Goal: Task Accomplishment & Management: Complete application form

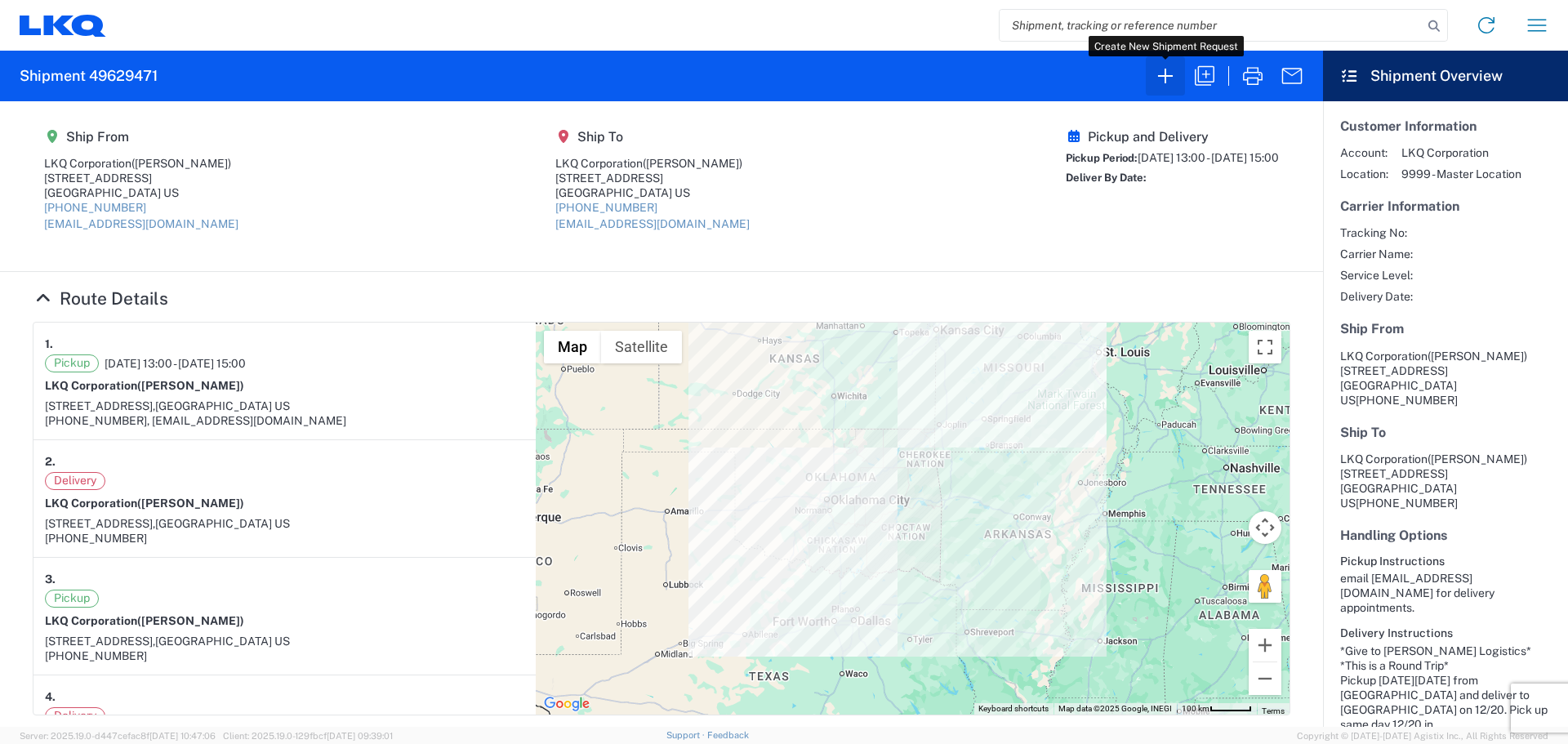
click at [1168, 84] on icon "button" at bounding box center [1165, 76] width 26 height 26
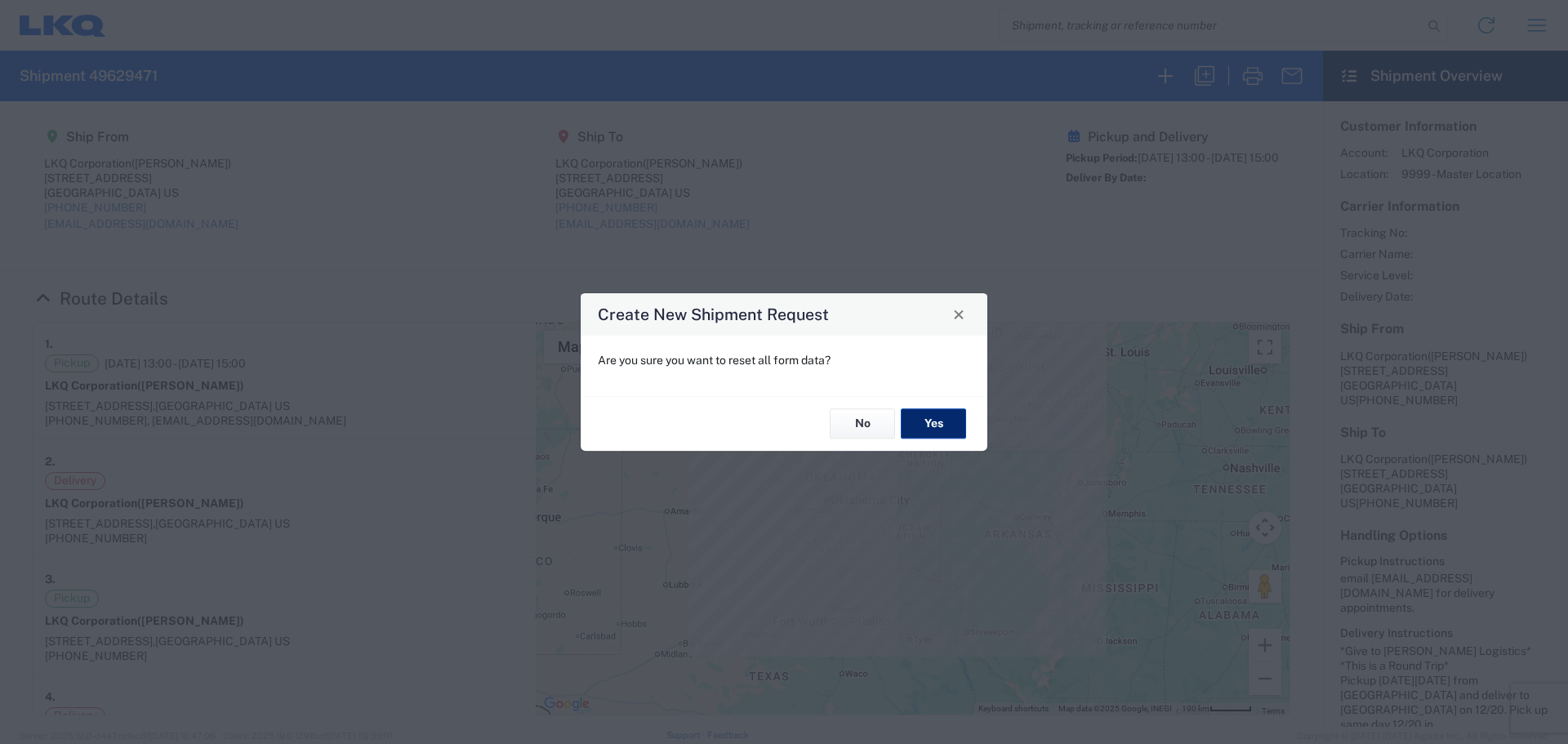
click at [935, 420] on button "Yes" at bounding box center [933, 424] width 66 height 30
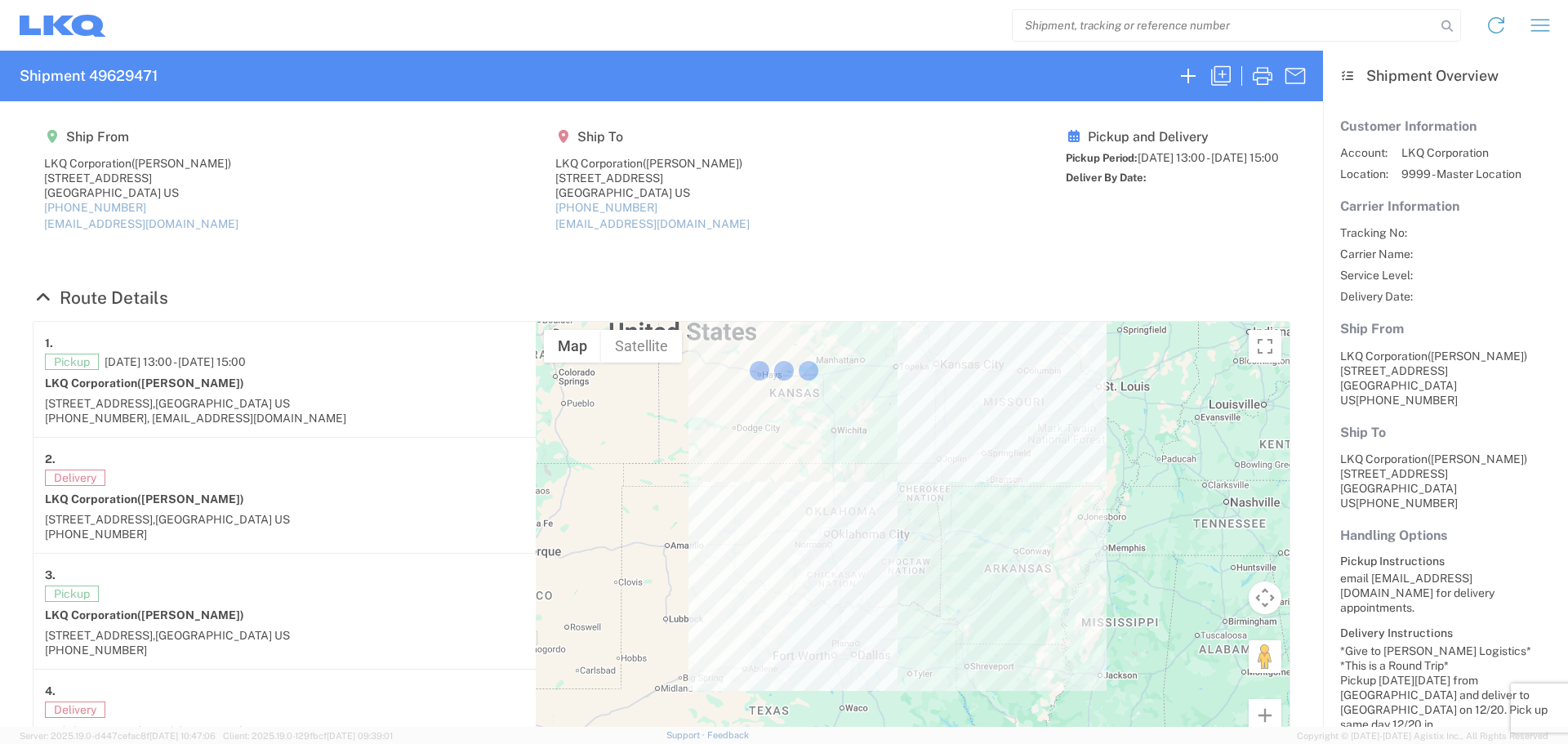
select select "FULL"
select select "LBS"
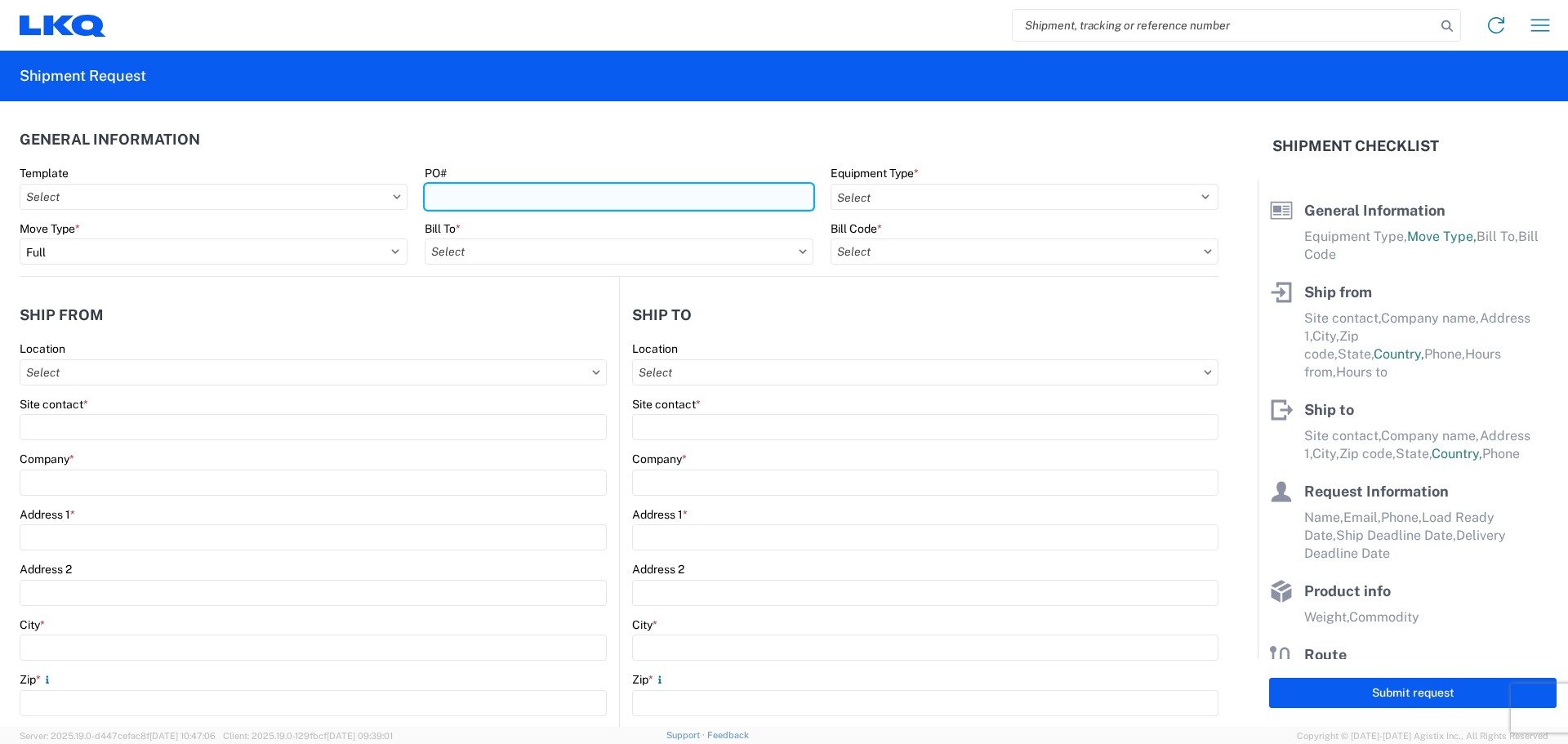
click at [514, 199] on input "PO#" at bounding box center [618, 196] width 388 height 26
type input "MMMSaraland091925"
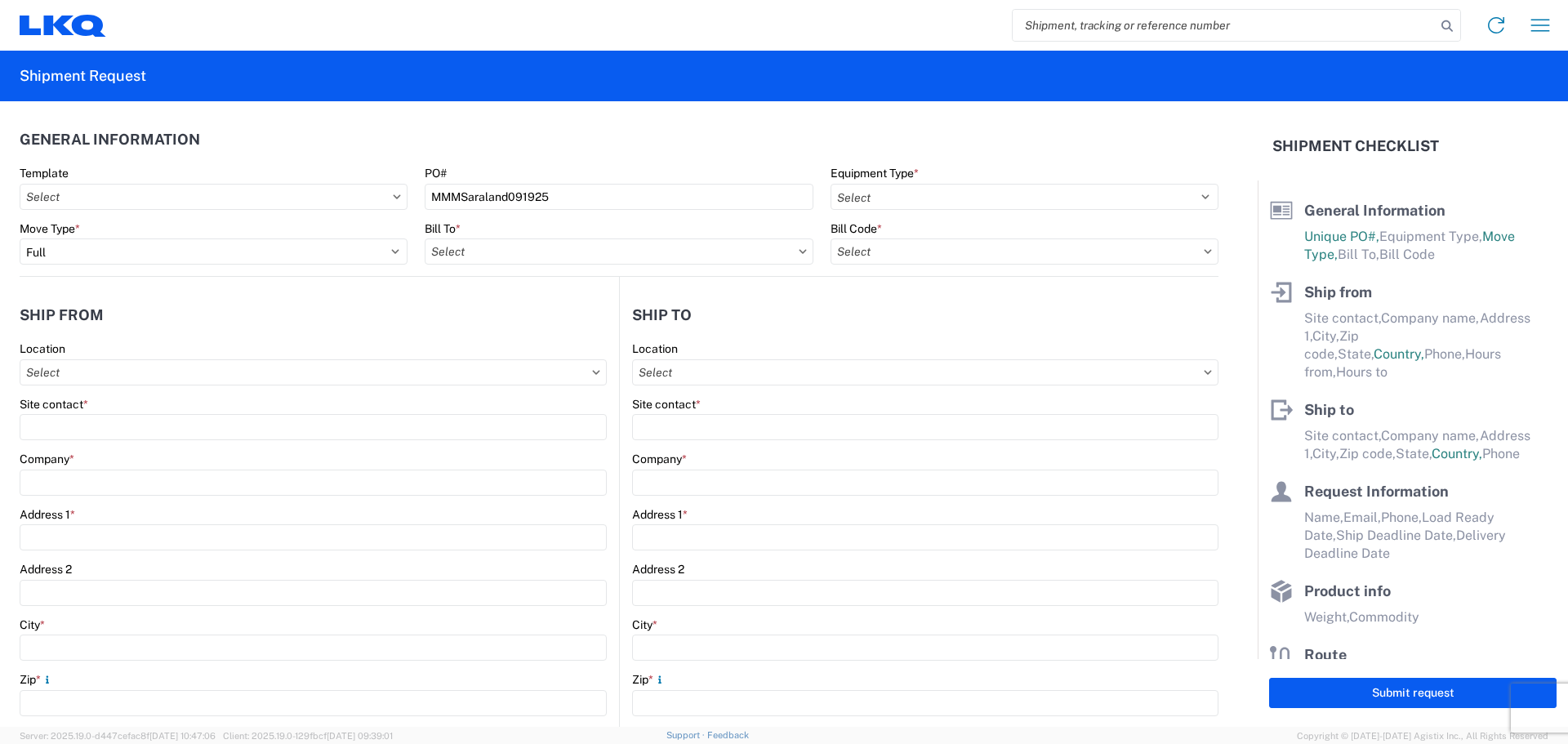
click at [779, 64] on agx-form-header "Shipment Request" at bounding box center [784, 76] width 1568 height 51
click at [855, 182] on div "Equipment Type * Select 53’ Dry Van Flatbed Dropdeck (van) Lowboy (flatbed) Rail" at bounding box center [1025, 188] width 388 height 44
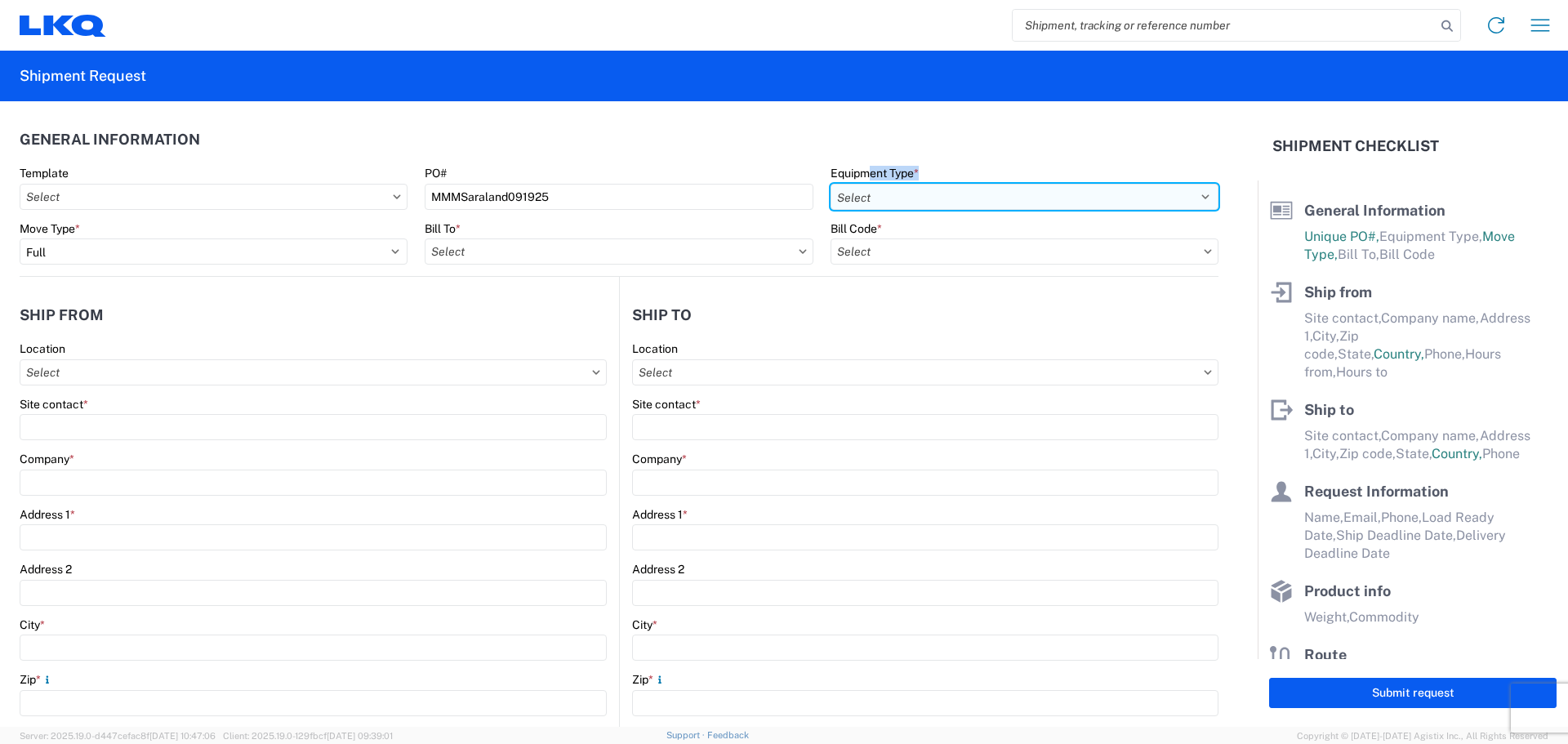
click at [877, 202] on select "Select 53’ Dry Van Flatbed Dropdeck (van) Lowboy (flatbed) Rail" at bounding box center [1025, 196] width 388 height 26
select select "STDV"
click at [831, 184] on select "Select 53’ Dry Van Flatbed Dropdeck (van) Lowboy (flatbed) Rail" at bounding box center [1025, 196] width 388 height 26
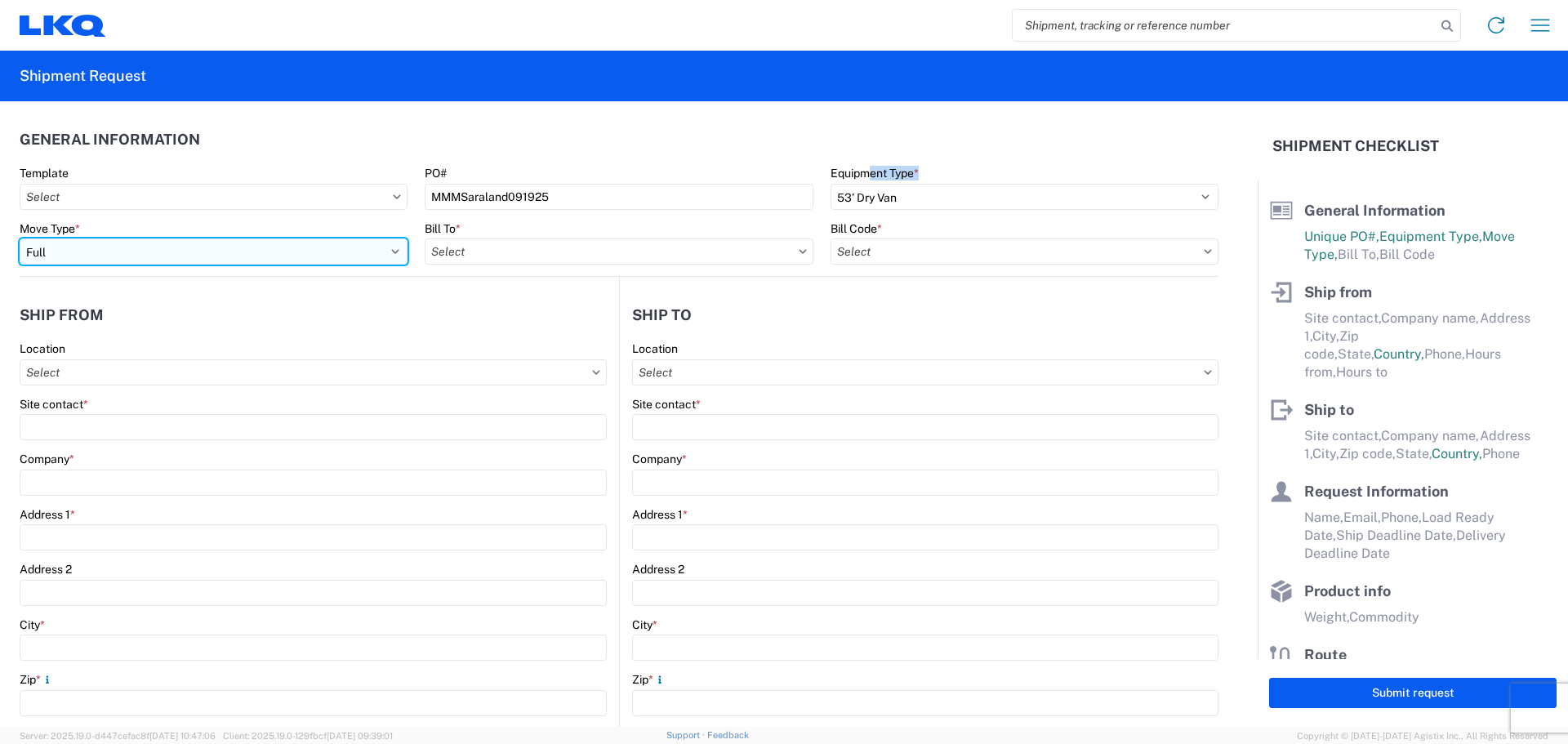
click at [160, 249] on select "Select Full Partial TL" at bounding box center [214, 251] width 388 height 26
select select "PARTIAL_TL"
click at [20, 239] on select "Select Full Partial TL" at bounding box center [214, 251] width 388 height 26
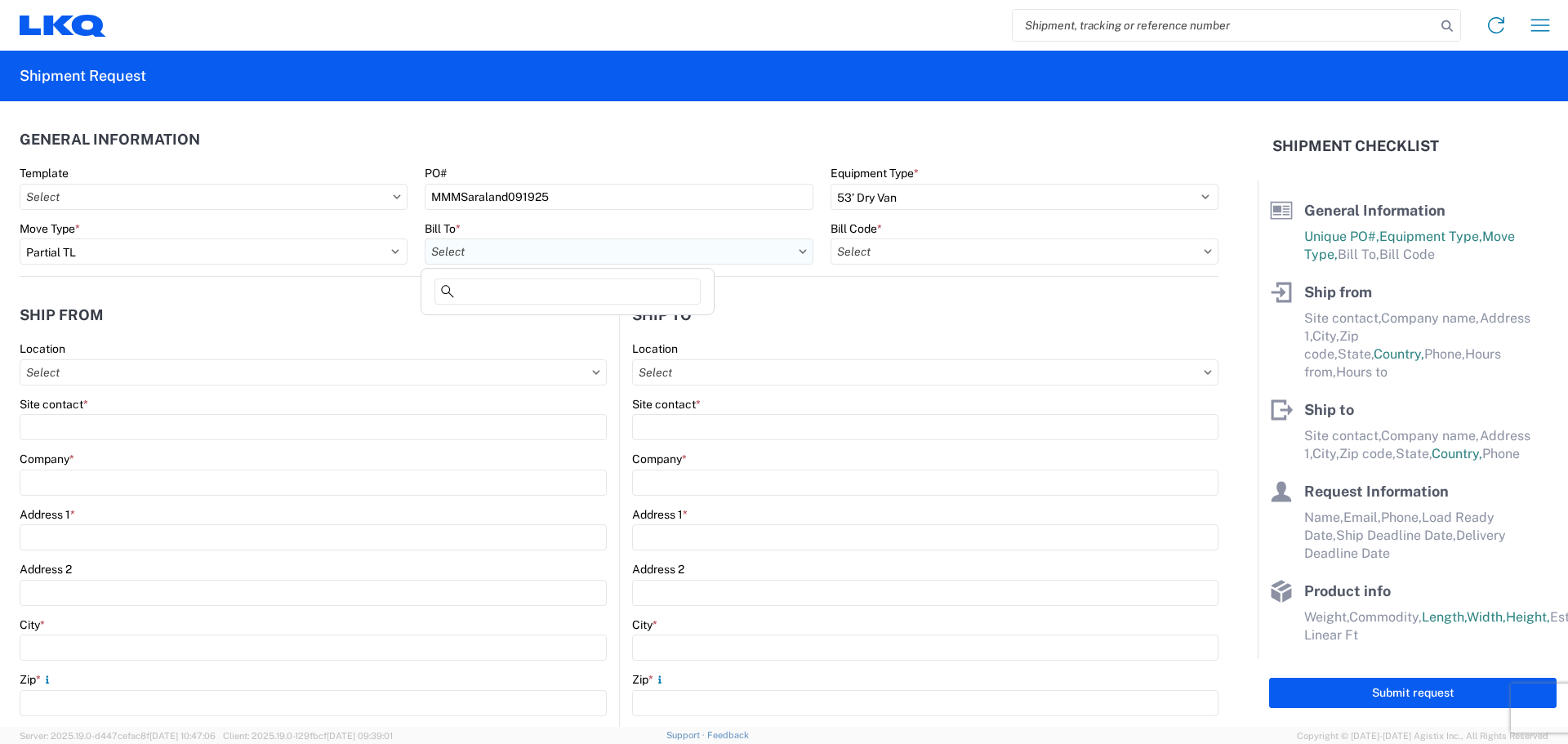
click at [540, 253] on input "text" at bounding box center [618, 251] width 388 height 26
type input "1760"
click at [547, 330] on div "1760 - LKQ Best Core" at bounding box center [568, 323] width 286 height 26
type input "1760 - LKQ Best Core"
click at [913, 253] on input "text" at bounding box center [1025, 251] width 388 height 26
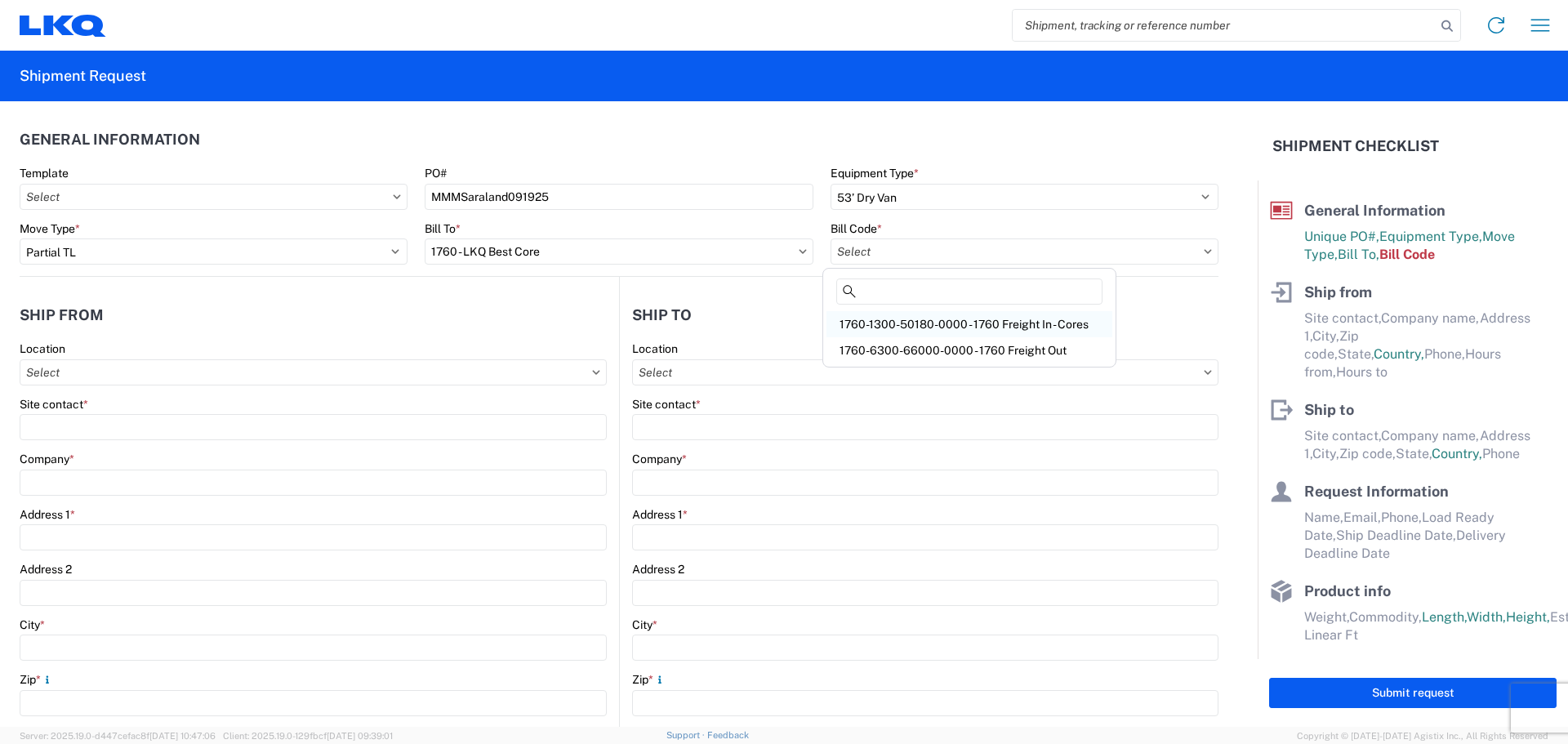
click at [960, 329] on div "1760-1300-50180-0000 - 1760 Freight In - Cores" at bounding box center [970, 323] width 286 height 26
type input "1760-1300-50180-0000 - 1760 Freight In - Cores"
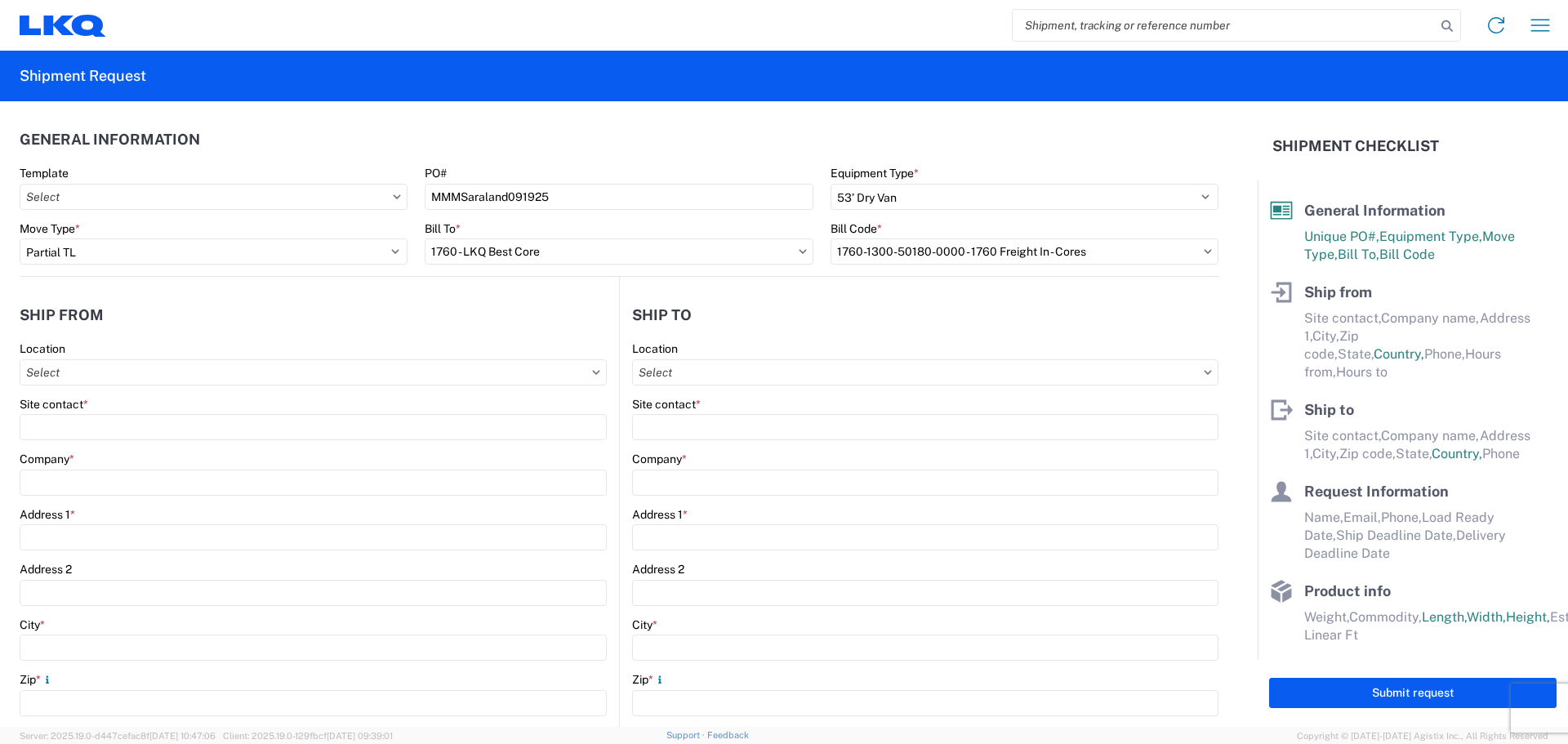
scroll to position [109, 0]
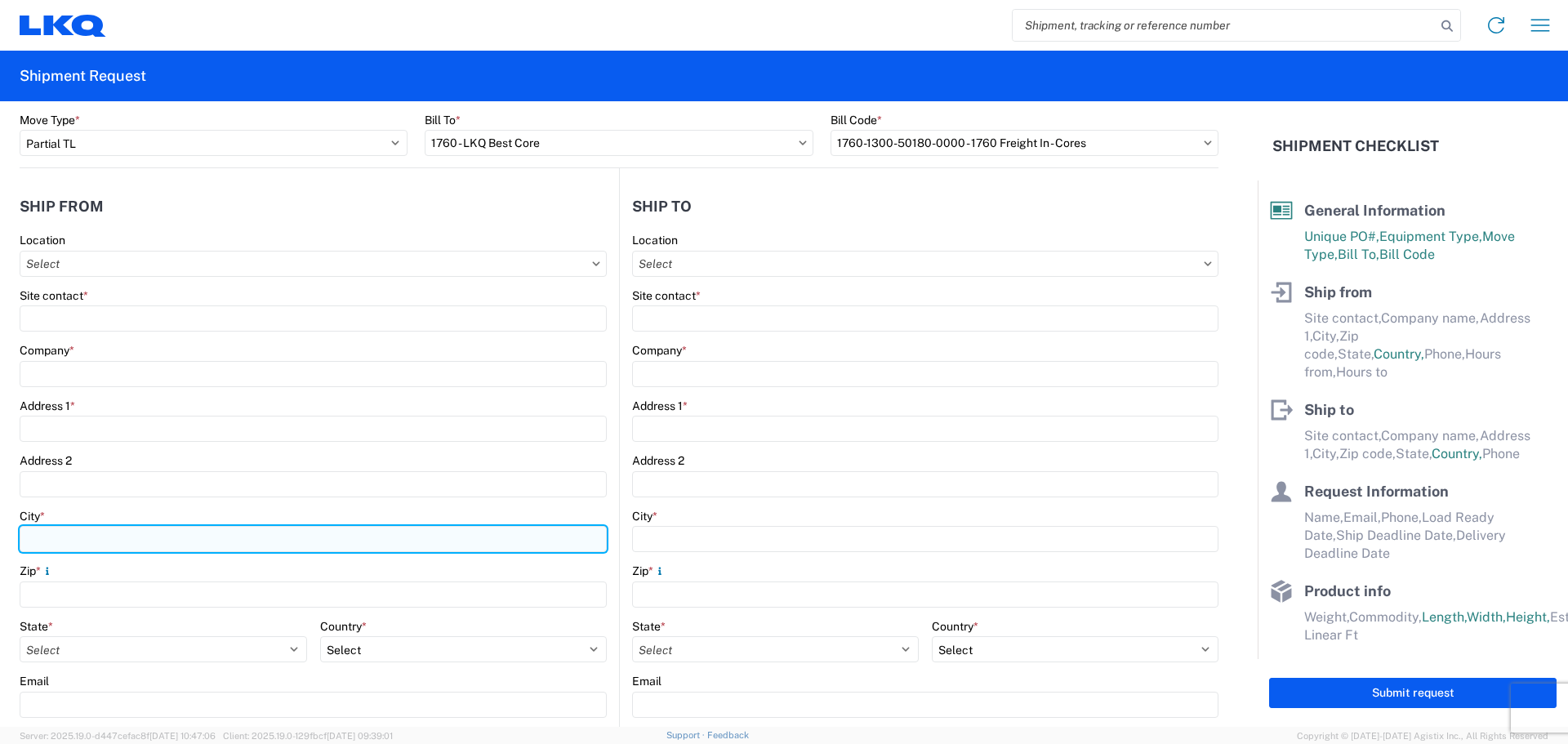
click at [129, 537] on input "City *" at bounding box center [313, 539] width 587 height 26
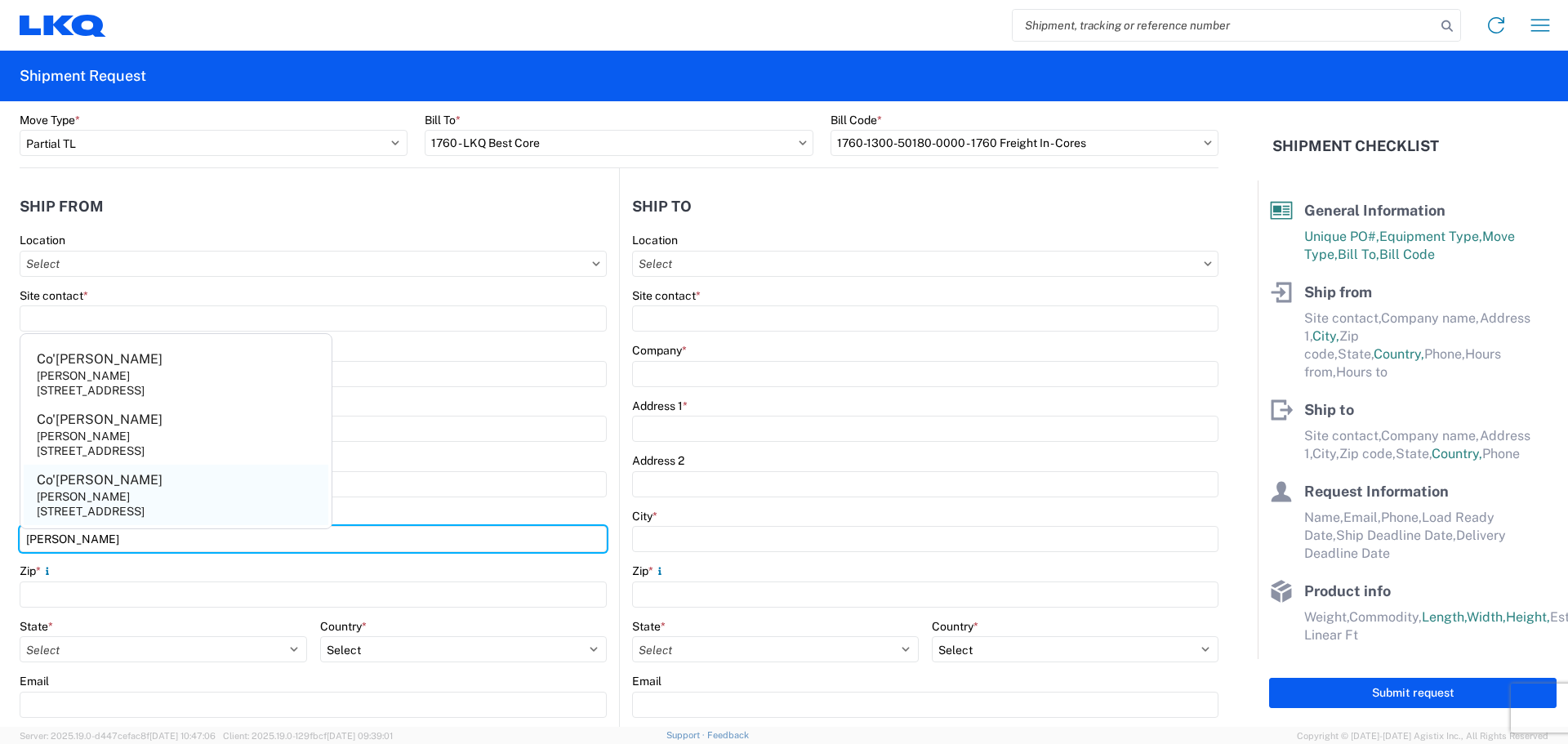
type input "[PERSON_NAME]"
click at [155, 499] on agx-address-suggestion-item "[PERSON_NAME] [STREET_ADDRESS]" at bounding box center [176, 495] width 305 height 61
type input "Co'[PERSON_NAME]"
type input "[PERSON_NAME]"
type input "[STREET_ADDRESS]"
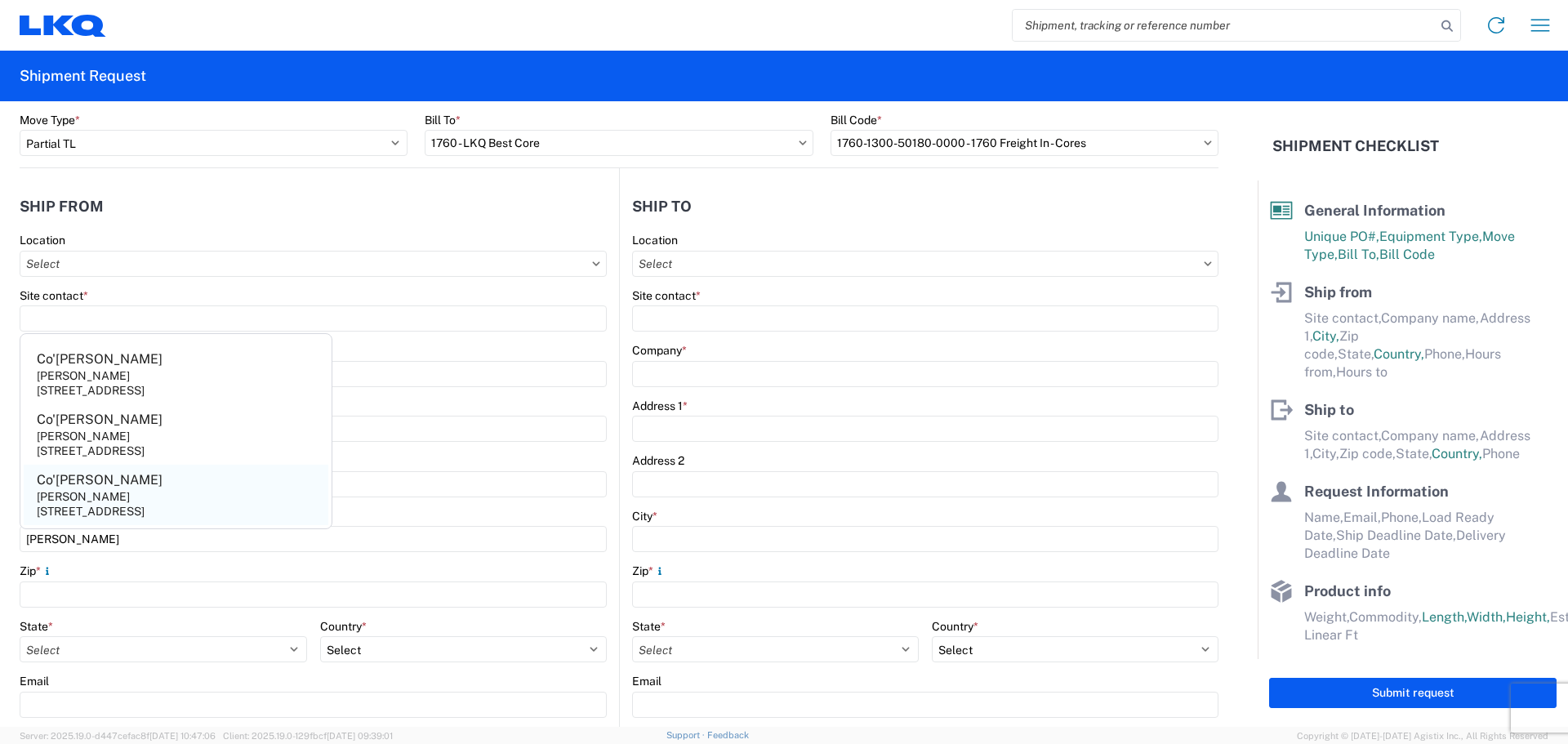
type input "Saraland"
type input "36571"
select select "AL"
select select "US"
type input "[PHONE_NUMBER]"
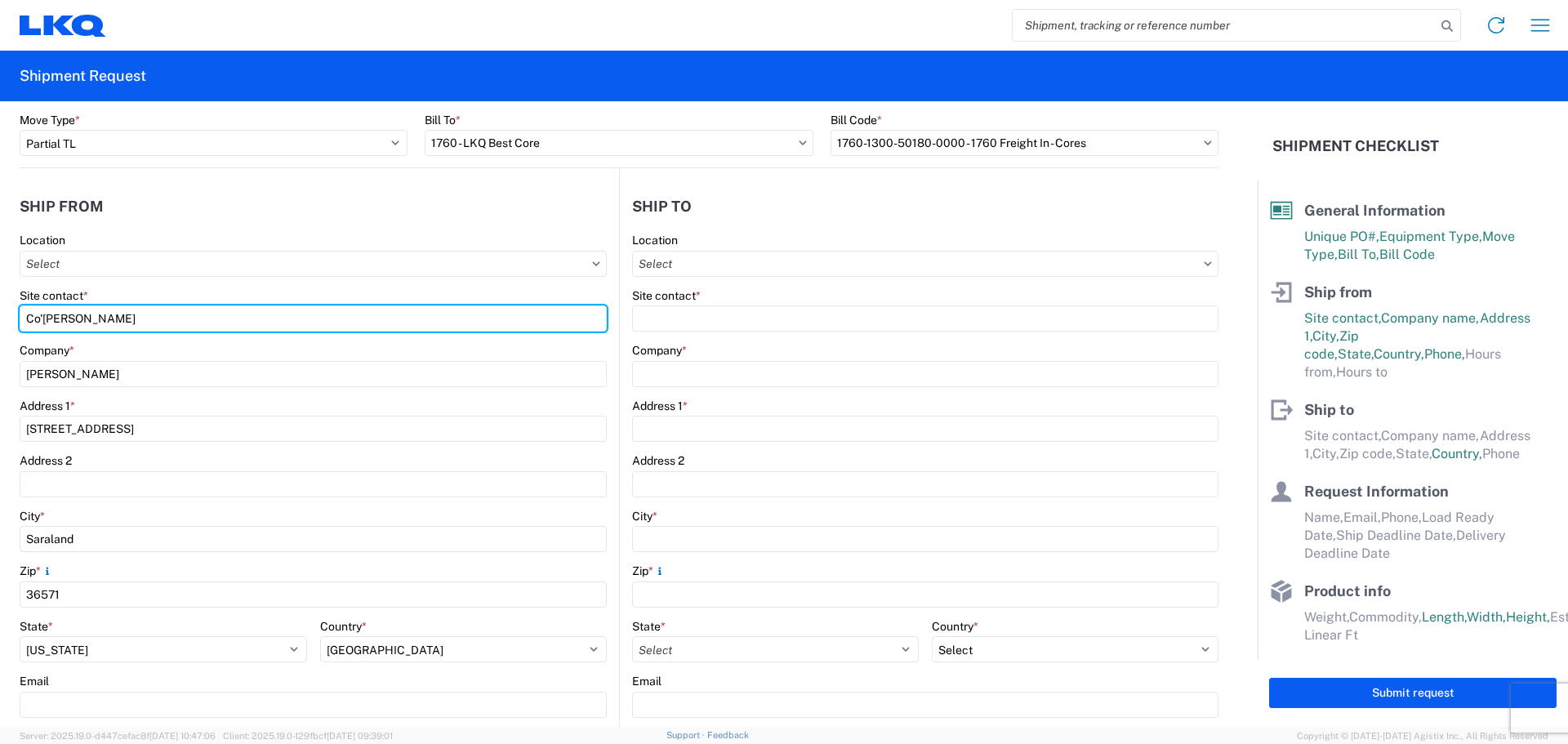
drag, startPoint x: 116, startPoint y: 318, endPoint x: 0, endPoint y: 308, distance: 116.4
click at [0, 308] on form "General Information Template PO# MMMSaraland091925 Equipment Type * Select 53’ …" at bounding box center [629, 414] width 1258 height 626
type input "B"
type input "[PERSON_NAME]"
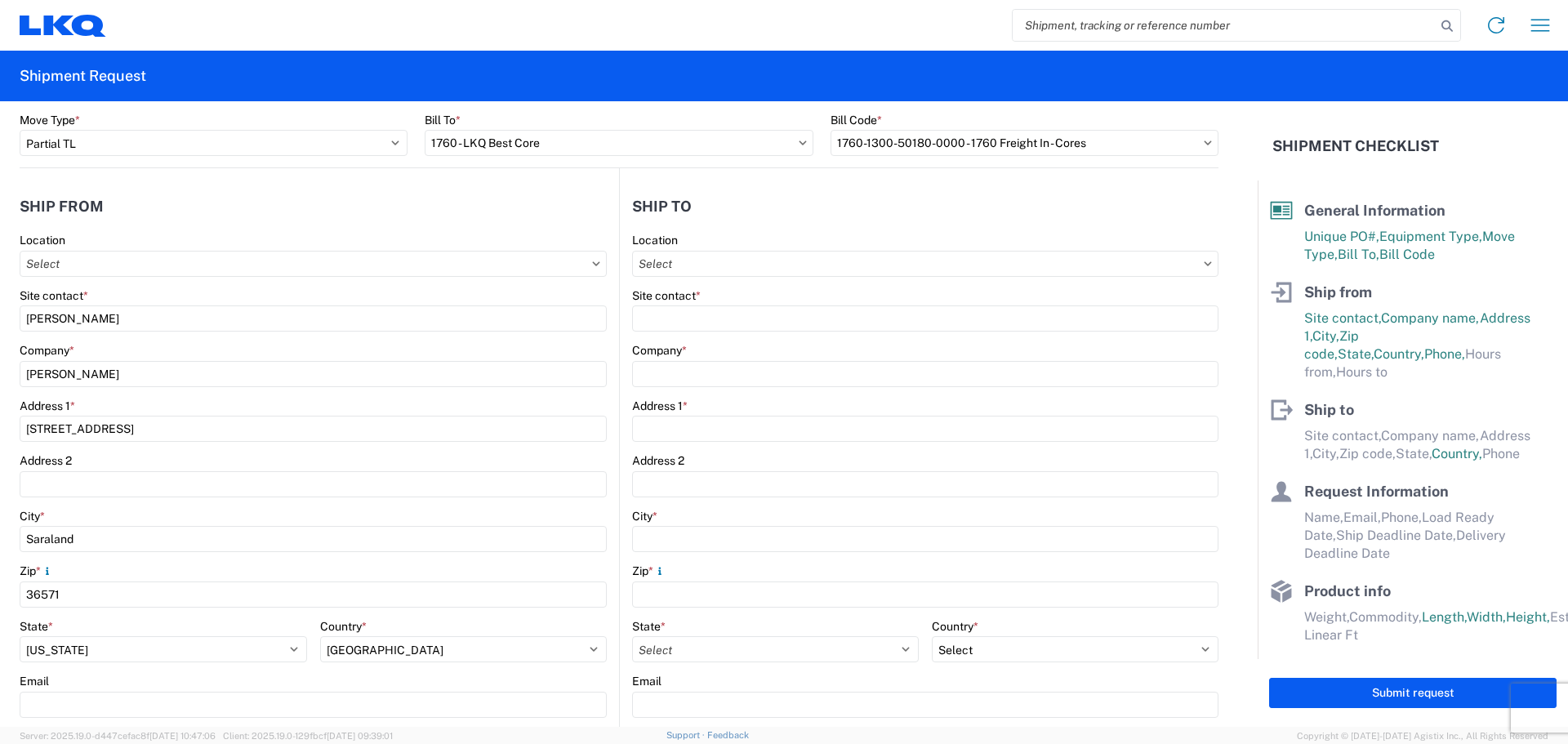
click at [152, 233] on div "Location" at bounding box center [313, 240] width 587 height 15
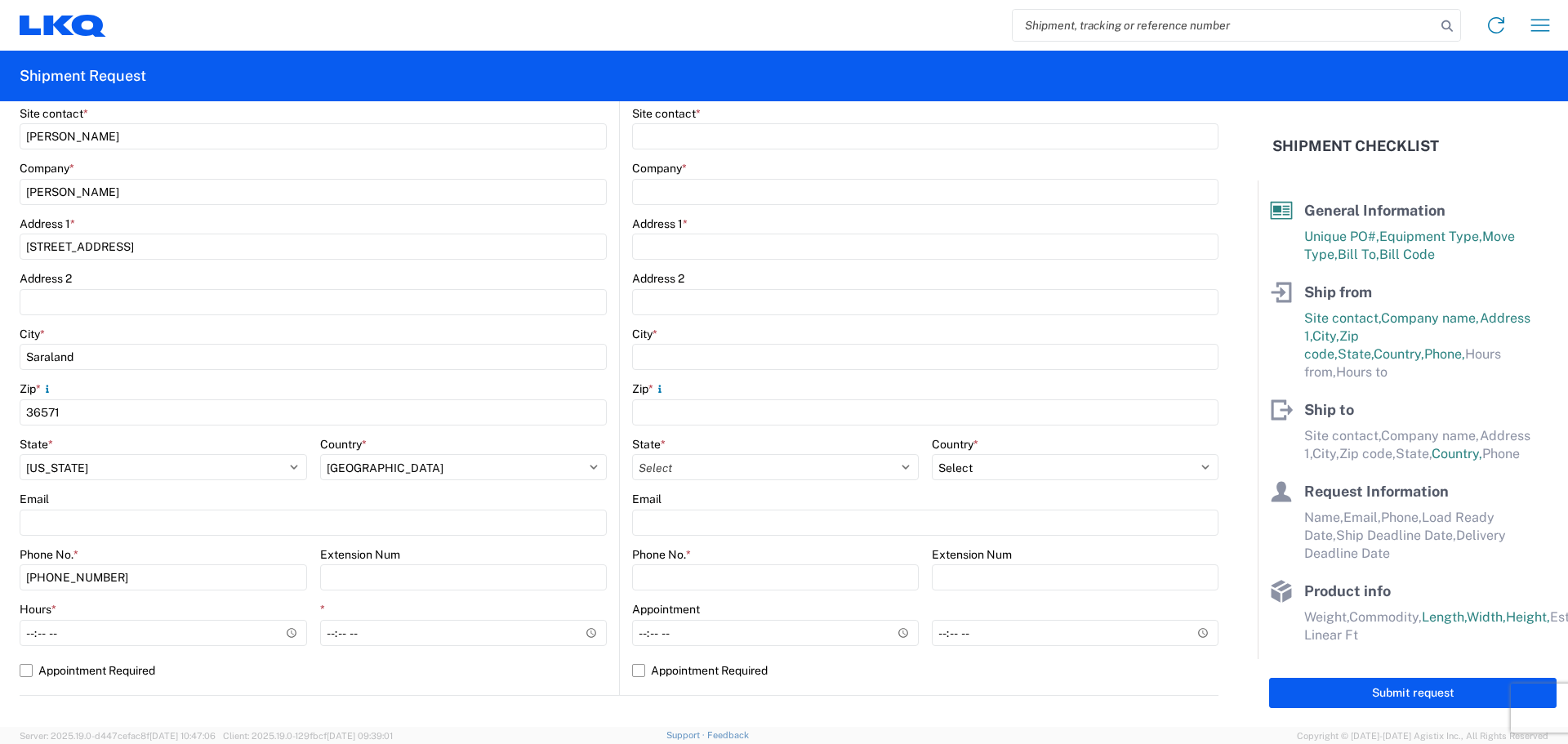
scroll to position [327, 0]
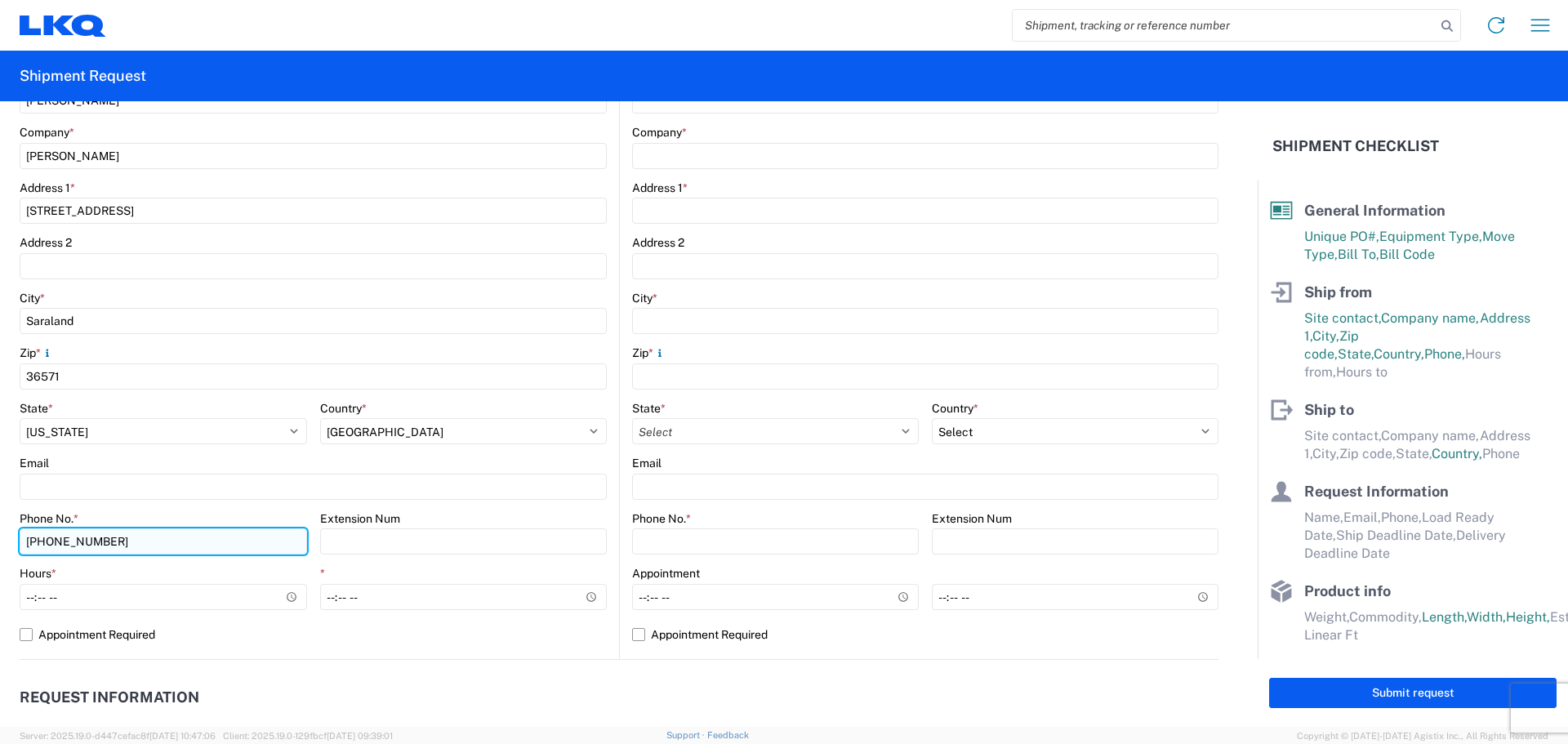
click at [174, 531] on input "[PHONE_NUMBER]" at bounding box center [164, 541] width 288 height 26
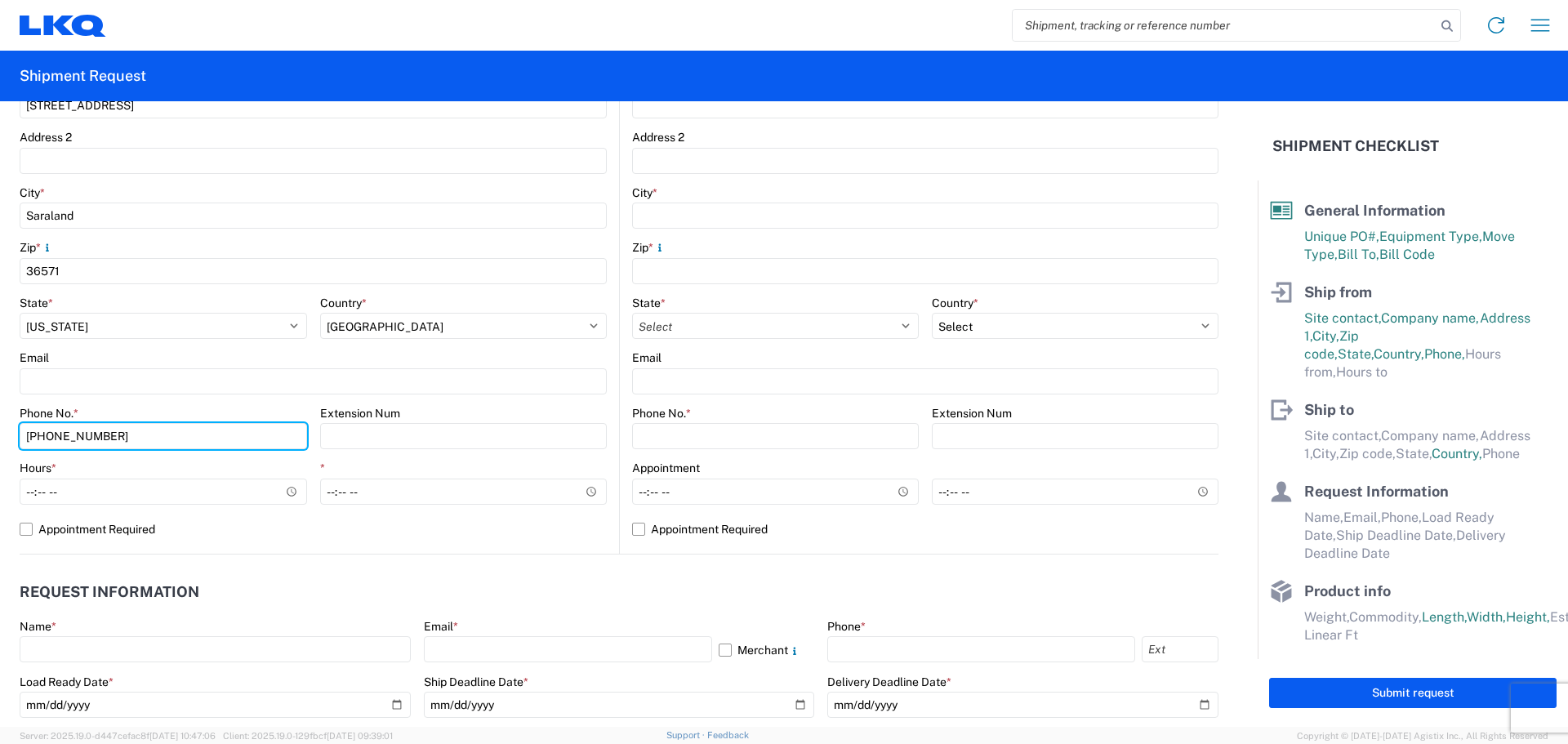
scroll to position [436, 0]
type input "[PHONE_NUMBER]"
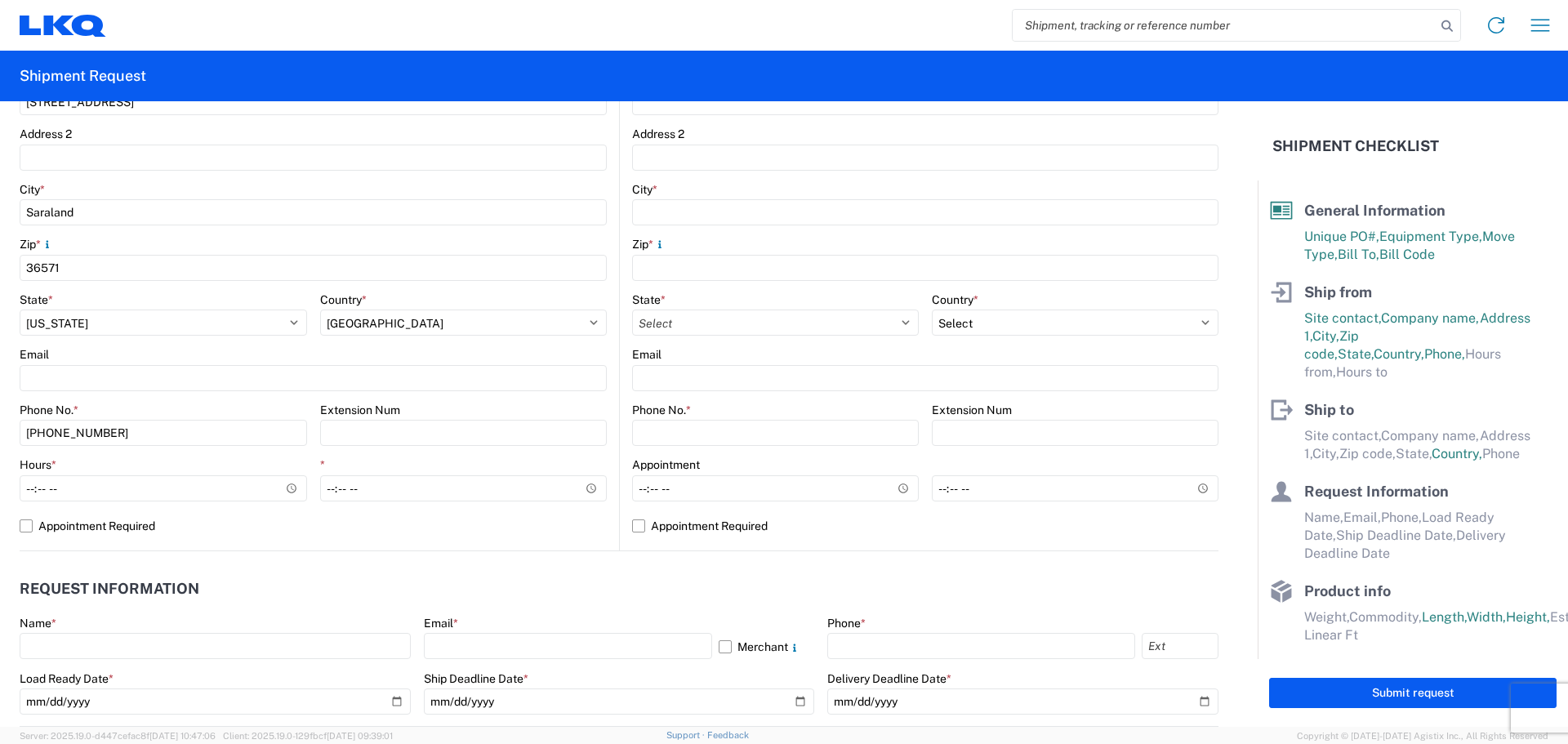
click at [299, 617] on div "Name *" at bounding box center [215, 623] width 391 height 15
click at [27, 491] on input "Hours *" at bounding box center [164, 488] width 288 height 26
type input "08:00"
type input "14:00"
click at [691, 582] on header "Request Information" at bounding box center [619, 589] width 1199 height 37
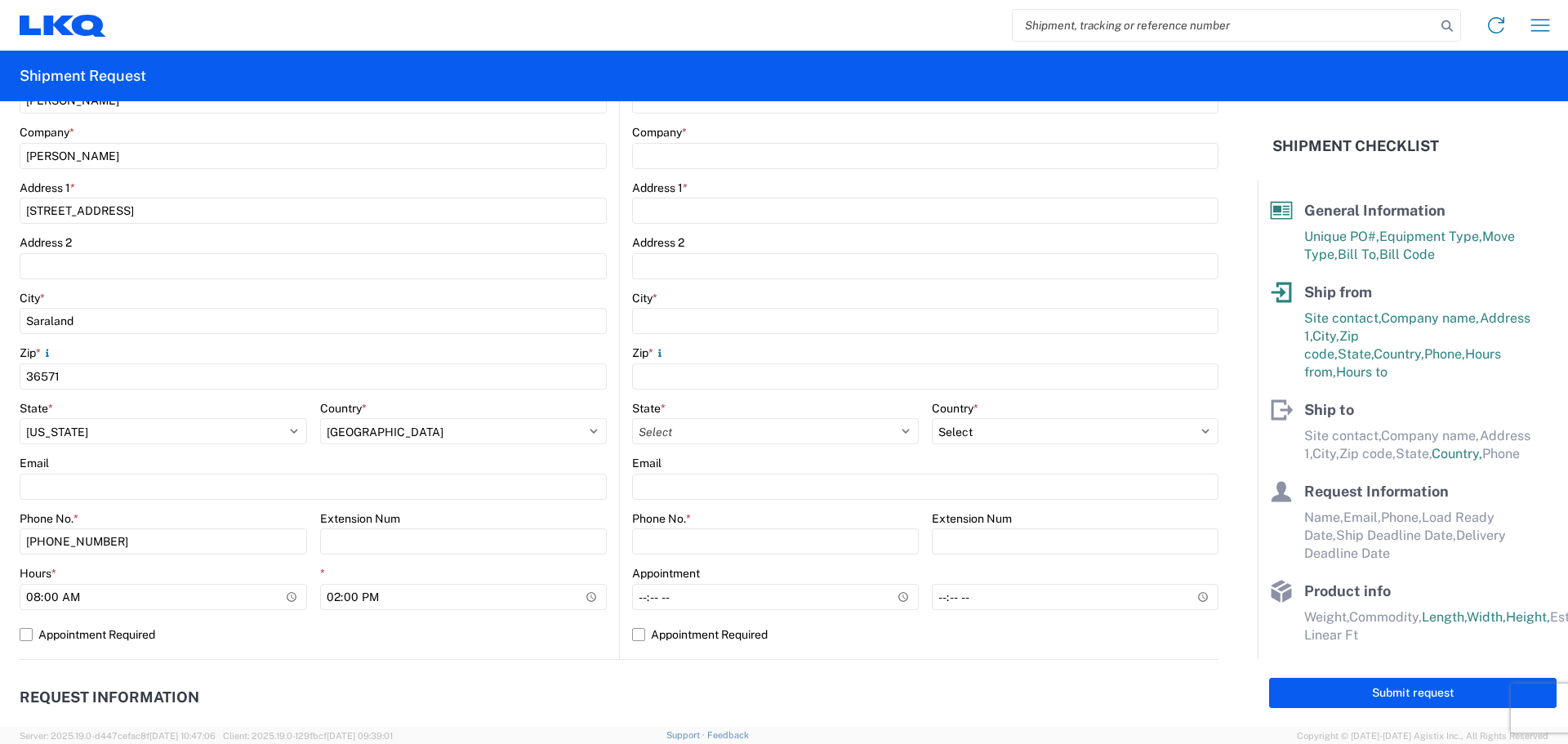
scroll to position [109, 0]
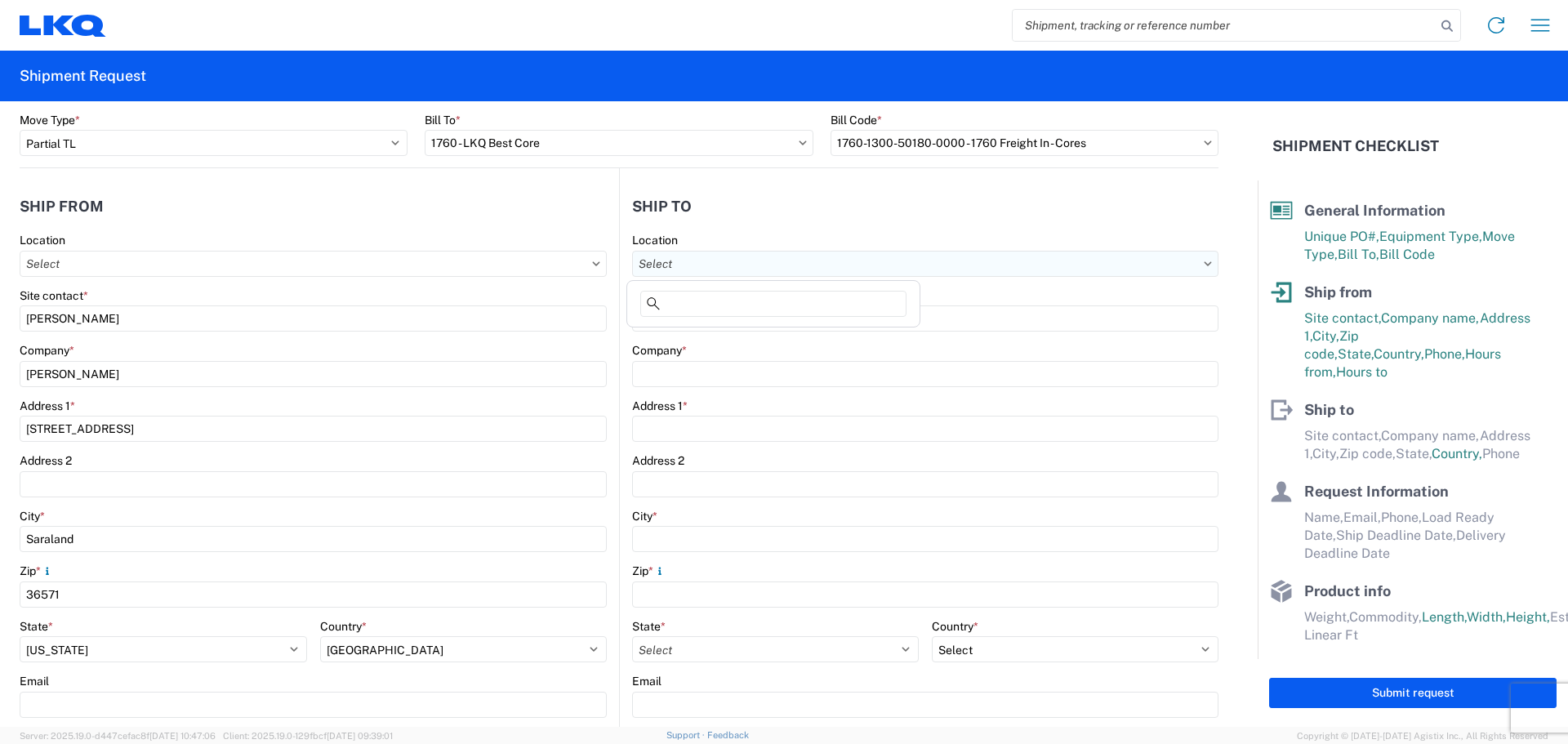
click at [730, 258] on input "text" at bounding box center [926, 264] width 587 height 26
type input "1634"
click at [710, 348] on div "1634 - [GEOGRAPHIC_DATA] - [PERSON_NAME] - Boat Rock" at bounding box center [791, 336] width 321 height 26
type input "1634 - [GEOGRAPHIC_DATA] - [PERSON_NAME] - Boat Rock"
type input "LKQ Corporation"
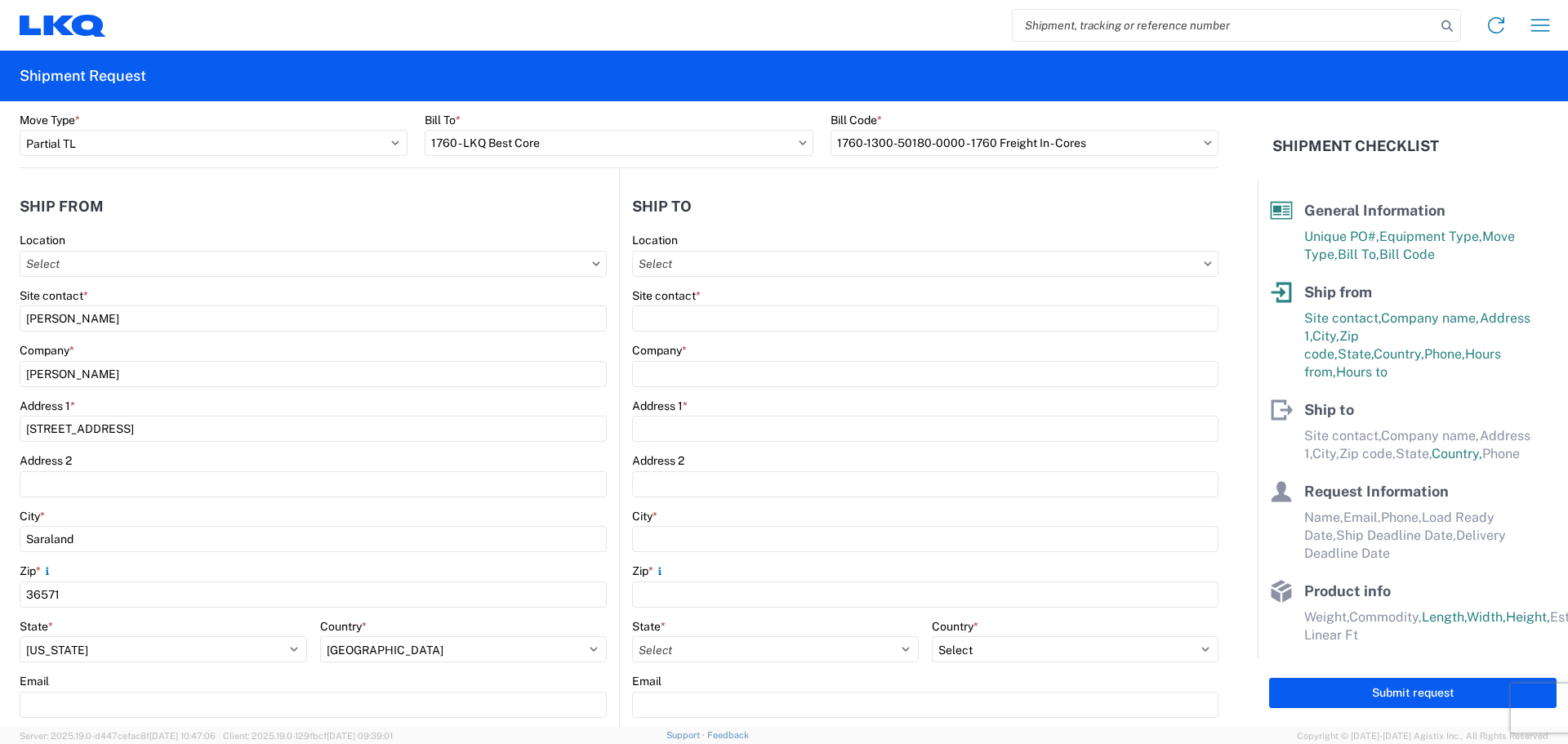
type input "[STREET_ADDRESS]"
type input "[GEOGRAPHIC_DATA]"
type input "30336"
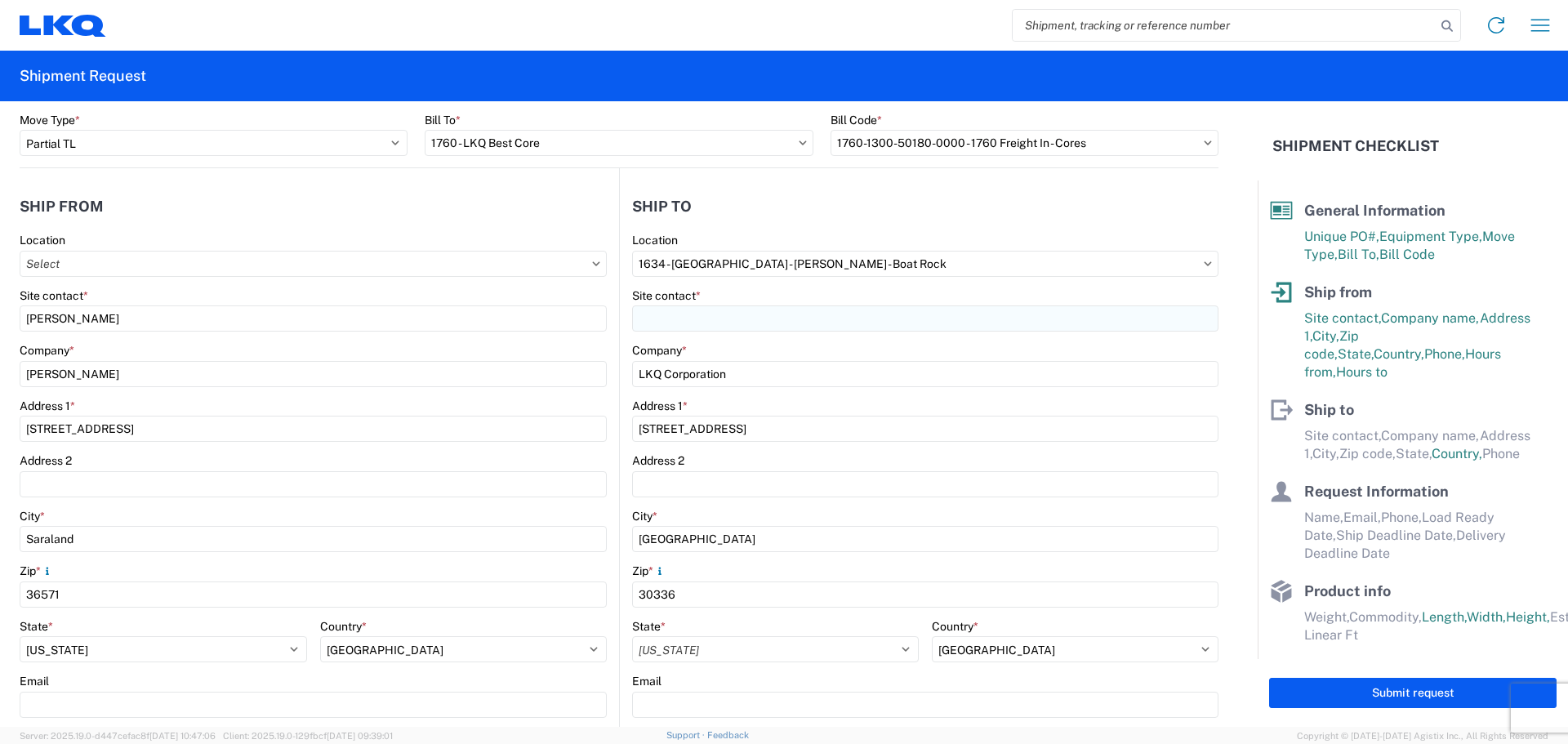
select select "US"
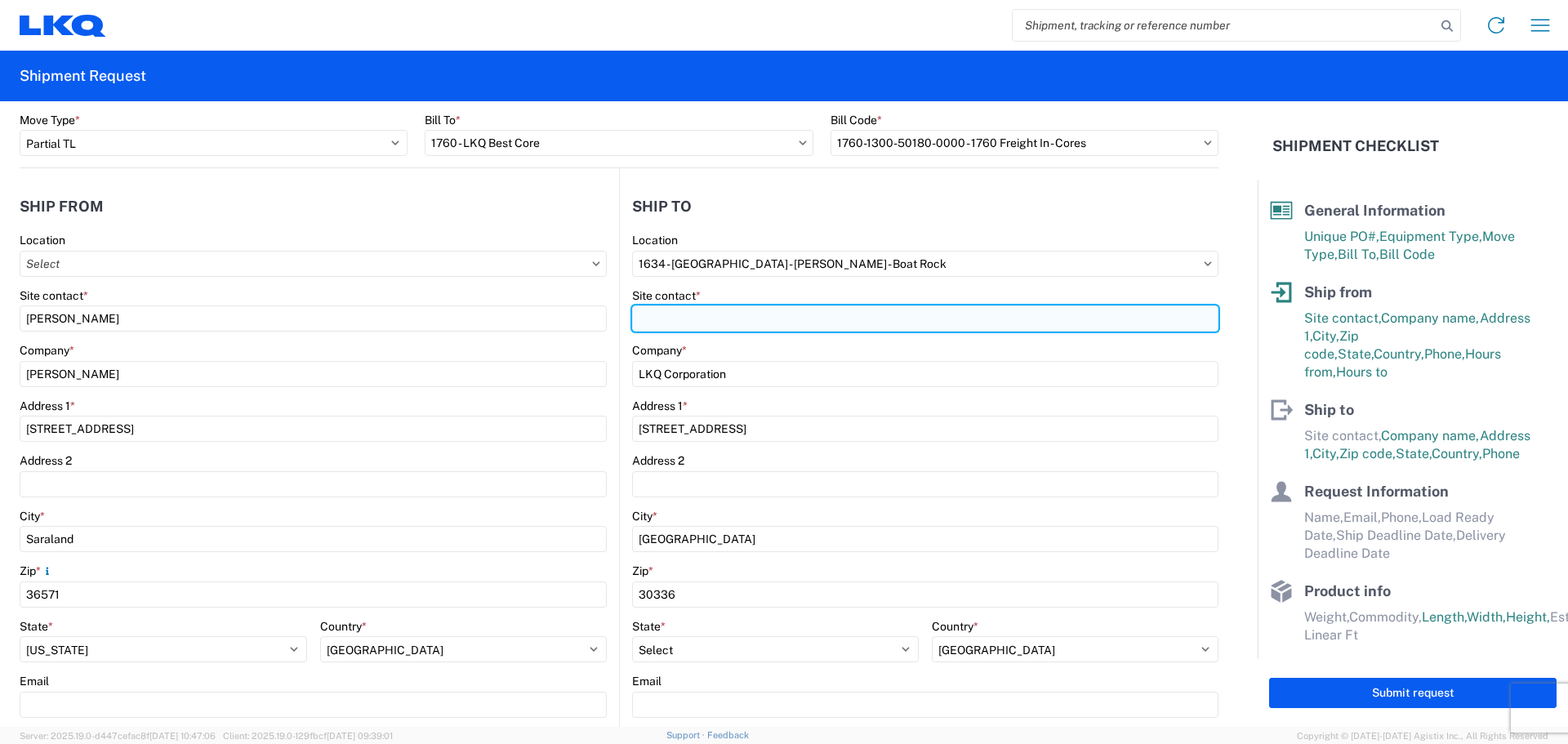
click at [705, 325] on input "Site contact *" at bounding box center [926, 318] width 587 height 26
type input "[PERSON_NAME]"
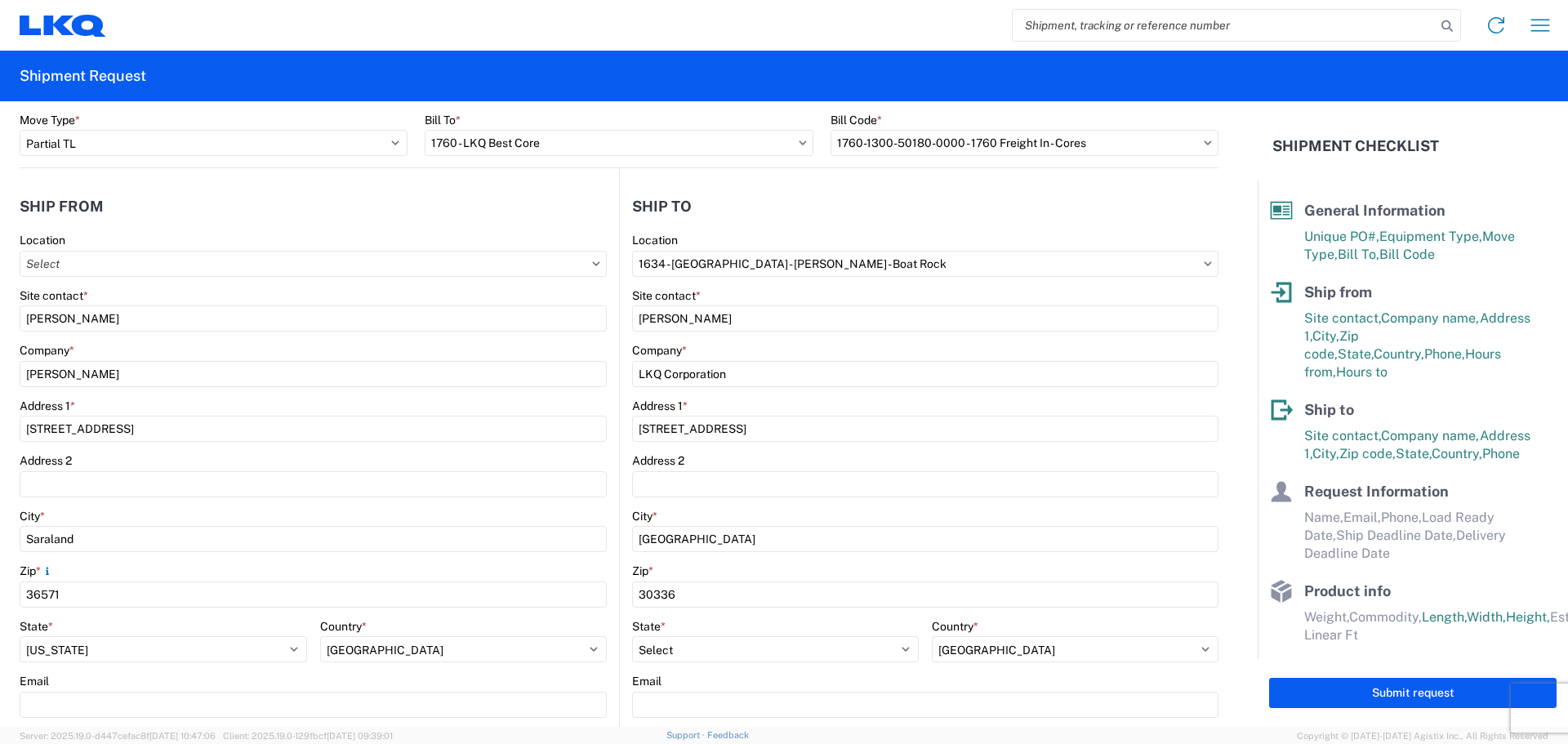
click at [779, 180] on agx-shipment-stop-widget-v2 "Ship to 1634 Location 1634 - [GEOGRAPHIC_DATA] - [PERSON_NAME] - Boat Rock Site…" at bounding box center [918, 523] width 599 height 710
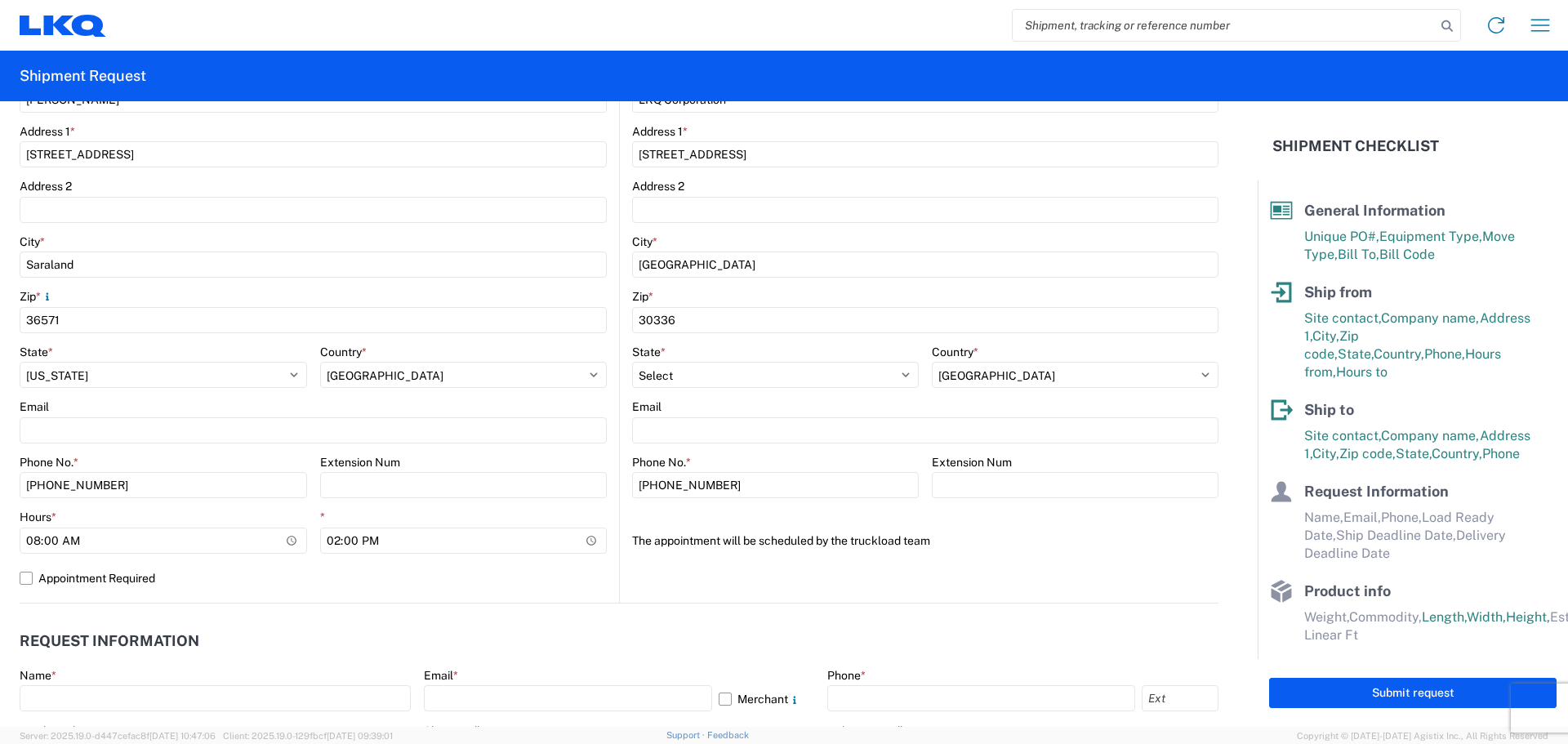
scroll to position [545, 0]
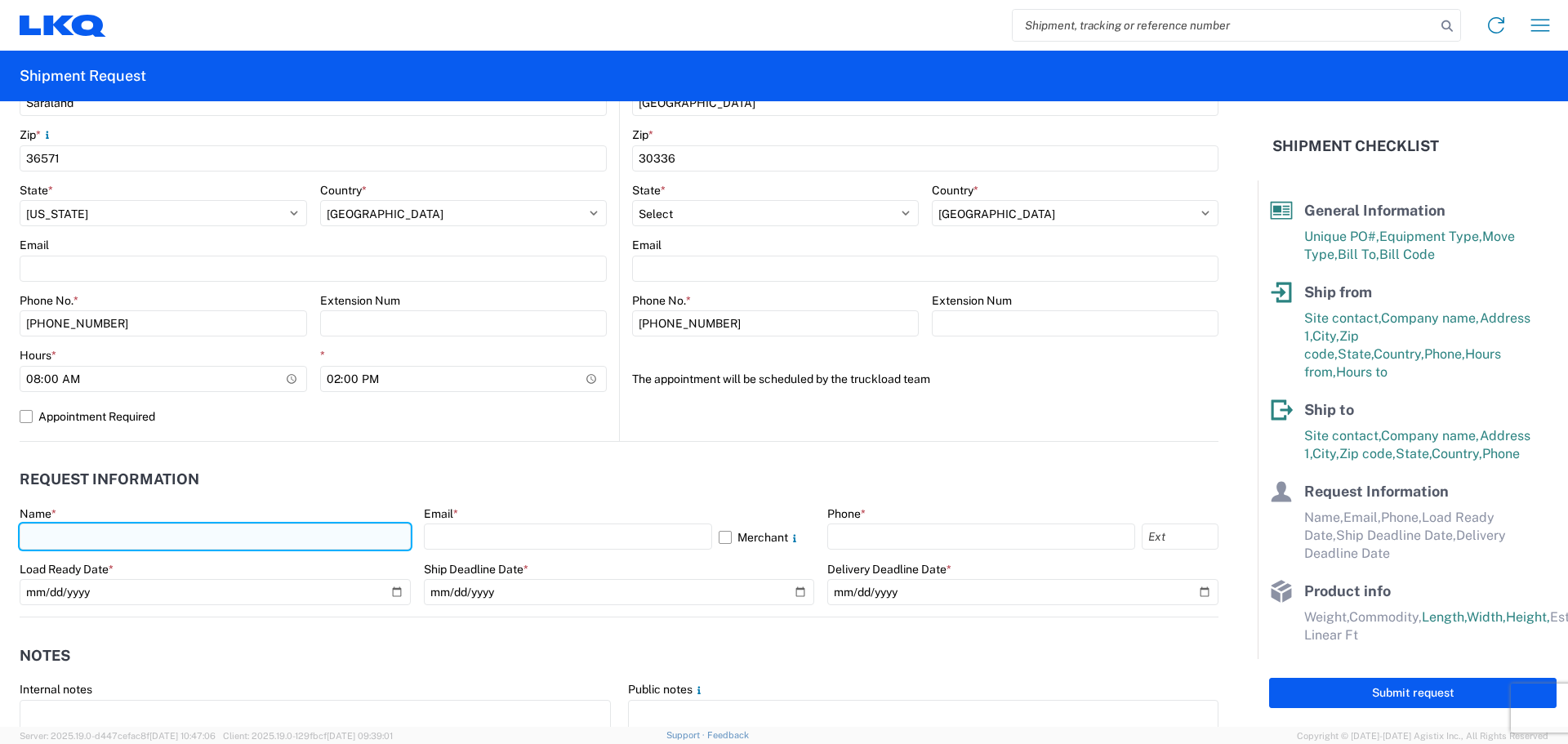
click at [122, 540] on input "text" at bounding box center [215, 536] width 391 height 26
type input "[PERSON_NAME]"
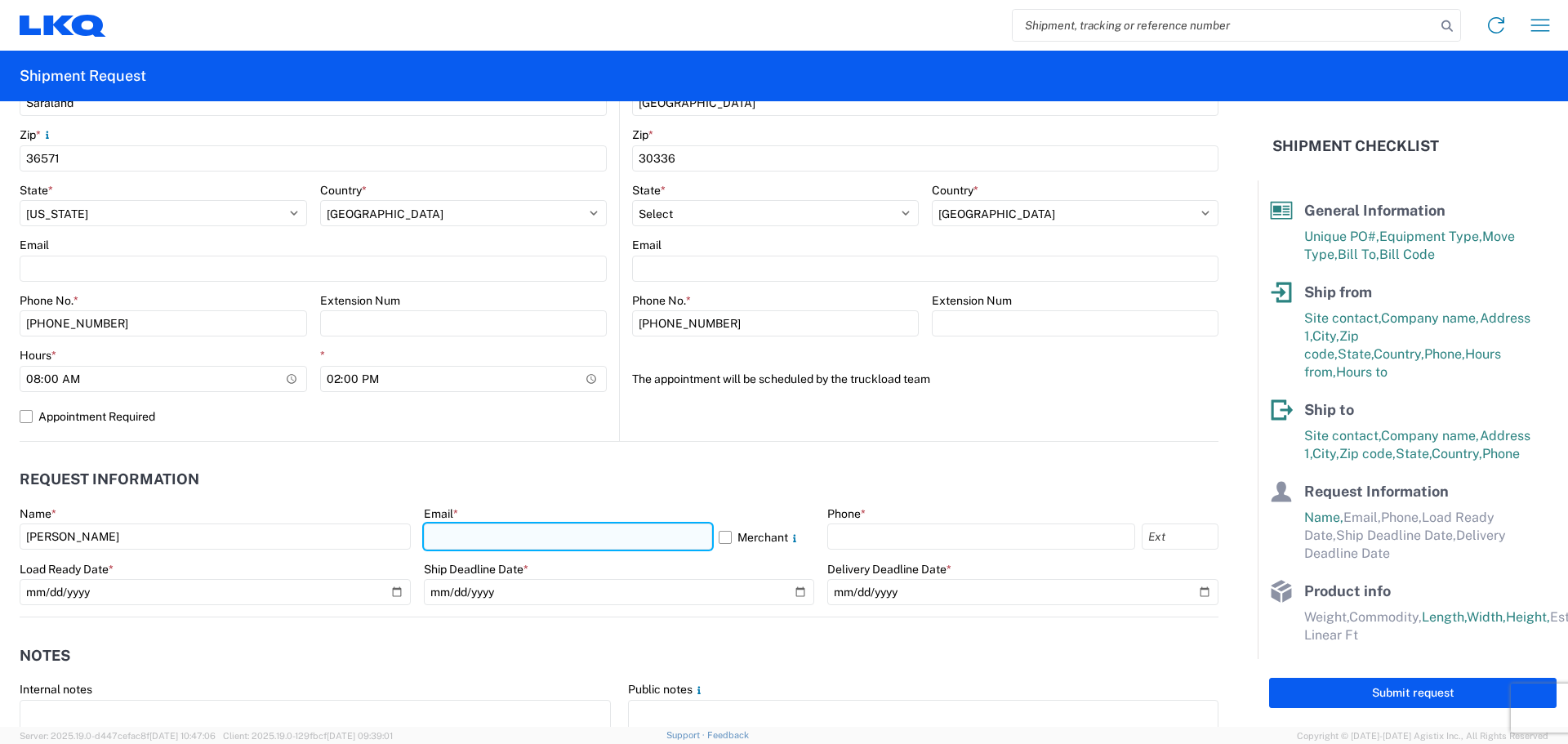
click at [460, 537] on input "text" at bounding box center [568, 536] width 288 height 26
type input "[EMAIL_ADDRESS][DOMAIN_NAME]"
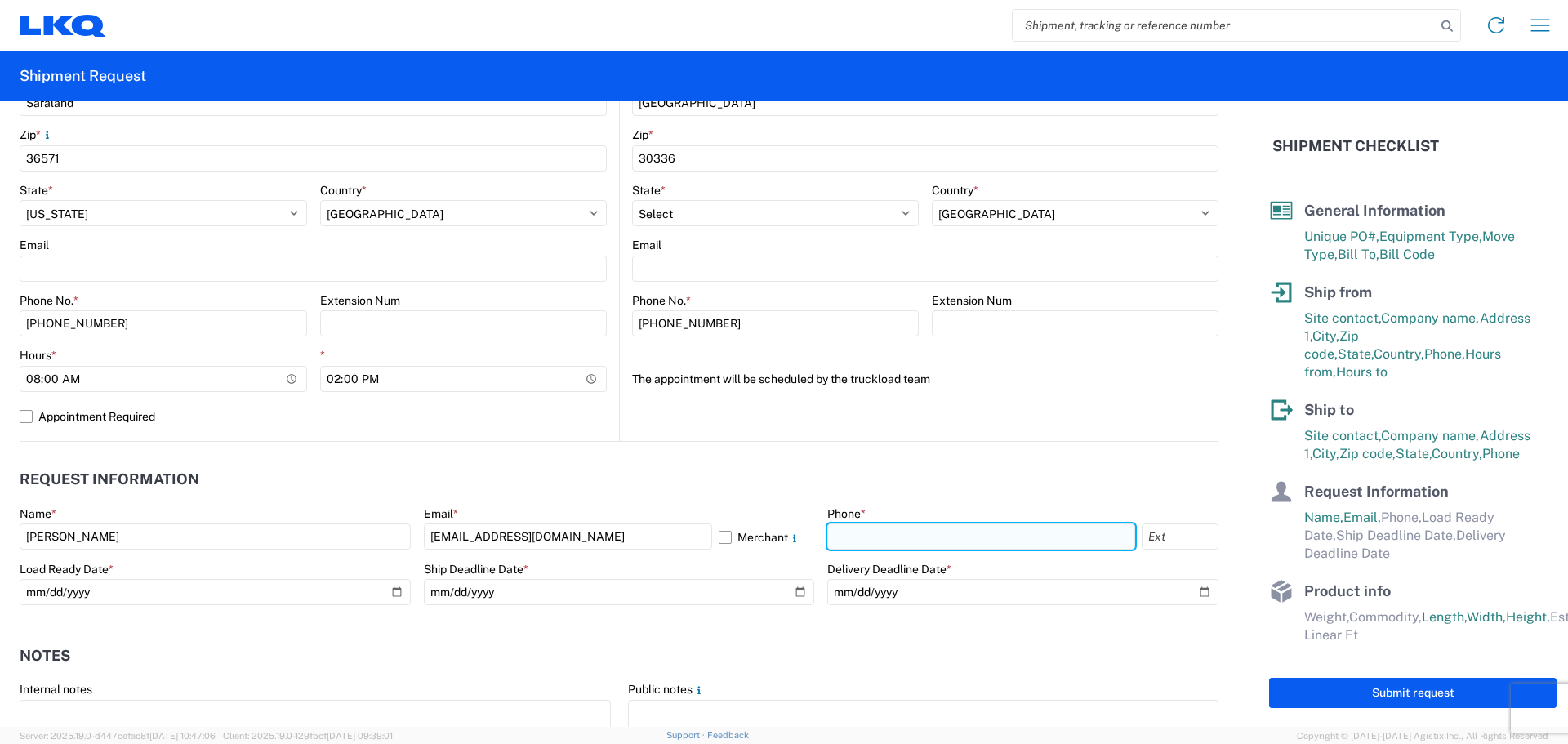
click at [858, 535] on input "text" at bounding box center [981, 536] width 308 height 26
type input "[PHONE_NUMBER]"
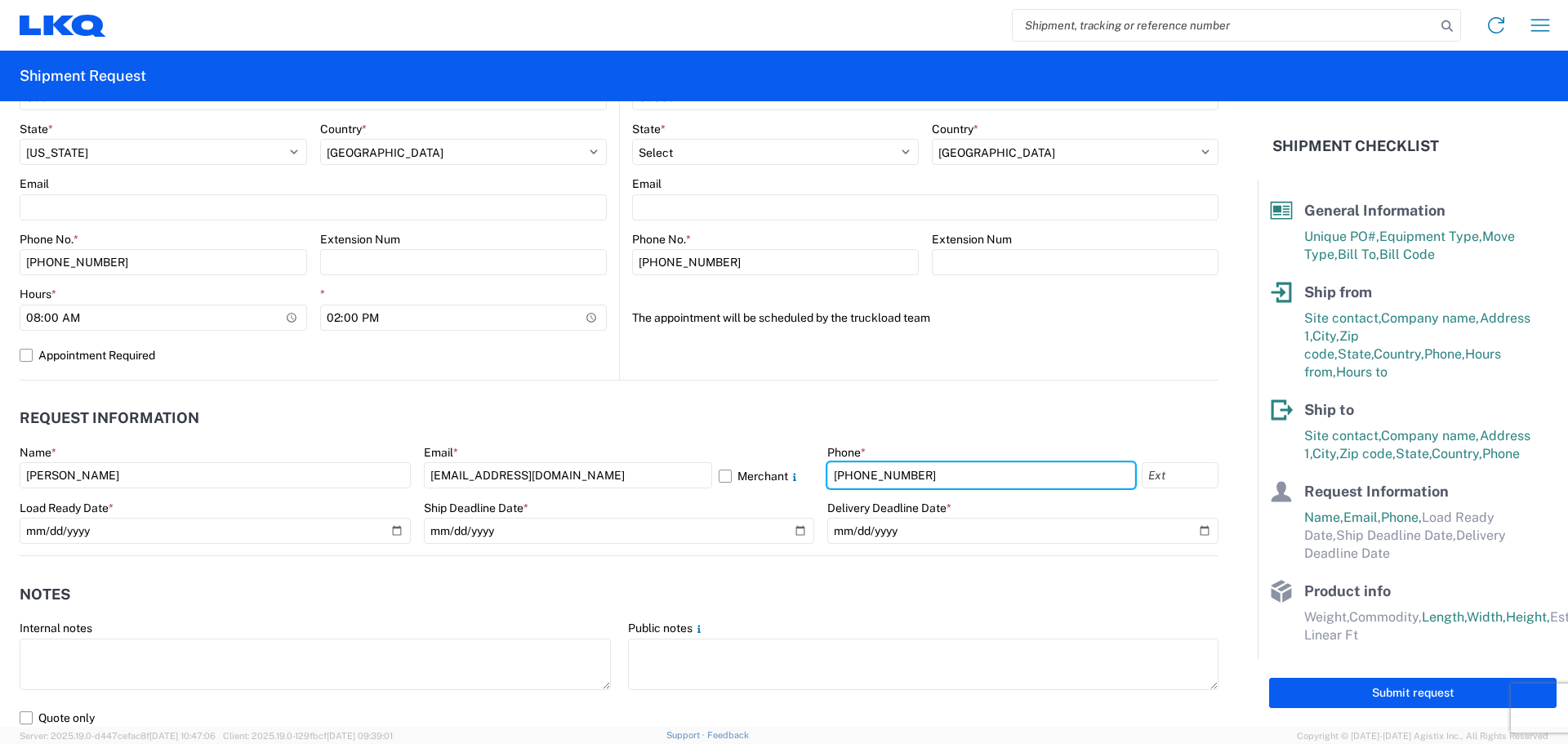
scroll to position [653, 0]
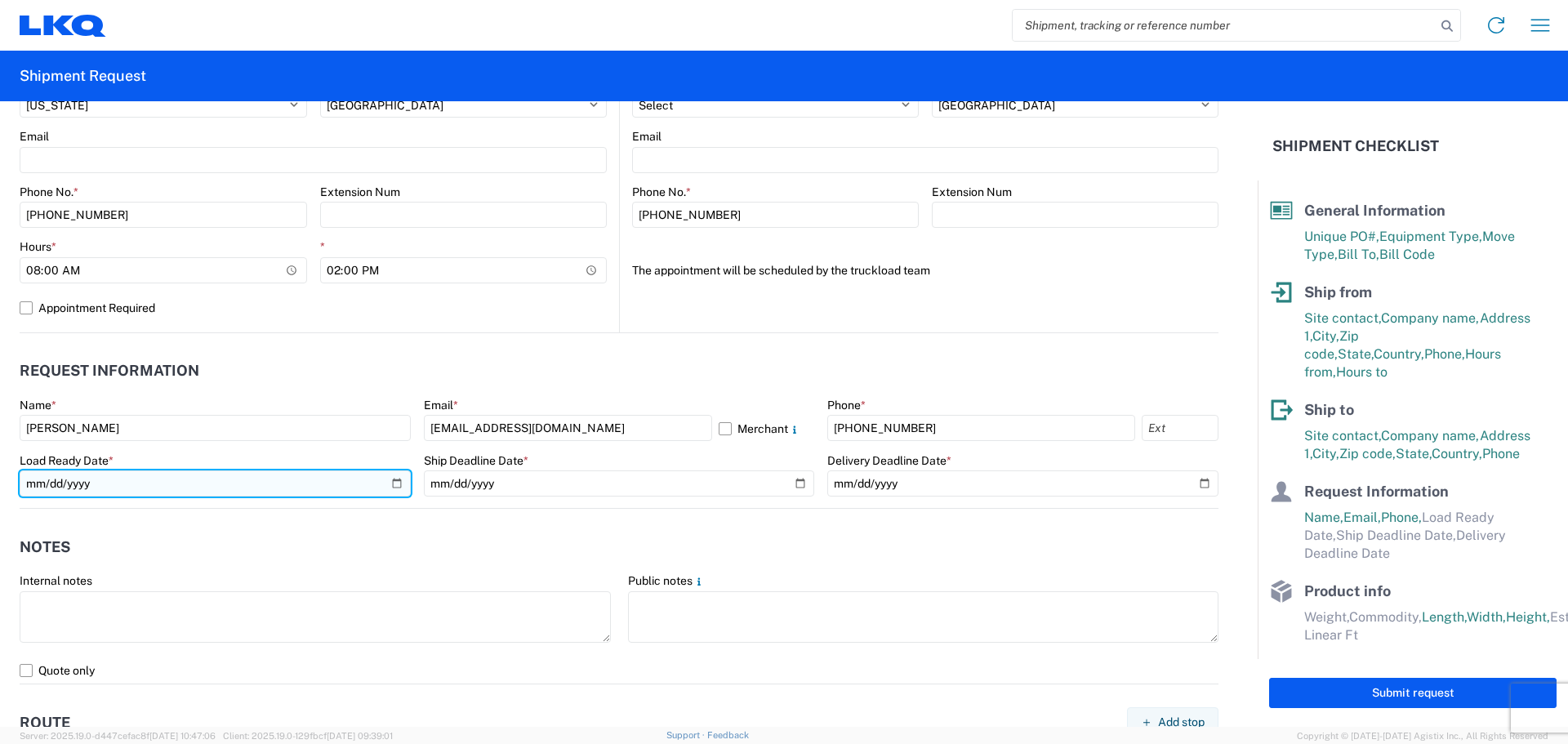
click at [393, 480] on input "date" at bounding box center [215, 483] width 391 height 26
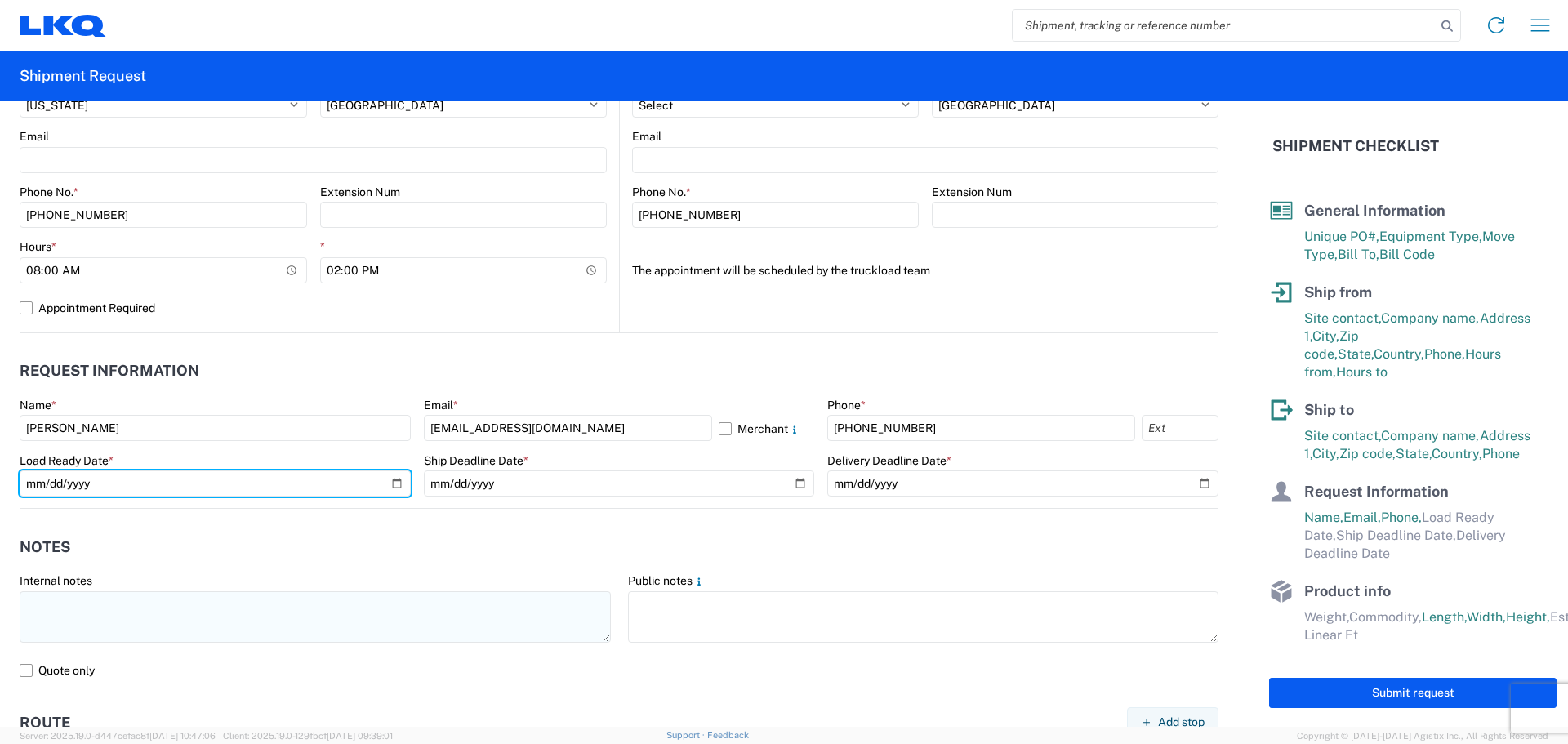
type input "[DATE]"
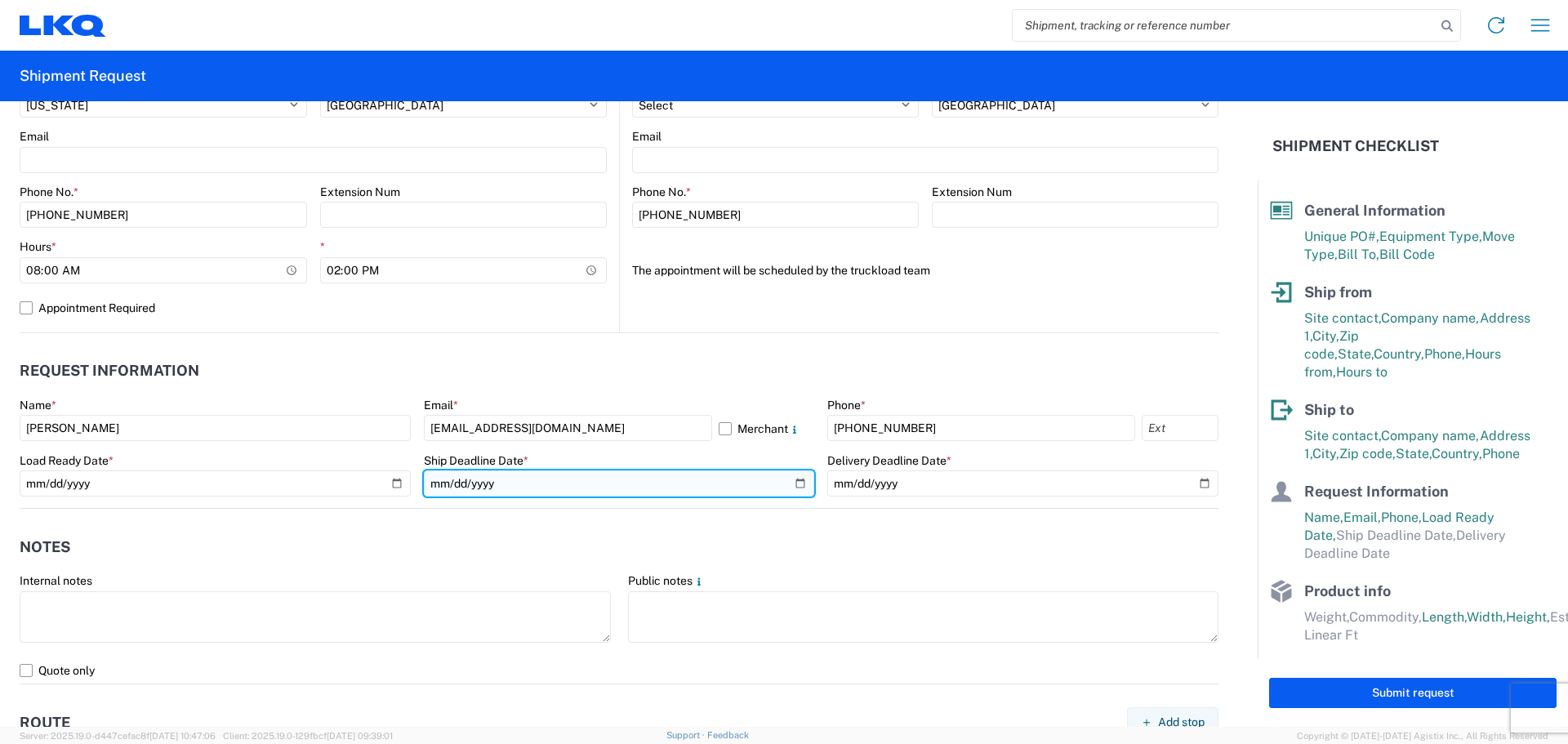
click at [794, 481] on input "date" at bounding box center [619, 483] width 391 height 26
type input "[DATE]"
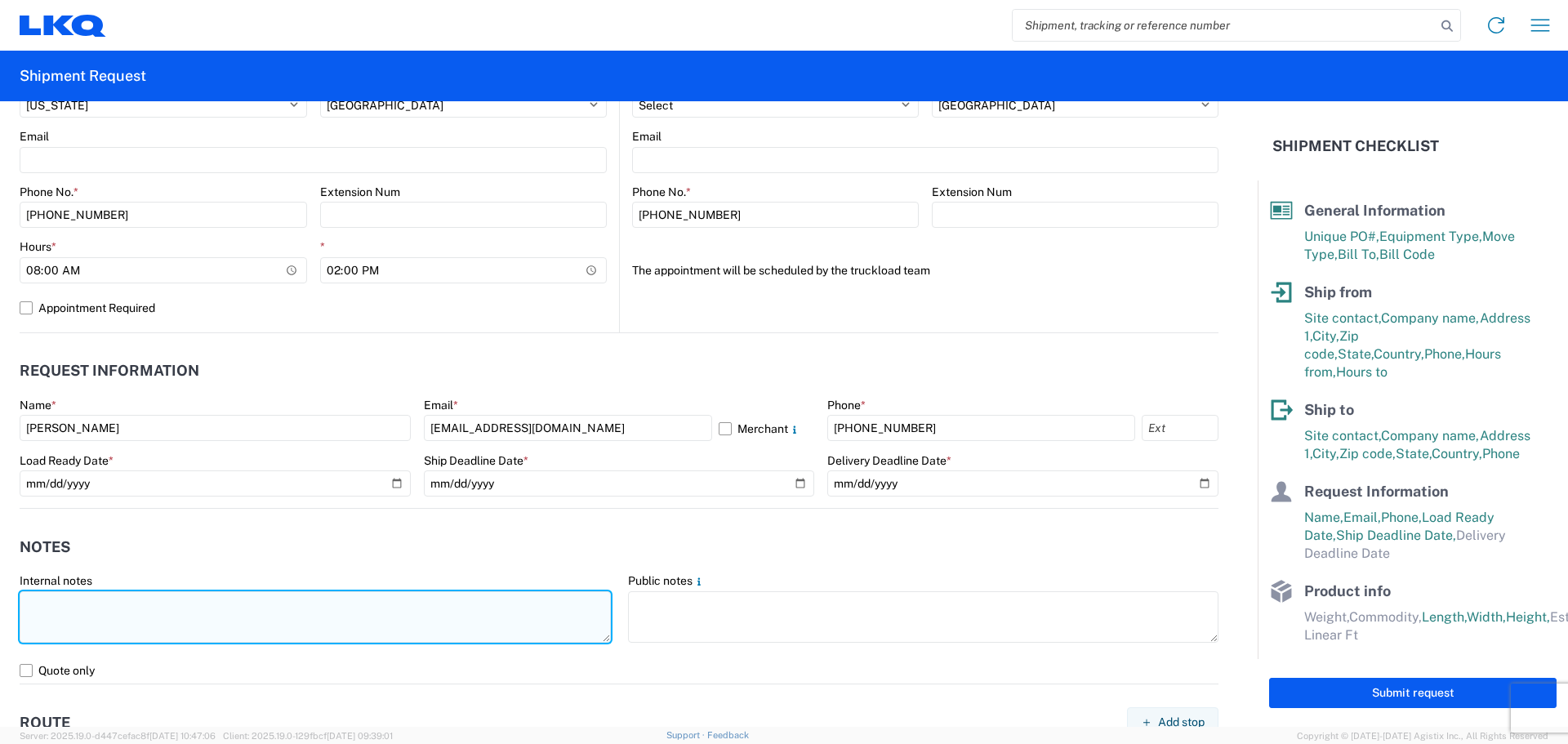
click at [165, 628] on textarea at bounding box center [316, 618] width 592 height 52
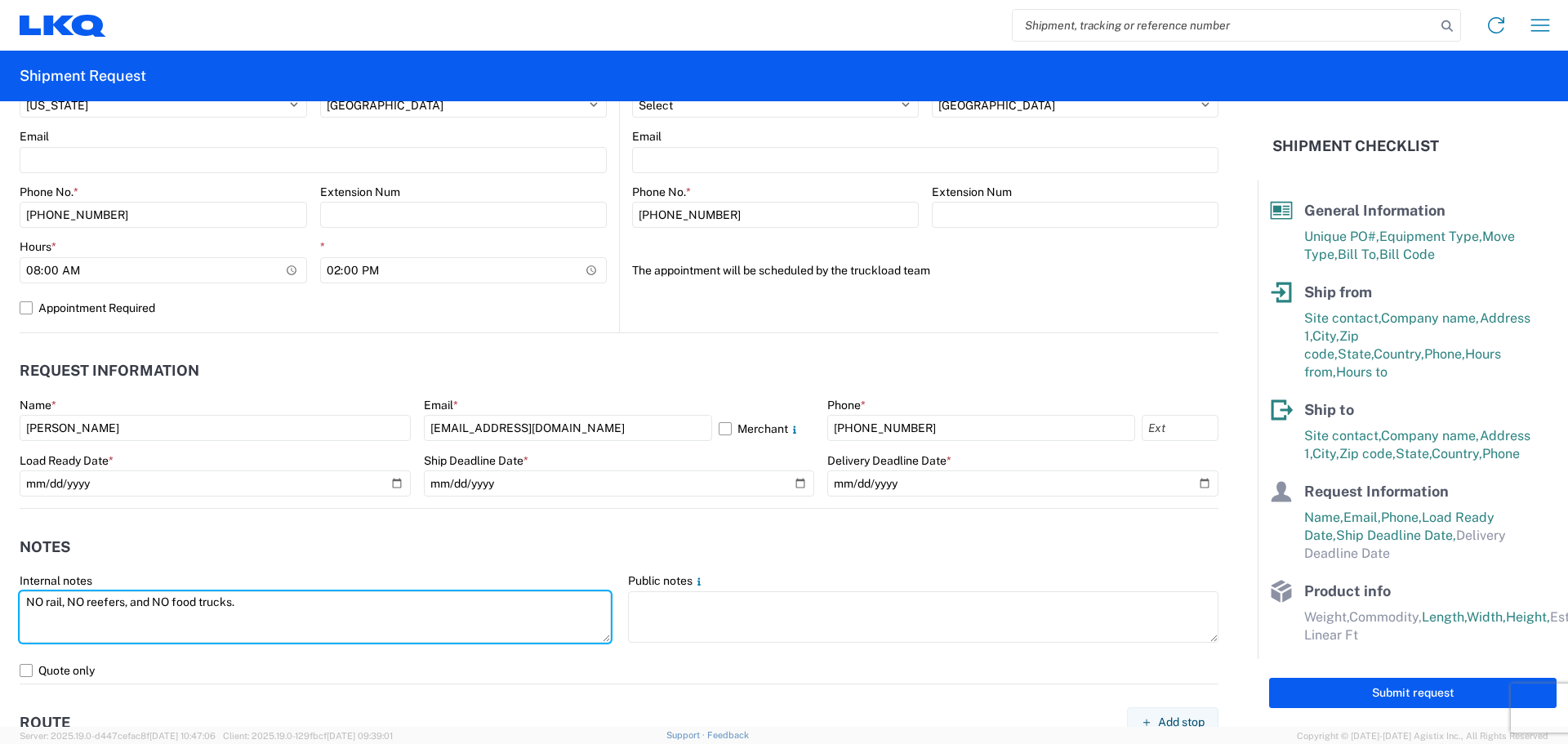
drag, startPoint x: 103, startPoint y: 594, endPoint x: 14, endPoint y: 597, distance: 89.1
click at [14, 597] on agx-form-control-wrapper-v2 "Internal notes NO rail, NO reefers, and NO food trucks." at bounding box center [316, 615] width 608 height 84
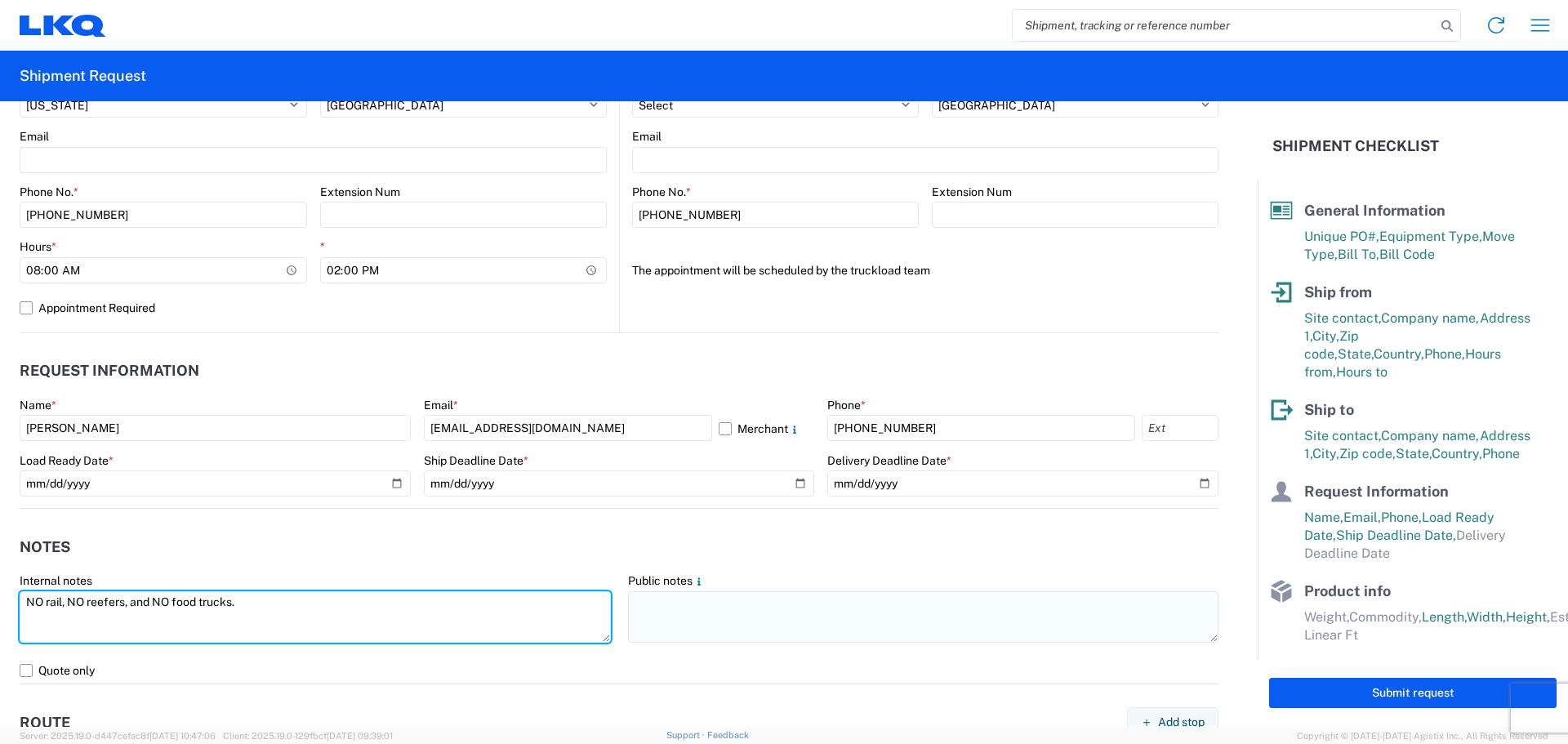
type textarea "NO rail, NO reefers, and NO food trucks."
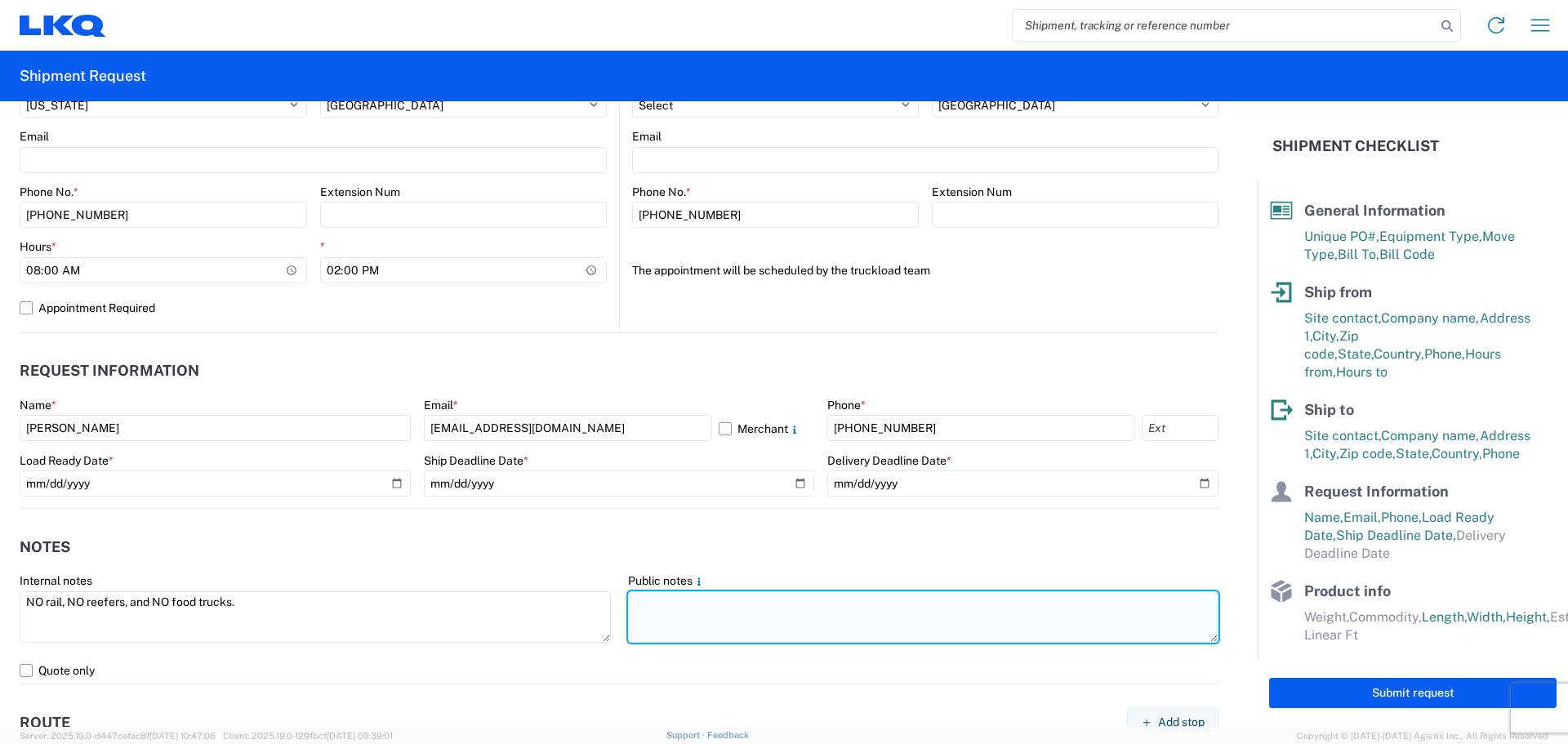
click at [666, 623] on textarea at bounding box center [924, 618] width 592 height 52
paste textarea "NO rail, NO reefers, and NO food trucks."
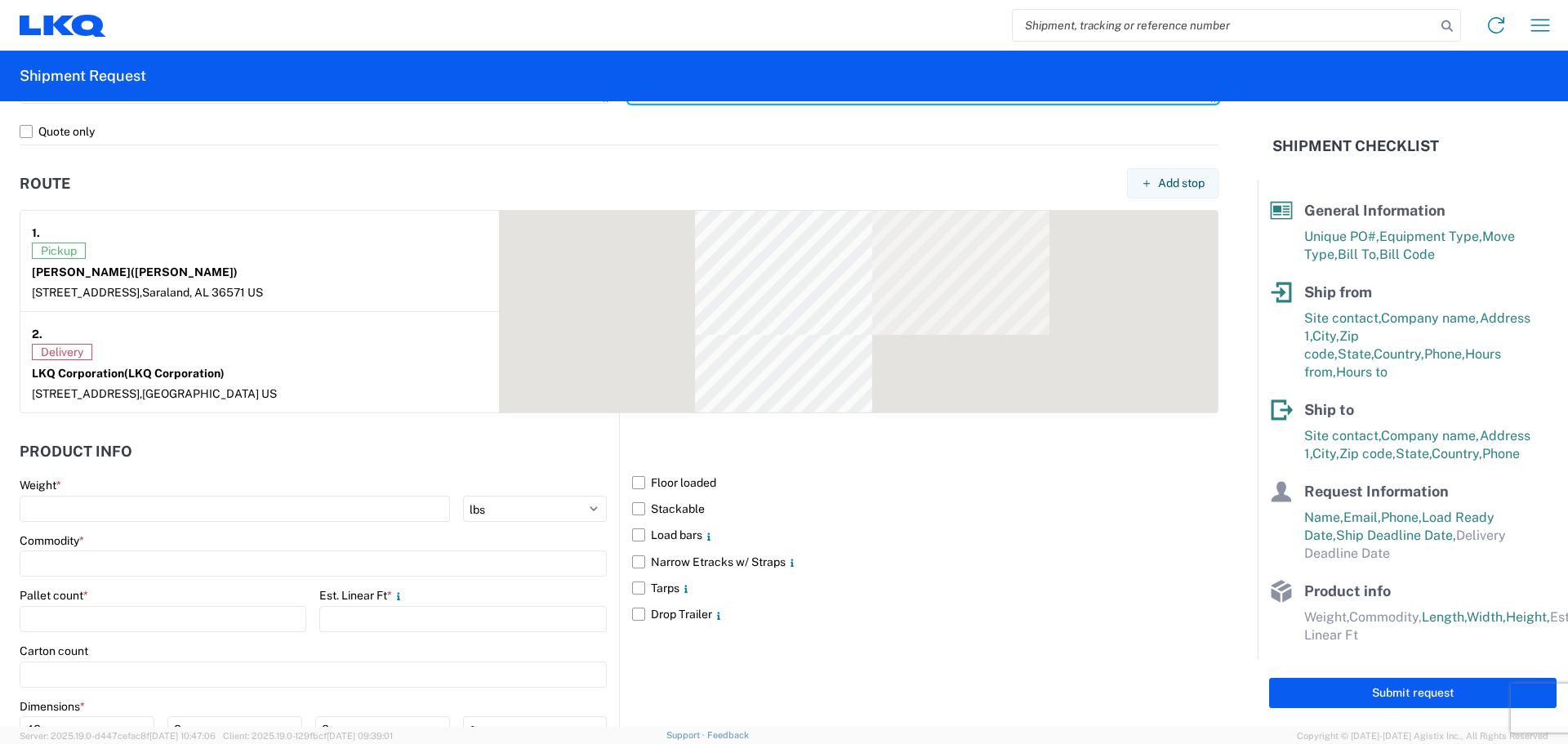
scroll to position [1334, 0]
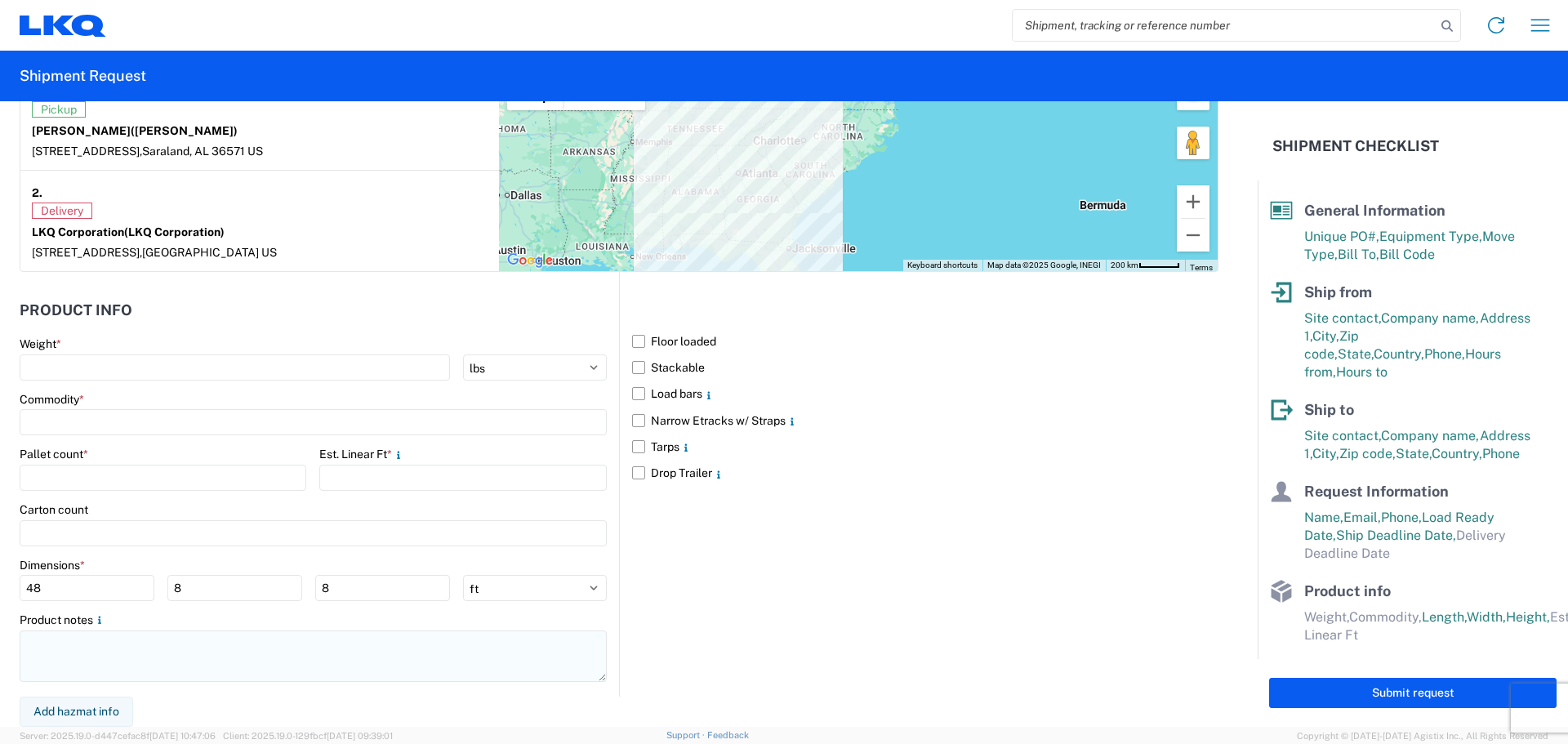
type textarea "NO rail, NO reefers, and NO food trucks."
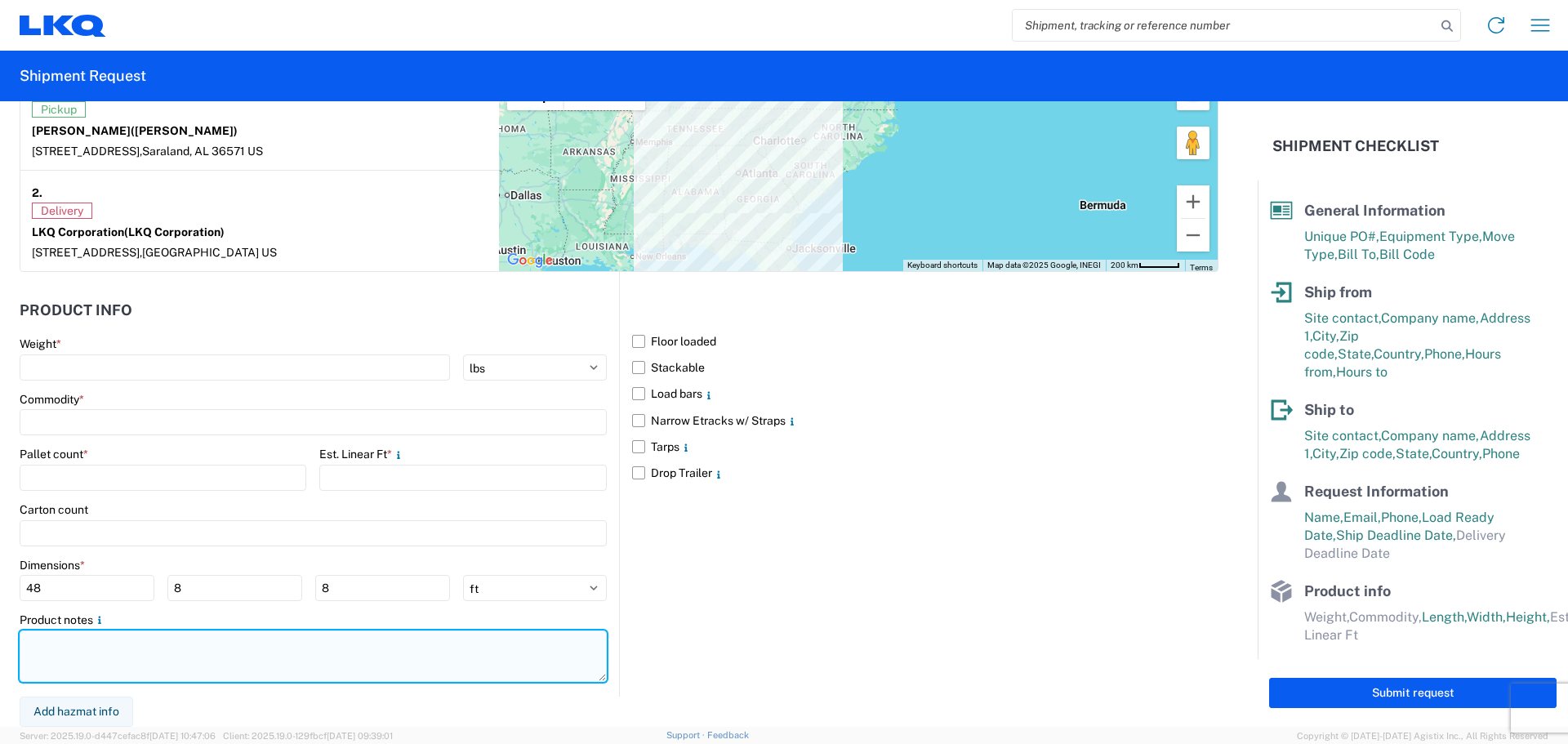
click at [137, 660] on textarea at bounding box center [313, 657] width 587 height 52
paste textarea "NO rail, NO reefers, and NO food trucks."
type textarea "NO rail, NO reefers, and NO food trucks."
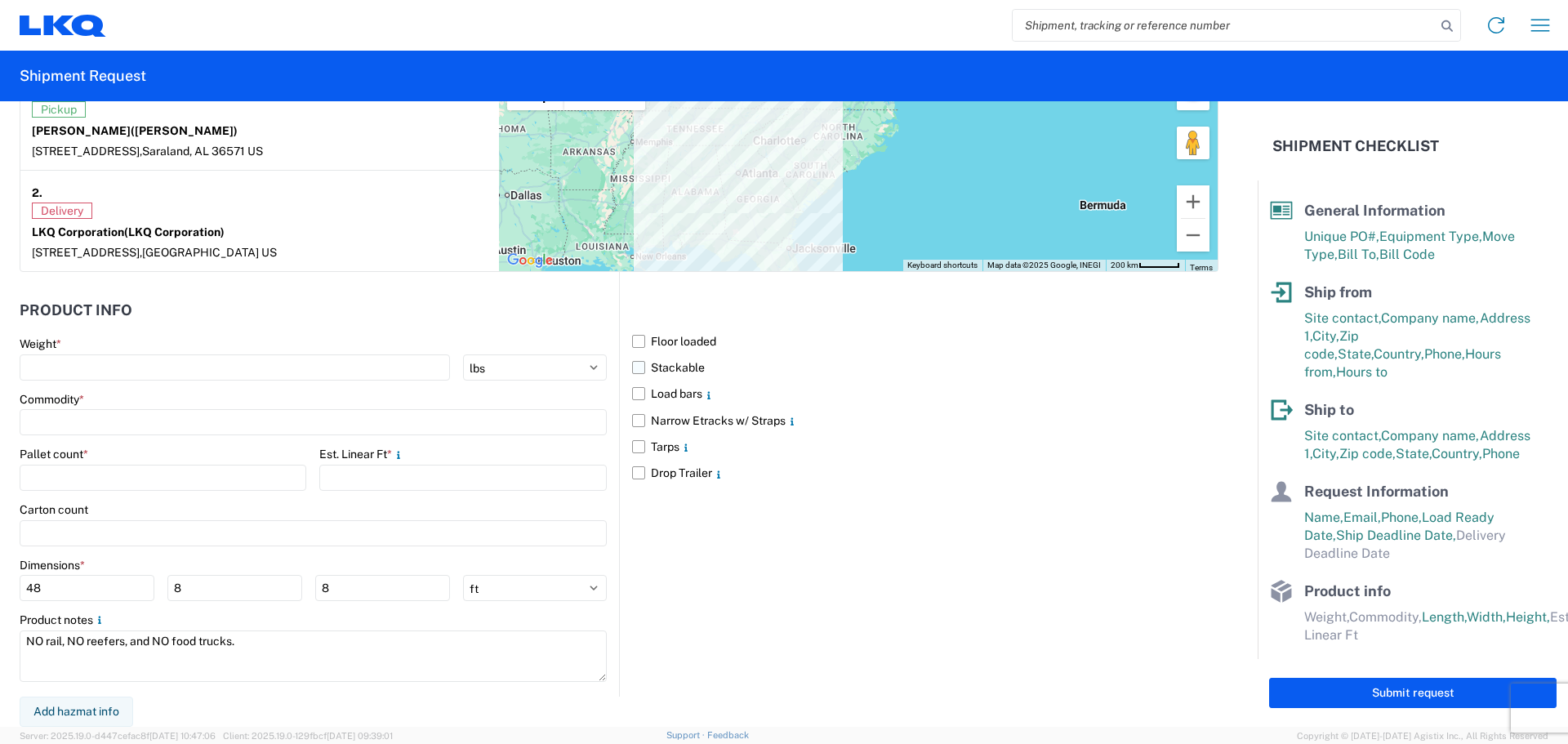
click at [632, 362] on label "Stackable" at bounding box center [926, 367] width 587 height 26
click at [0, 0] on input "Stackable" at bounding box center [0, 0] width 0 height 0
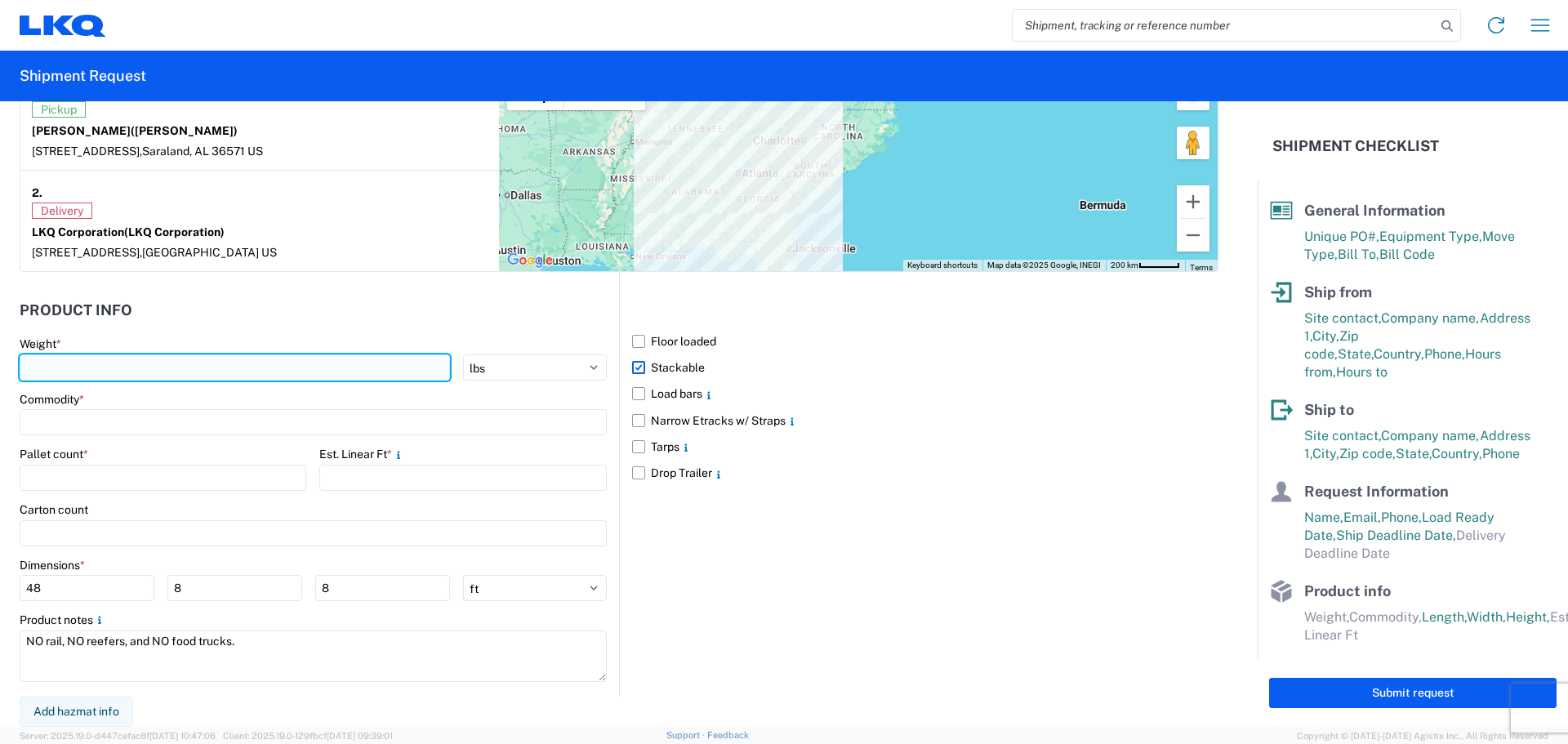
click at [120, 360] on input "number" at bounding box center [235, 367] width 430 height 26
type input "8000"
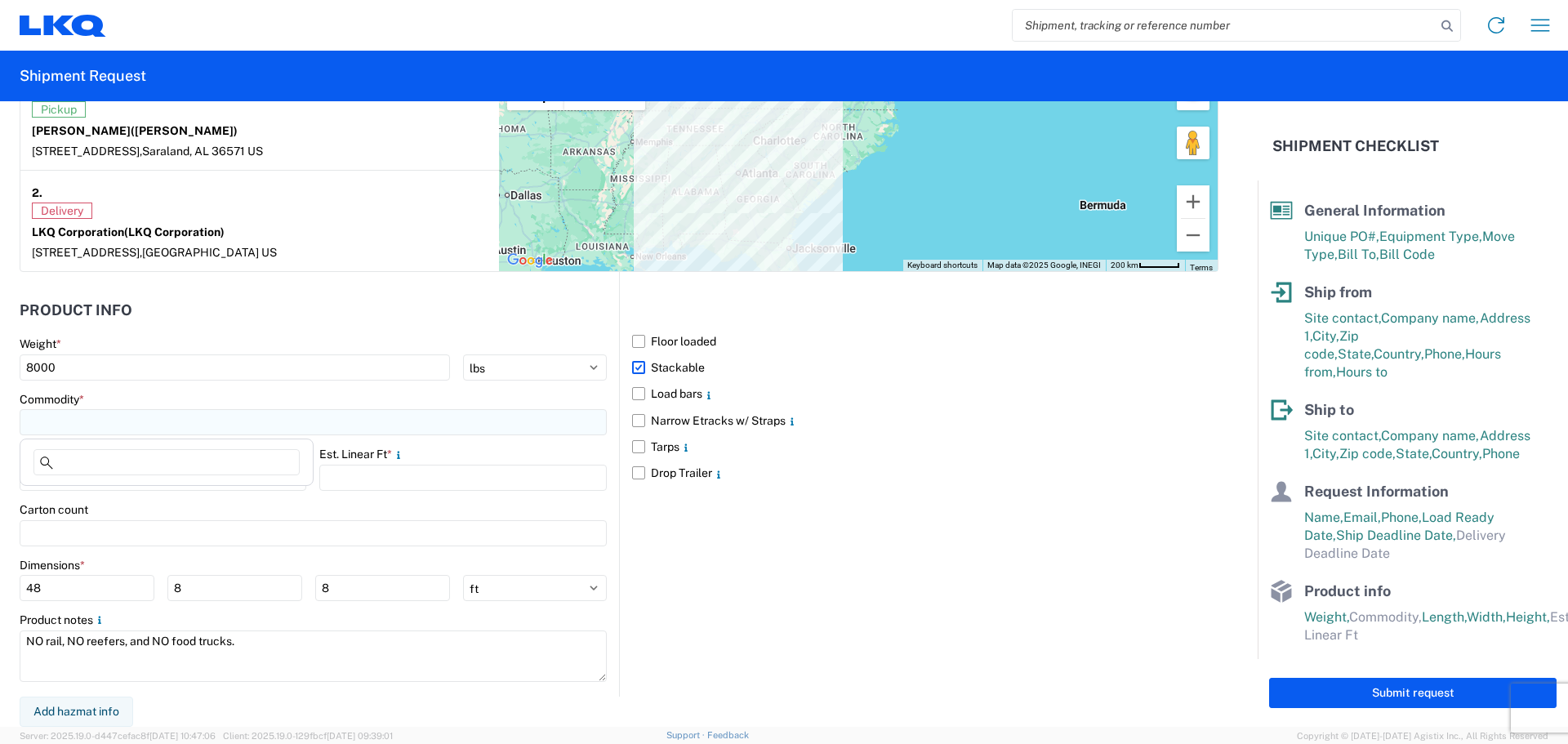
click at [122, 420] on input at bounding box center [313, 421] width 587 height 26
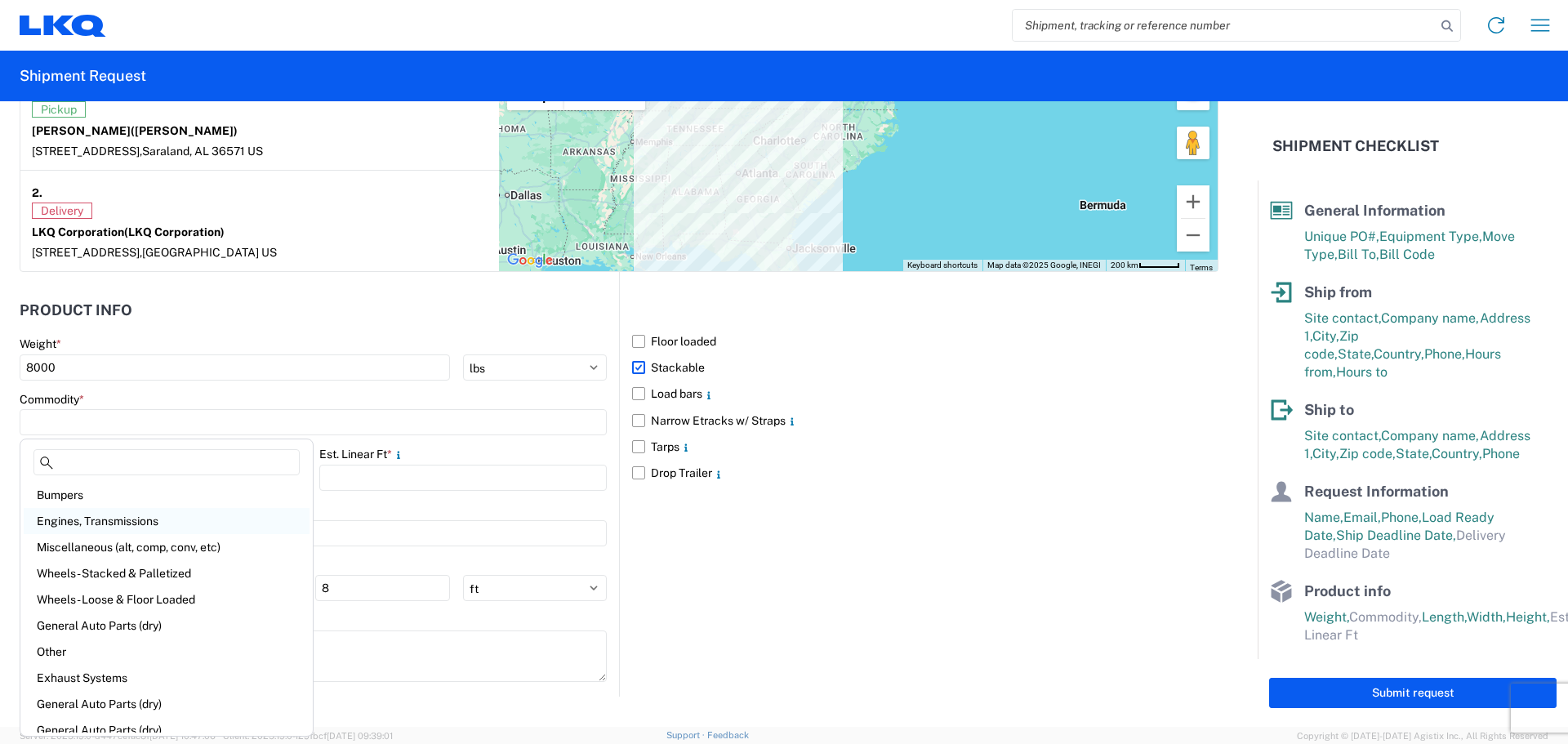
click at [118, 527] on div "Engines, Transmissions" at bounding box center [167, 520] width 286 height 26
type input "Engines, Transmissions"
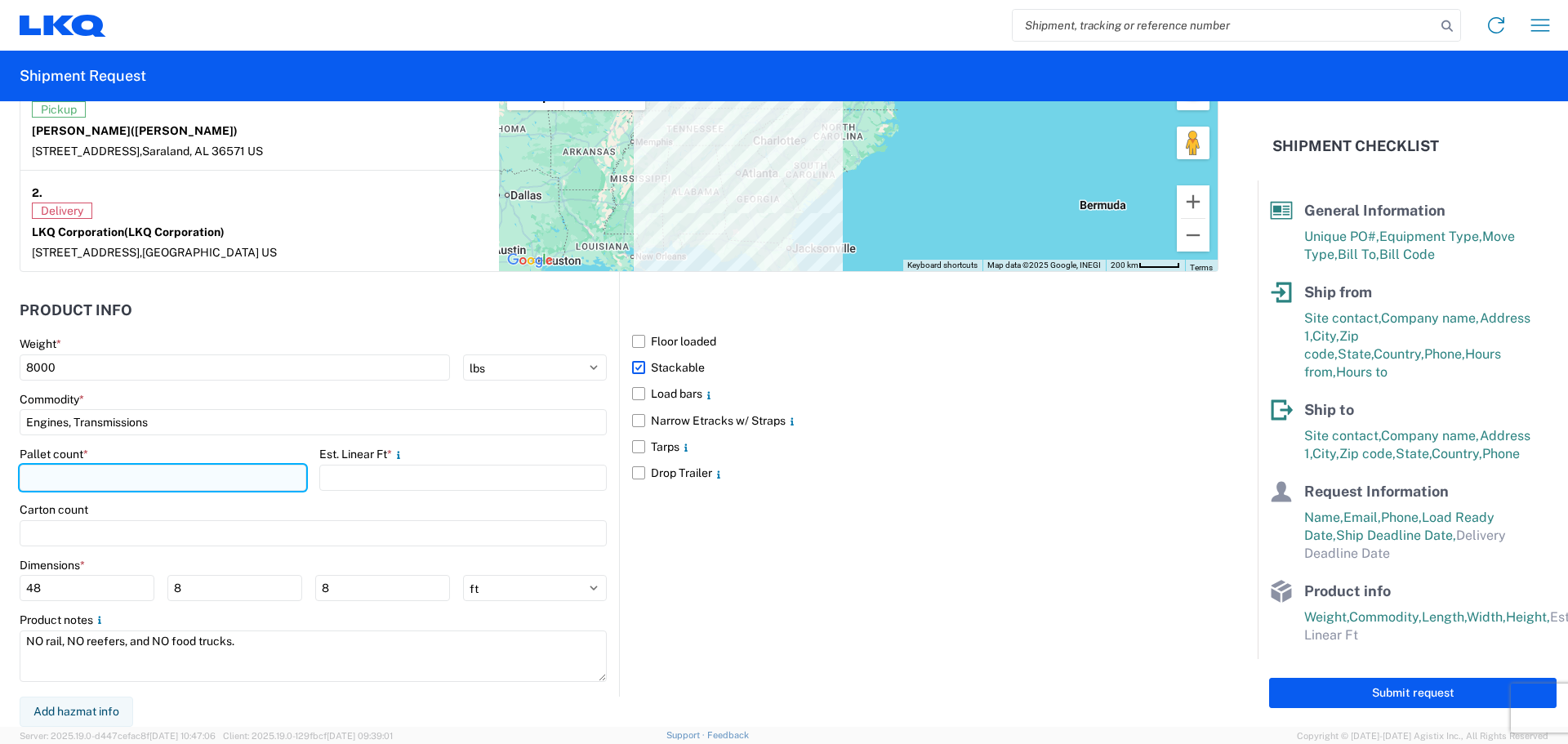
click at [105, 482] on input "number" at bounding box center [163, 477] width 287 height 26
type input "10"
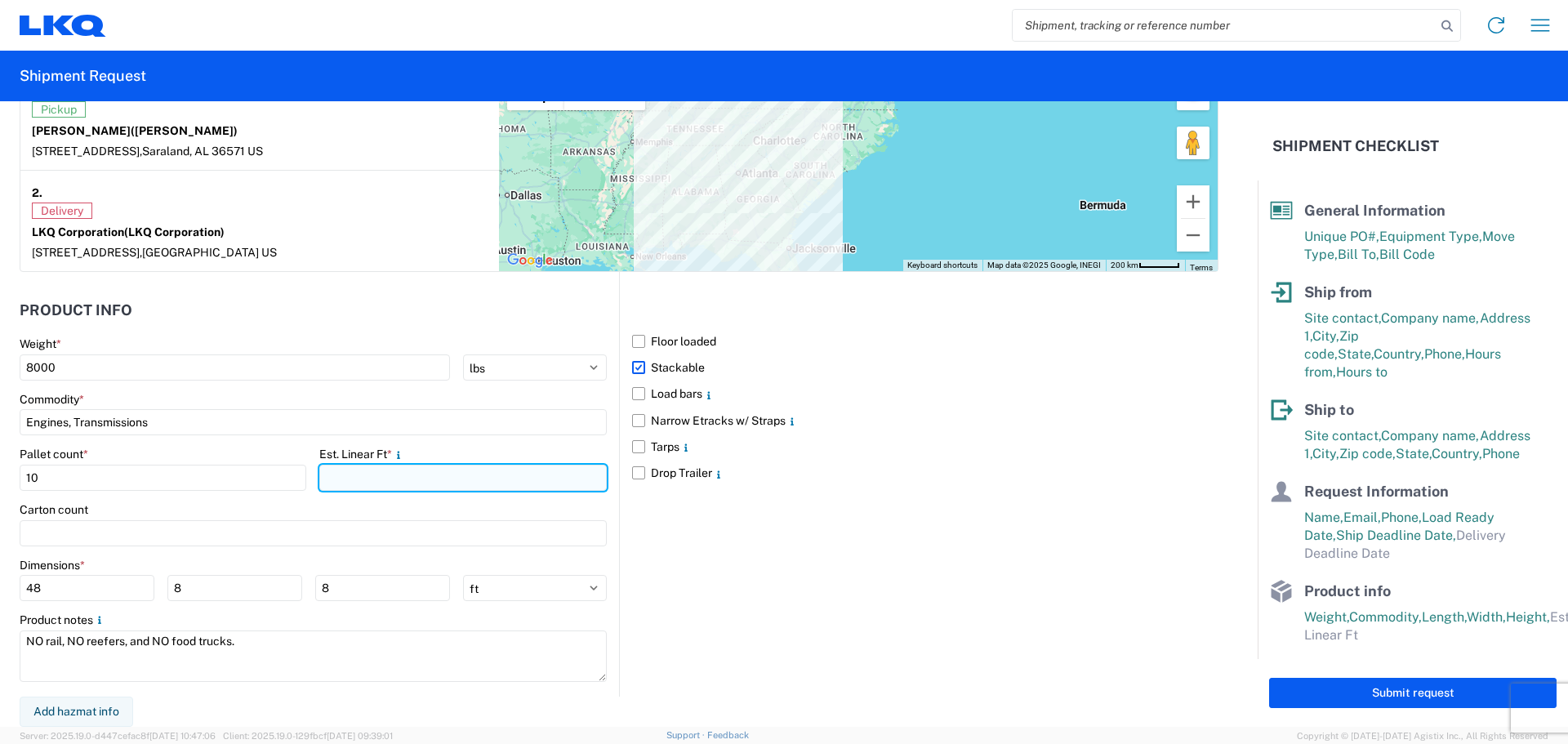
click at [410, 482] on input "number" at bounding box center [462, 477] width 287 height 26
type input "16"
click at [725, 569] on div "Floor loaded Stackable Load bars Narrow Etracks w/ Straps Tarps Drop Trailer" at bounding box center [918, 484] width 599 height 425
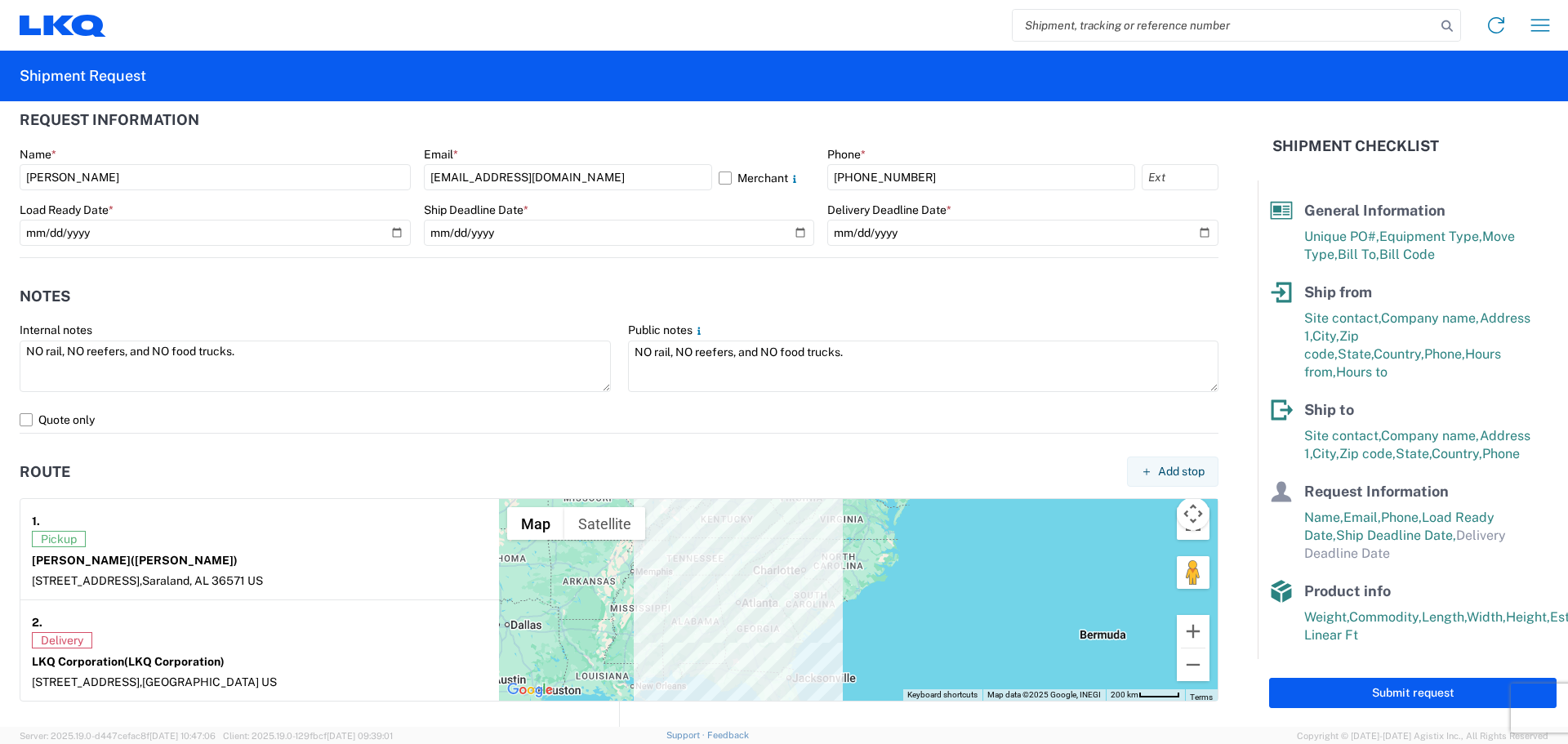
scroll to position [899, 0]
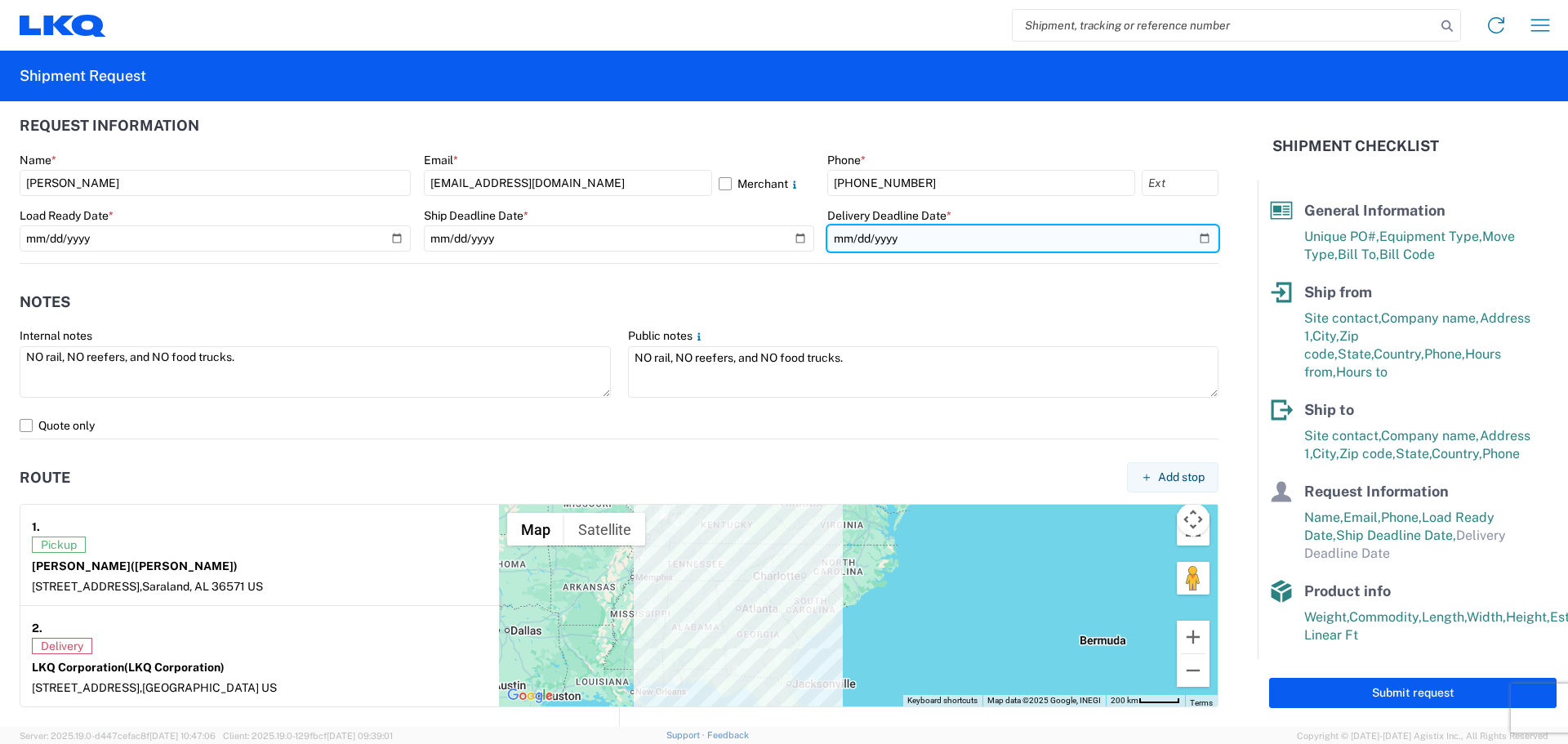
click at [1192, 239] on input "date" at bounding box center [1023, 238] width 391 height 26
type input "[DATE]"
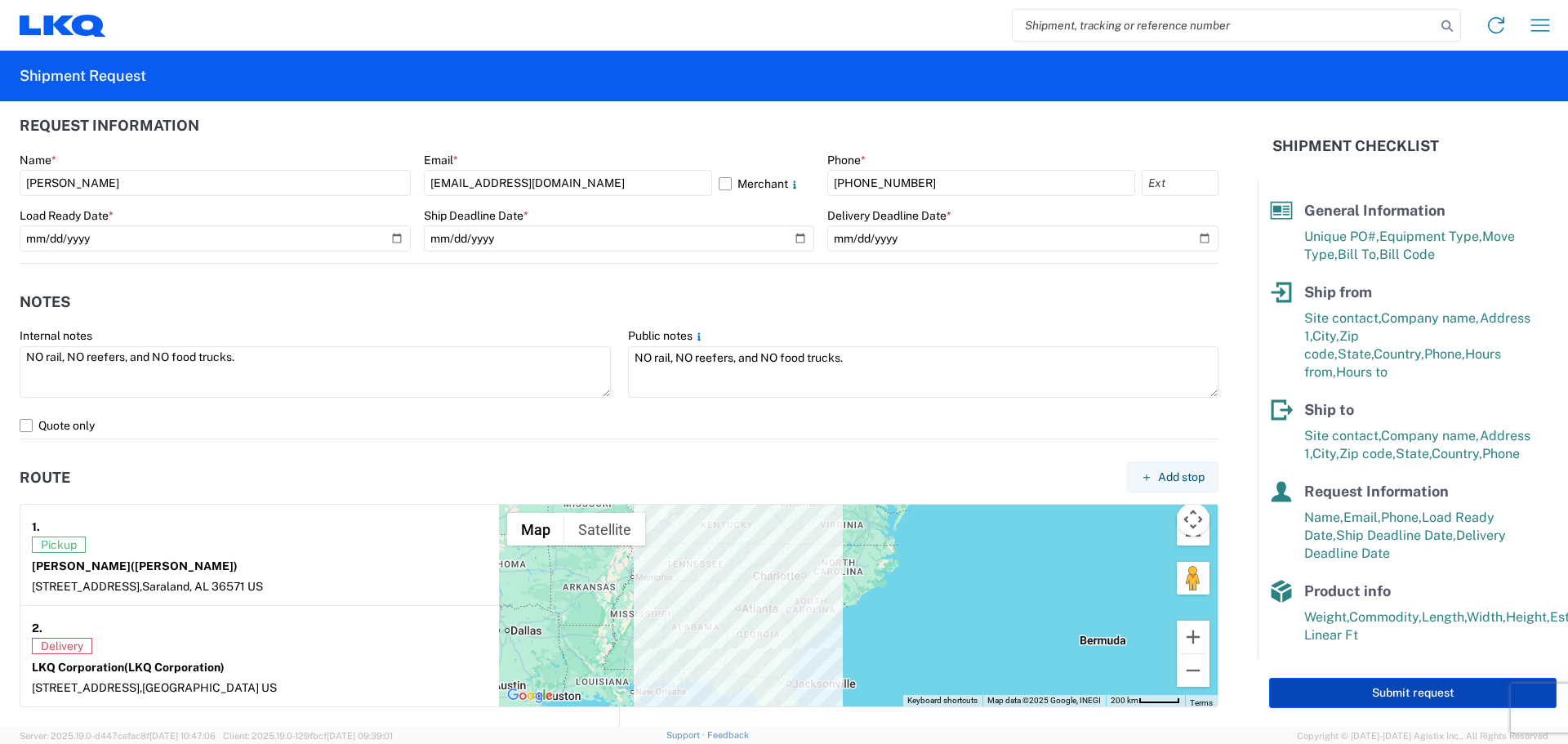
click at [1344, 691] on button "Submit request" at bounding box center [1413, 693] width 288 height 30
select select "US"
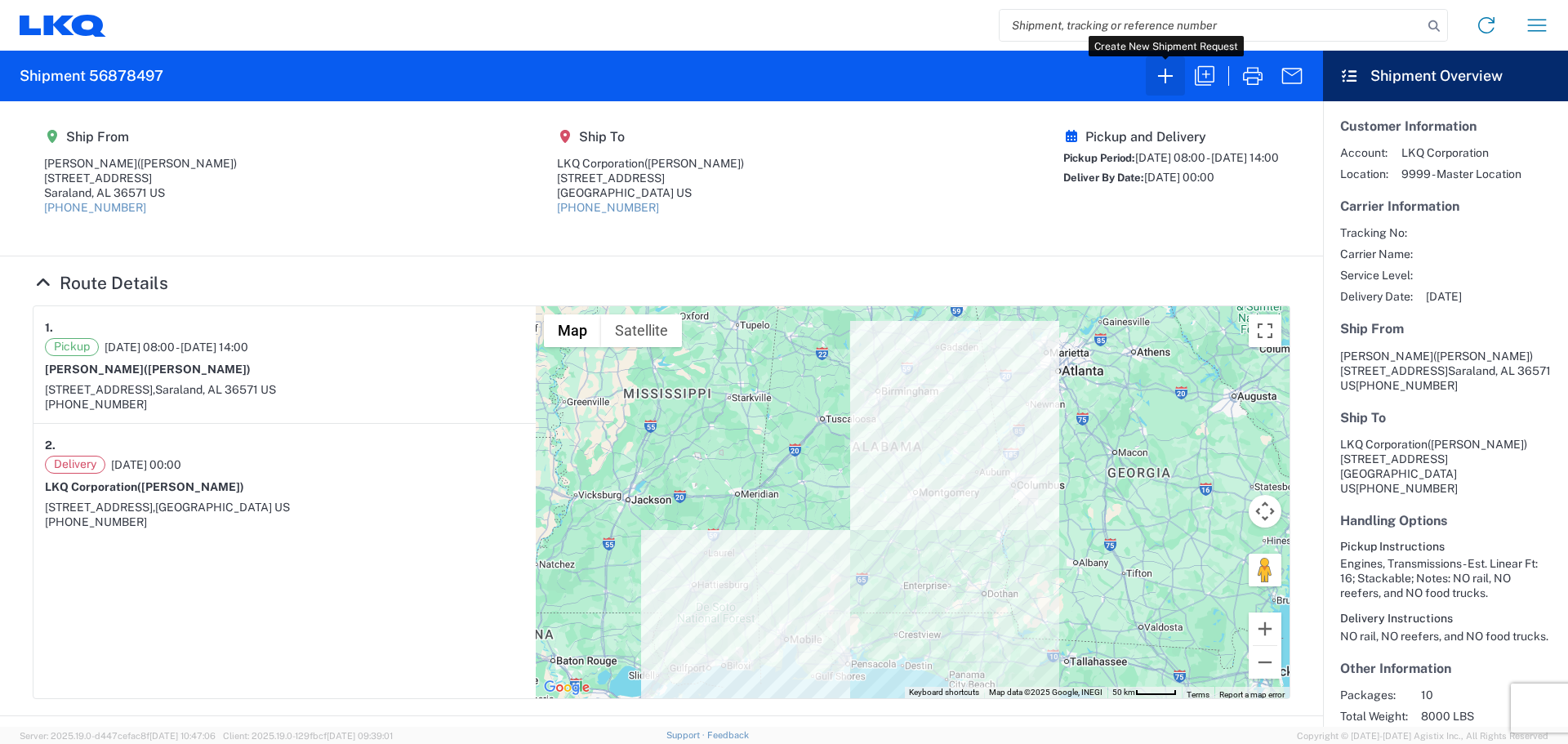
click at [1159, 81] on icon "button" at bounding box center [1165, 76] width 26 height 26
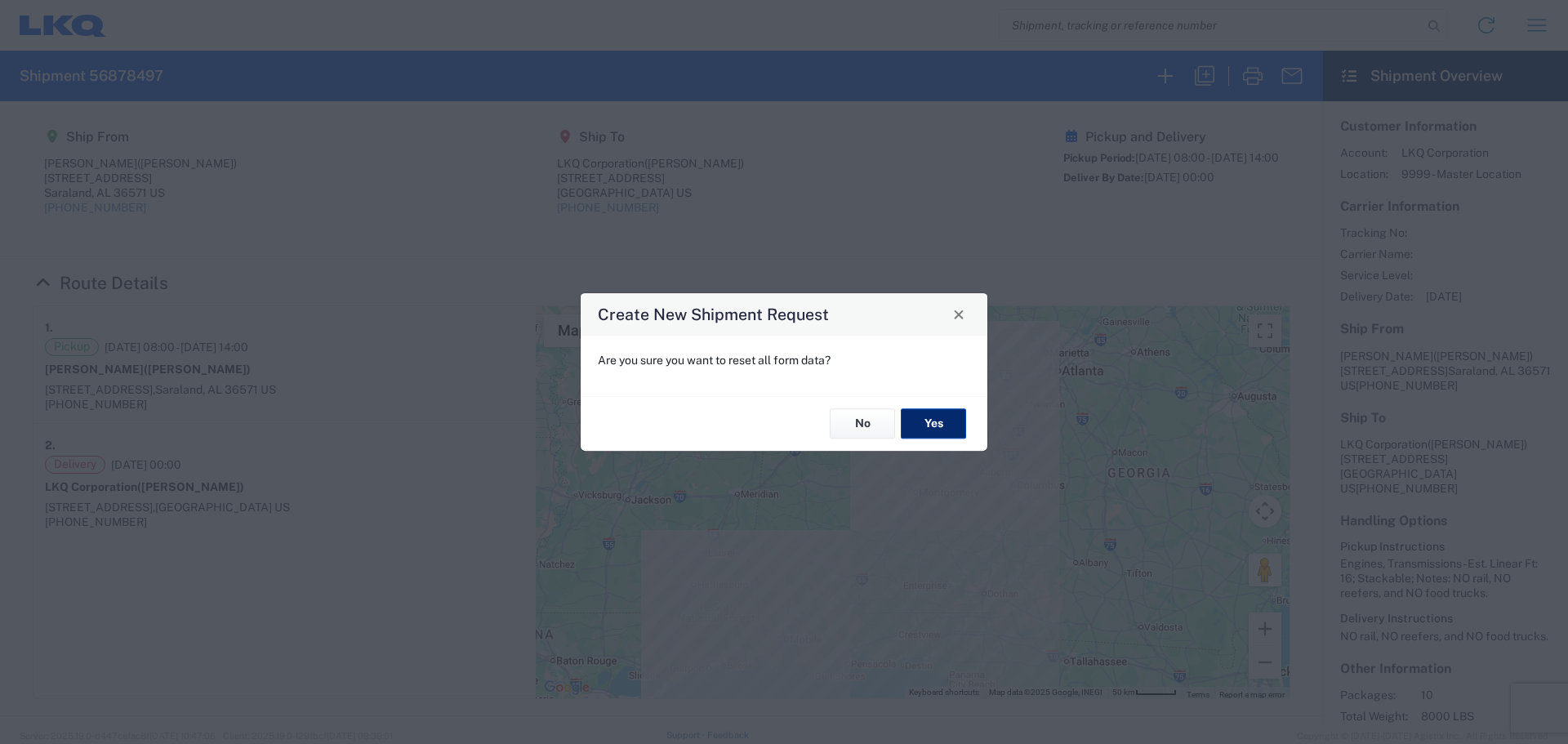
click at [931, 414] on button "Yes" at bounding box center [933, 424] width 66 height 30
select select "FULL"
select select "US"
select select "LBS"
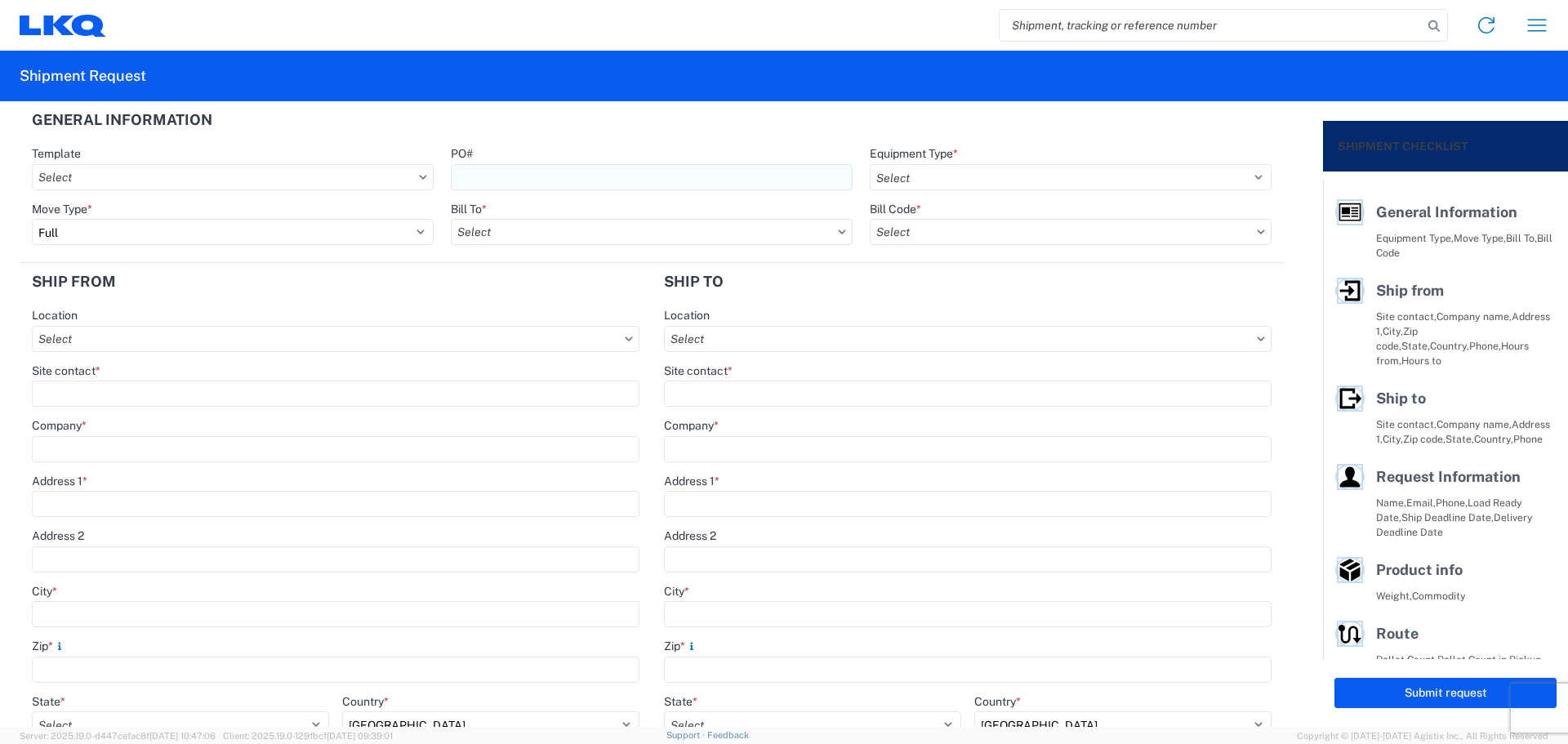
click at [574, 175] on input "PO#" at bounding box center [652, 177] width 402 height 26
type input "MMMLakeland091925"
click at [916, 176] on select "Select 53’ Dry Van Flatbed Dropdeck (van) Lowboy (flatbed) Rail" at bounding box center [1071, 177] width 402 height 26
select select "STDV"
click at [870, 165] on select "Select 53’ Dry Van Flatbed Dropdeck (van) Lowboy (flatbed) Rail" at bounding box center [1071, 177] width 402 height 26
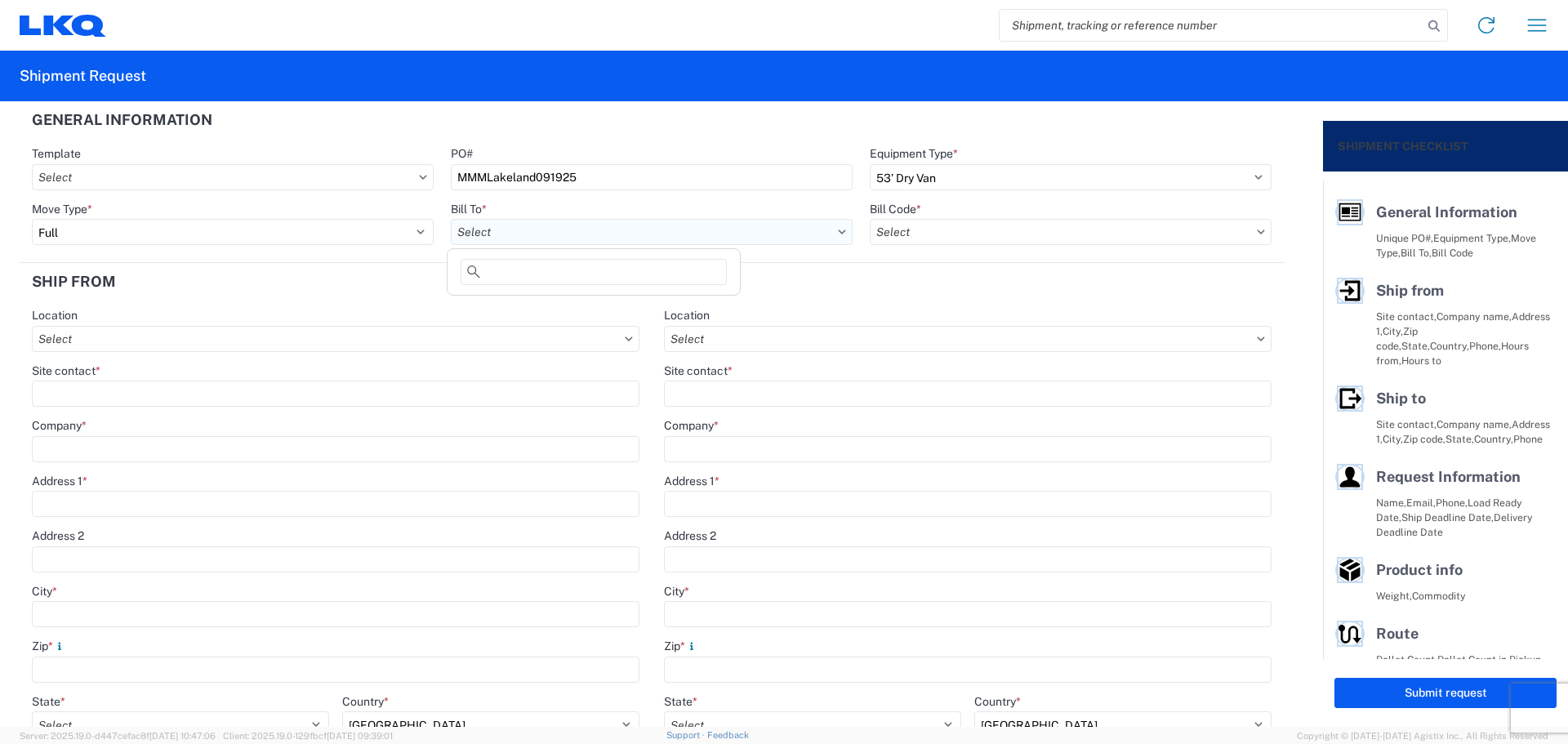
click at [472, 226] on input "text" at bounding box center [652, 231] width 402 height 26
type input "1760"
click at [560, 307] on div "1760 - LKQ Best Core" at bounding box center [594, 304] width 286 height 26
type input "1760 - LKQ Best Core"
click at [911, 241] on input "text" at bounding box center [1071, 231] width 402 height 26
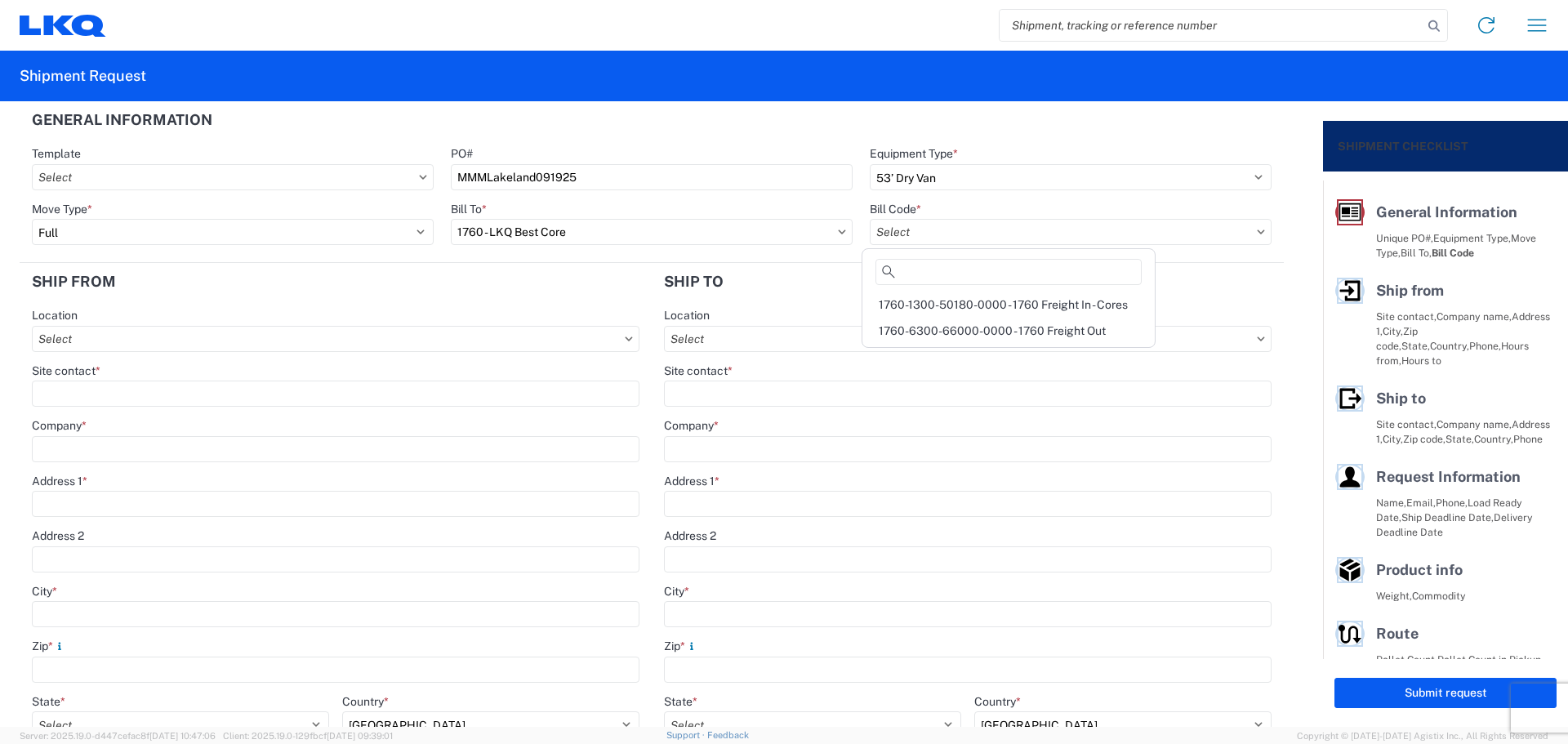
click at [994, 309] on div "1760-1300-50180-0000 - 1760 Freight In - Cores" at bounding box center [1009, 304] width 286 height 26
type input "1760-1300-50180-0000 - 1760 Freight In - Cores"
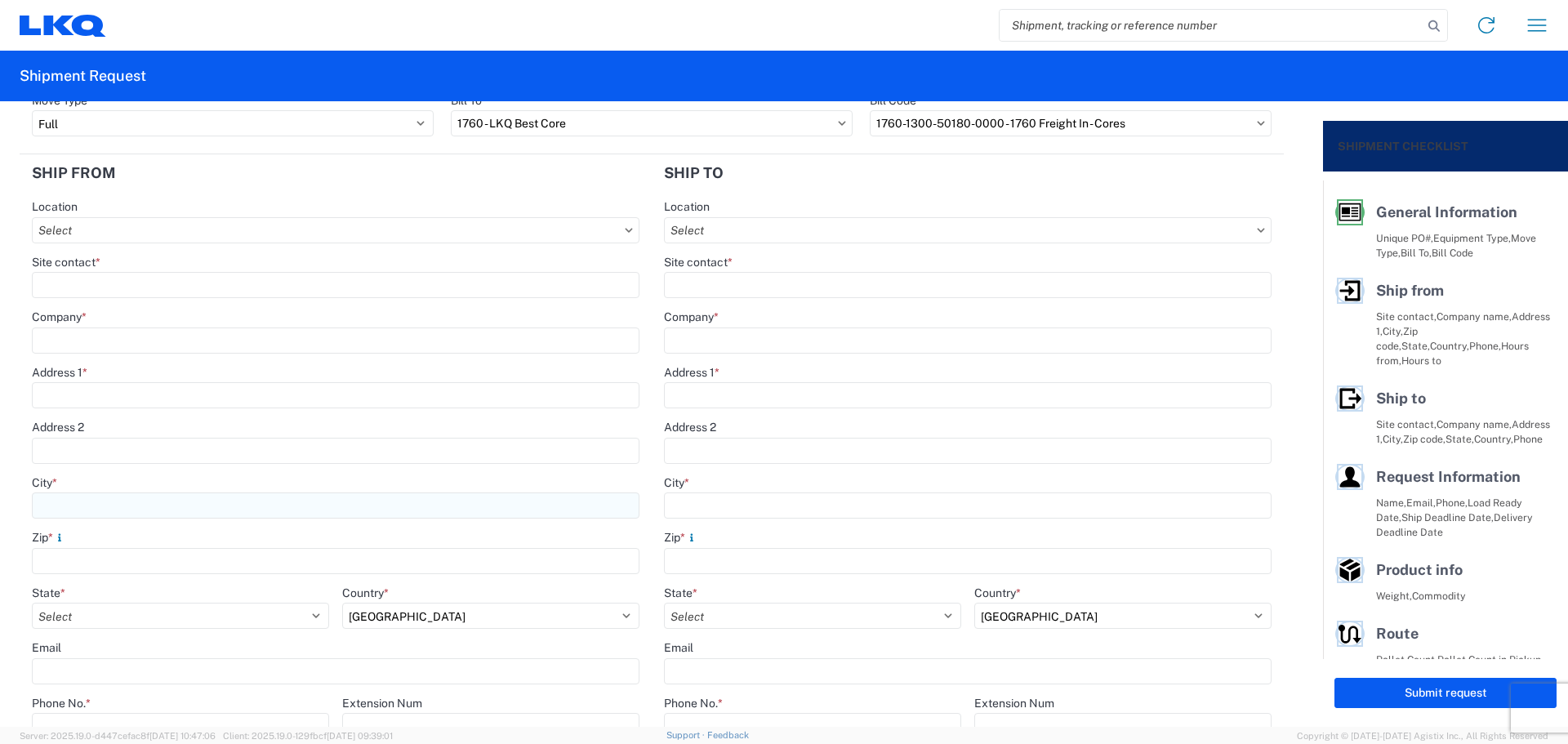
click at [157, 500] on input "City *" at bounding box center [335, 505] width 607 height 26
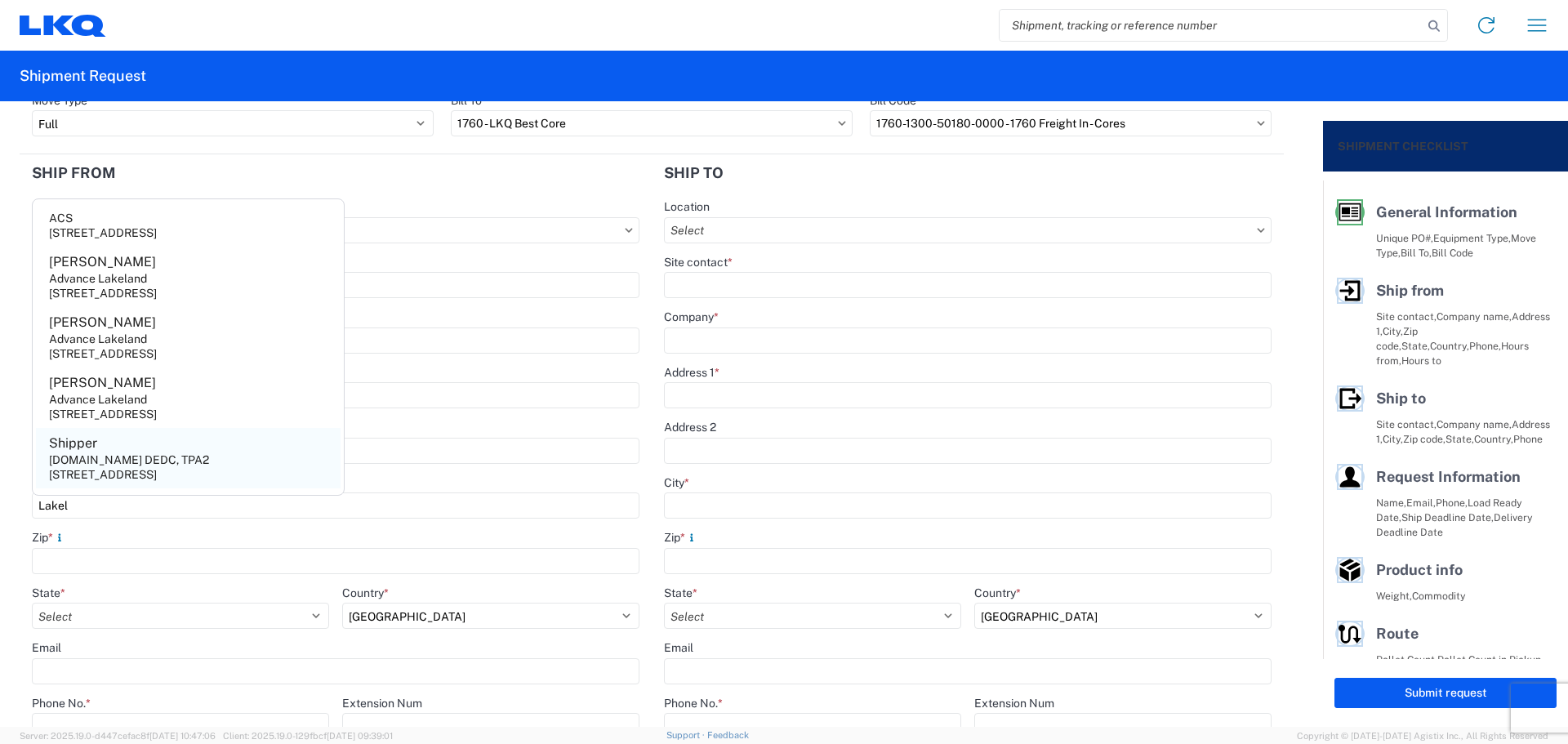
scroll to position [322, 0]
type input "Lakel"
click at [125, 476] on div "[STREET_ADDRESS]" at bounding box center [103, 478] width 108 height 15
type input "Kimmie"
type input "[PERSON_NAME] Lakeland"
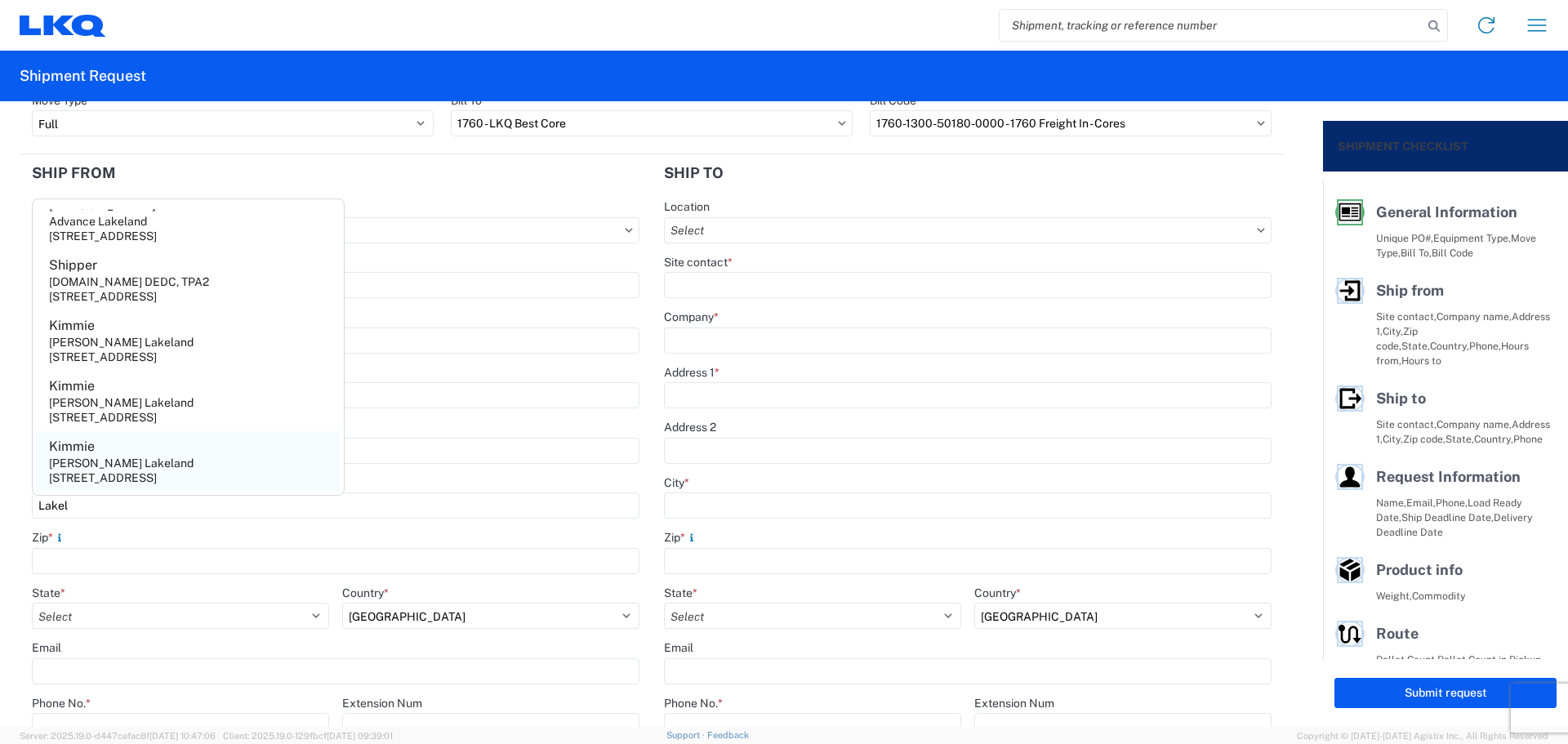
type input "[STREET_ADDRESS]"
type input "Lakeland"
type input "33811"
select select "FL"
type input "[PHONE_NUMBER]"
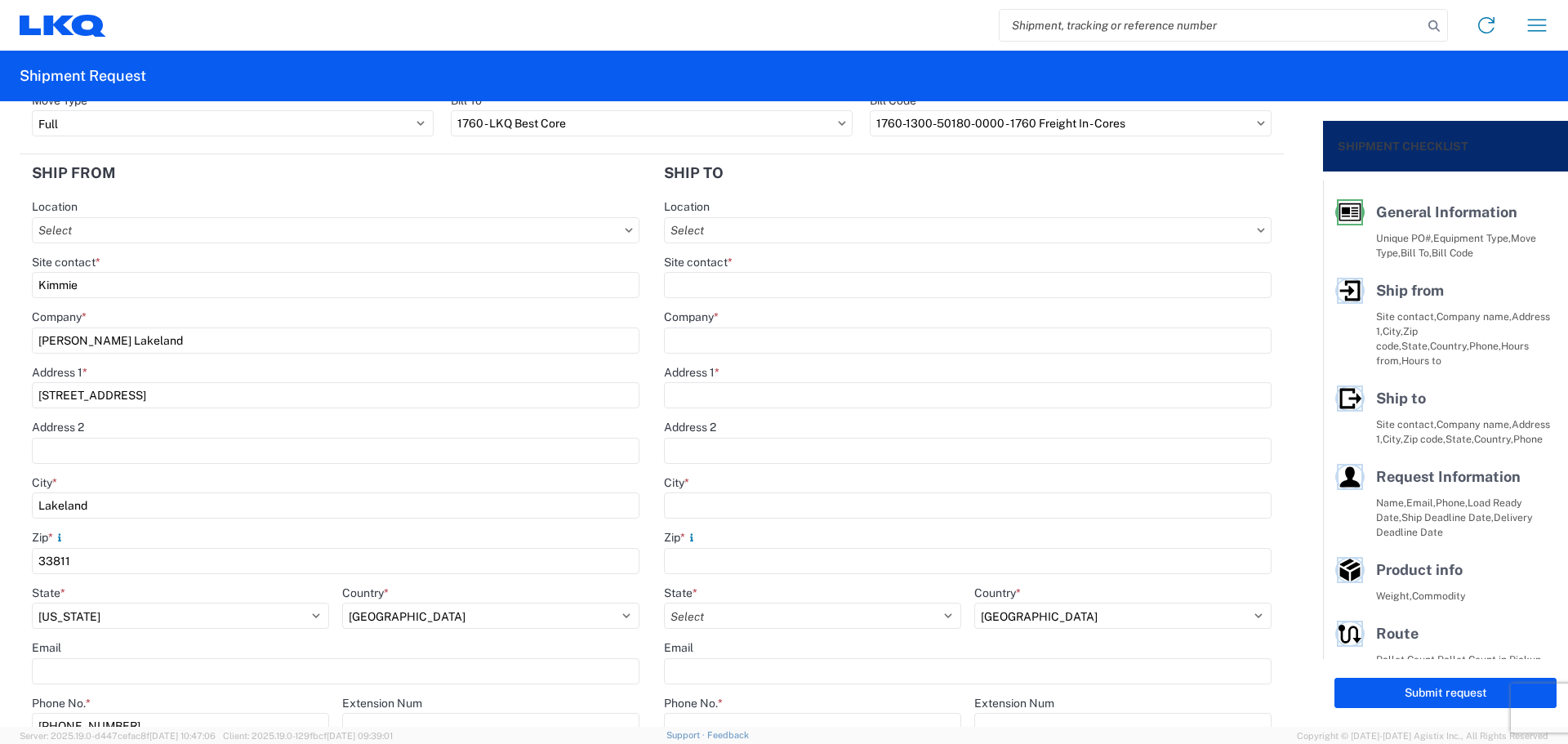
drag, startPoint x: 113, startPoint y: 288, endPoint x: 0, endPoint y: 271, distance: 114.3
click at [0, 271] on form "General Information Template PO# MMMLakeland091925 Equipment Type * Select 53’ …" at bounding box center [661, 414] width 1323 height 626
type input "[PERSON_NAME]"
click at [320, 184] on header "Ship from" at bounding box center [336, 173] width 632 height 37
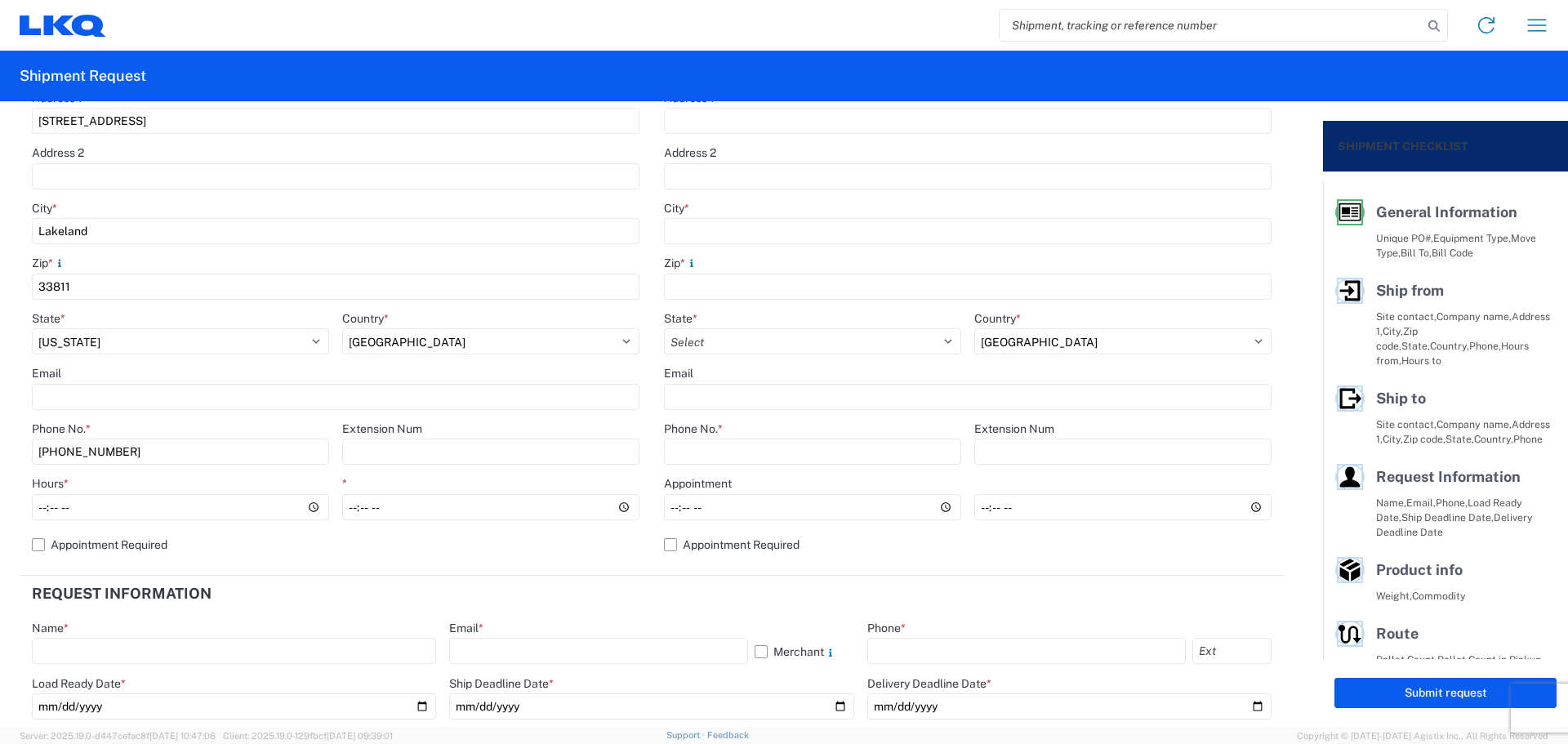
scroll to position [436, 0]
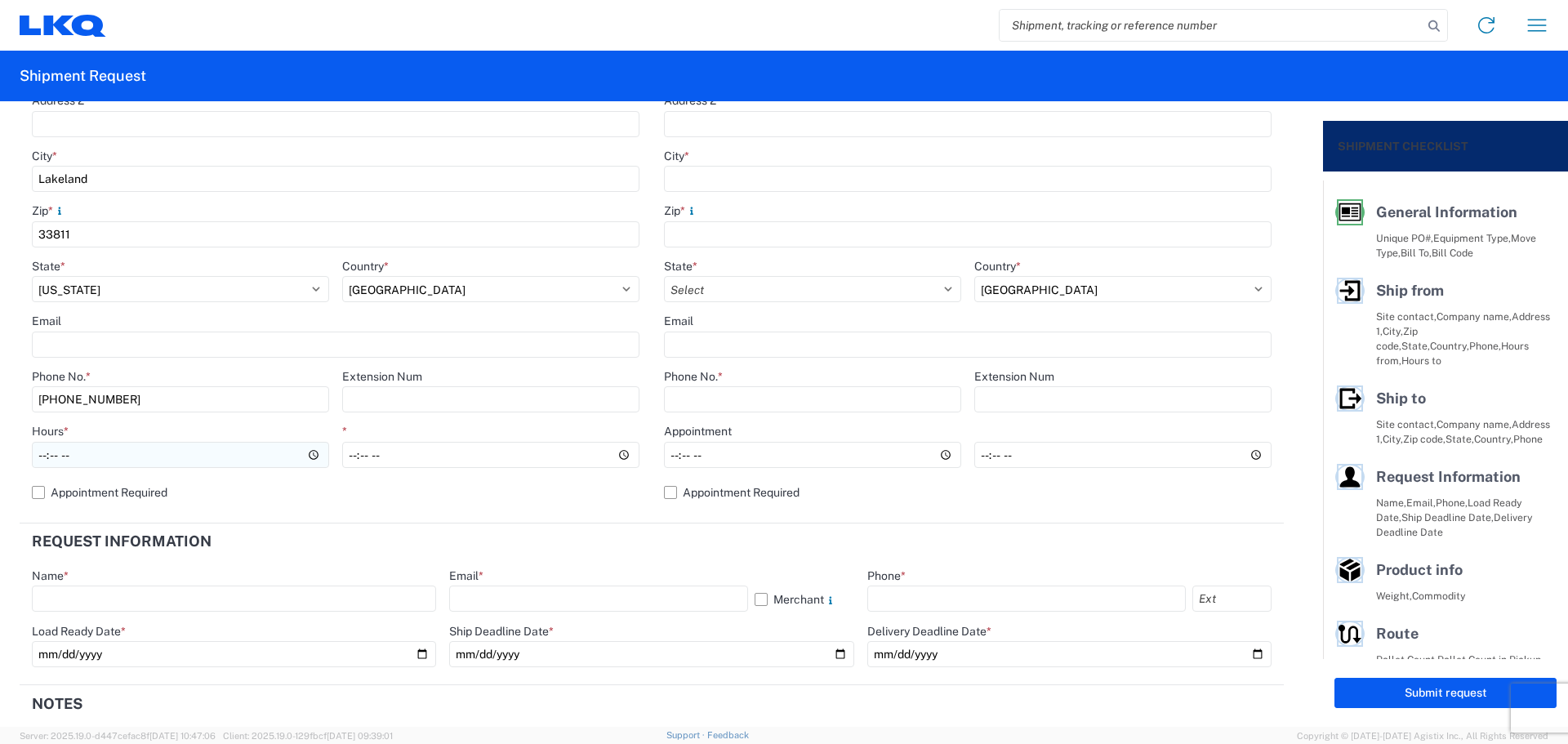
click at [40, 453] on input "Hours *" at bounding box center [180, 455] width 297 height 26
type input "07:00"
type input "14:00"
click at [570, 564] on agx-form-section "Request Information Name * Email * Merchant Phone * Load Ready Date * Ship Dead…" at bounding box center [651, 604] width 1264 height 162
click at [38, 455] on input "07:00" at bounding box center [180, 455] width 297 height 26
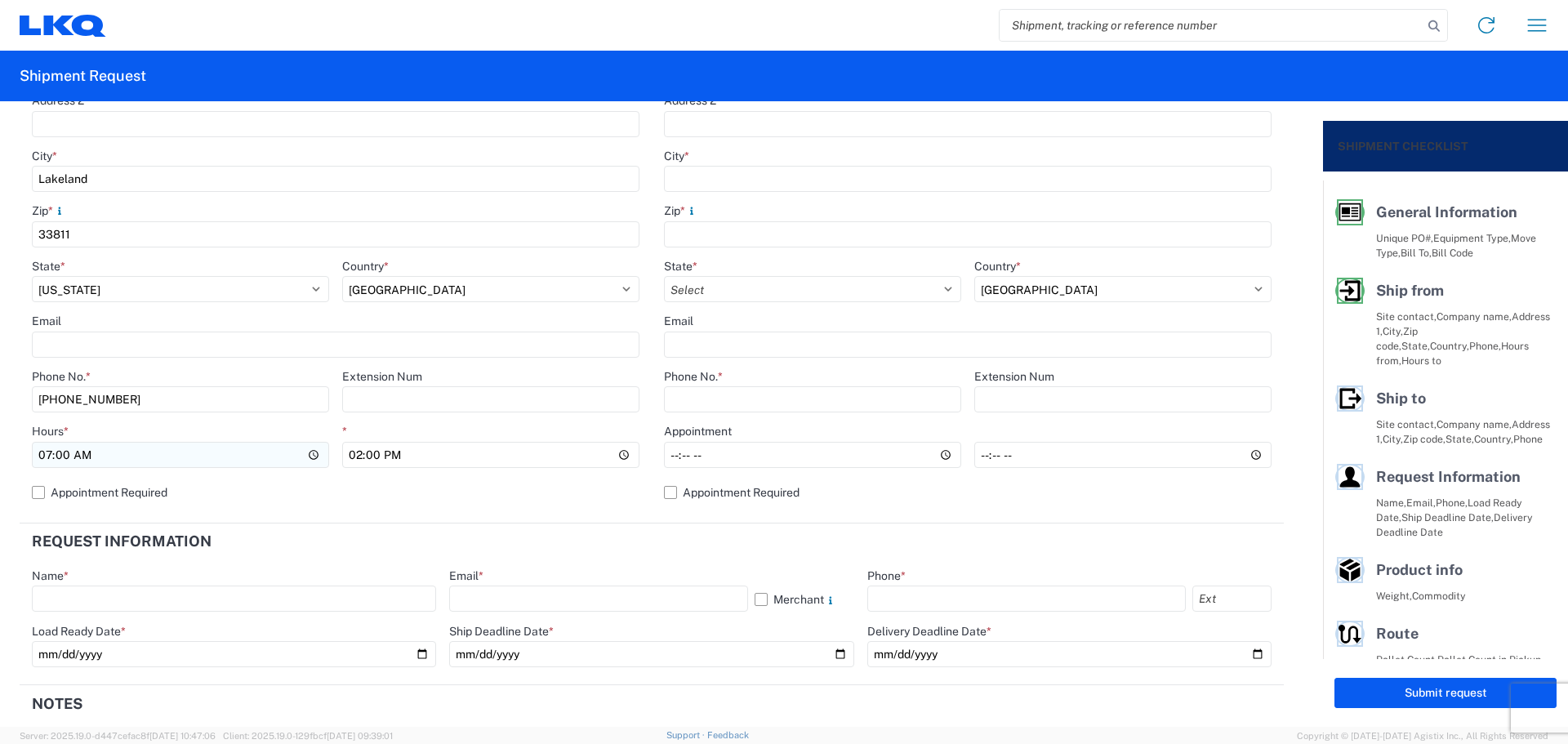
type input "08:00"
click at [650, 534] on header "Request Information" at bounding box center [651, 542] width 1264 height 37
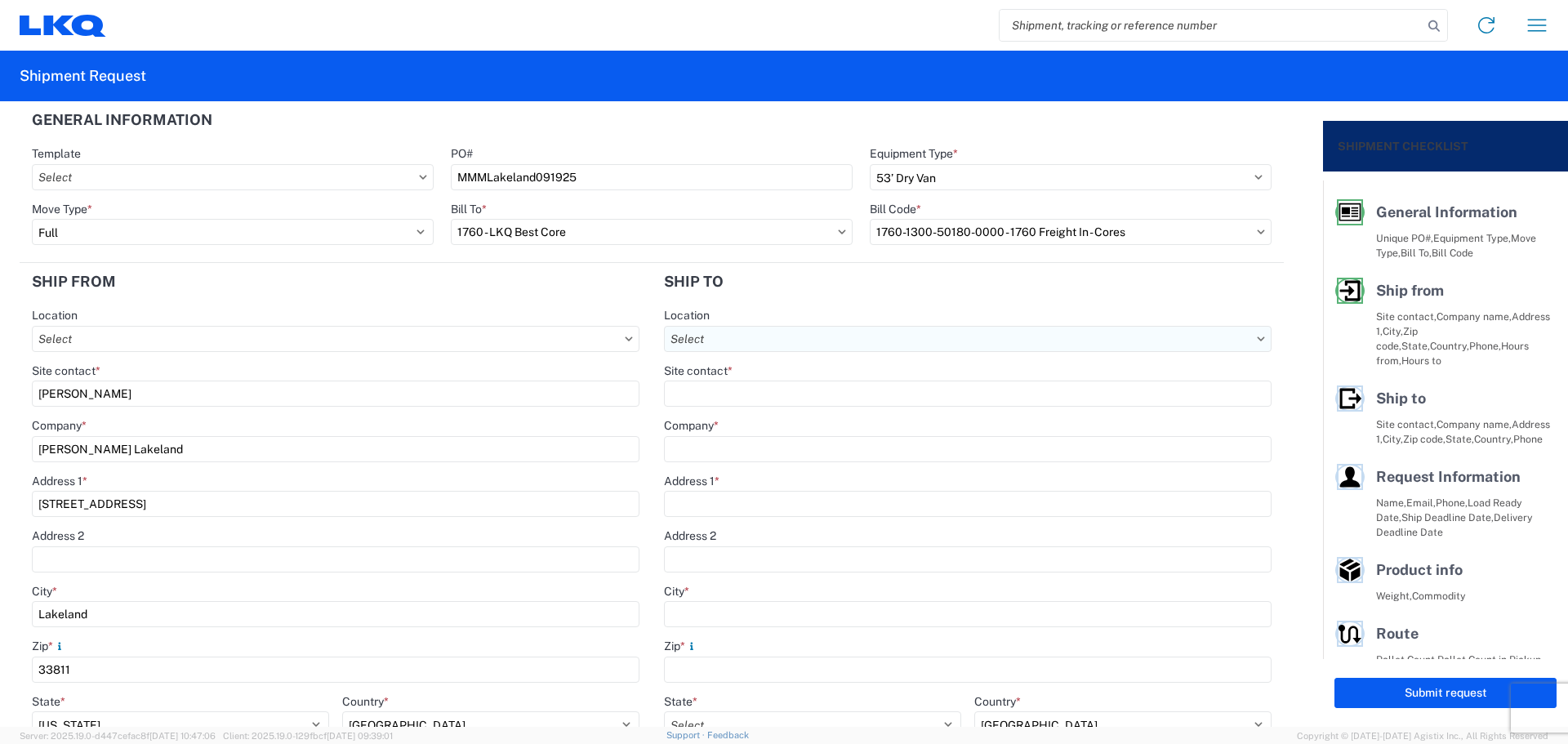
click at [813, 330] on input "text" at bounding box center [967, 338] width 607 height 26
type input "1634"
click at [811, 414] on div "1634 - [GEOGRAPHIC_DATA] - [PERSON_NAME] - Boat Rock" at bounding box center [823, 411] width 321 height 26
type input "1634 - [GEOGRAPHIC_DATA] - [PERSON_NAME] - Boat Rock"
type input "LKQ Corporation"
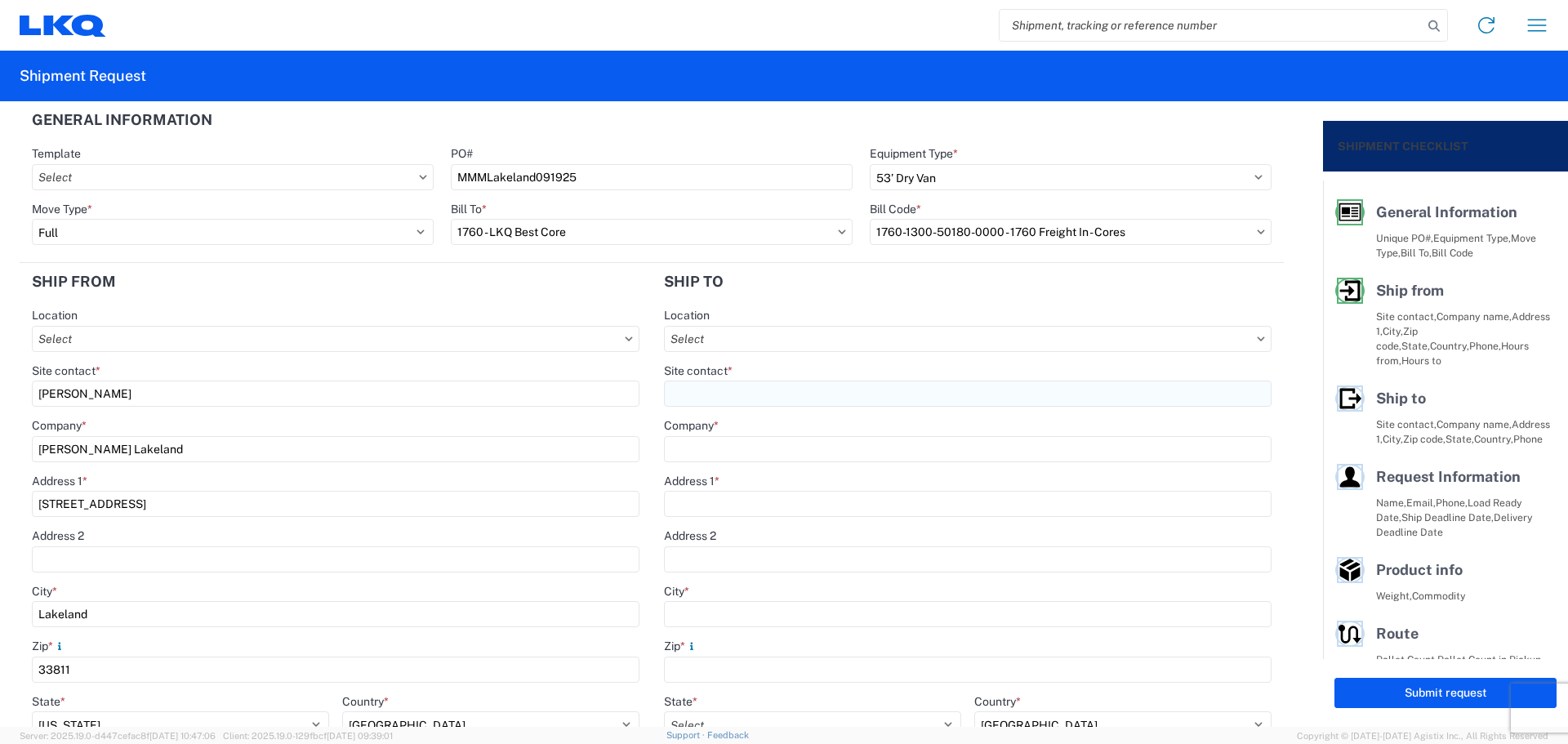
type input "[STREET_ADDRESS]"
type input "[GEOGRAPHIC_DATA]"
type input "30336"
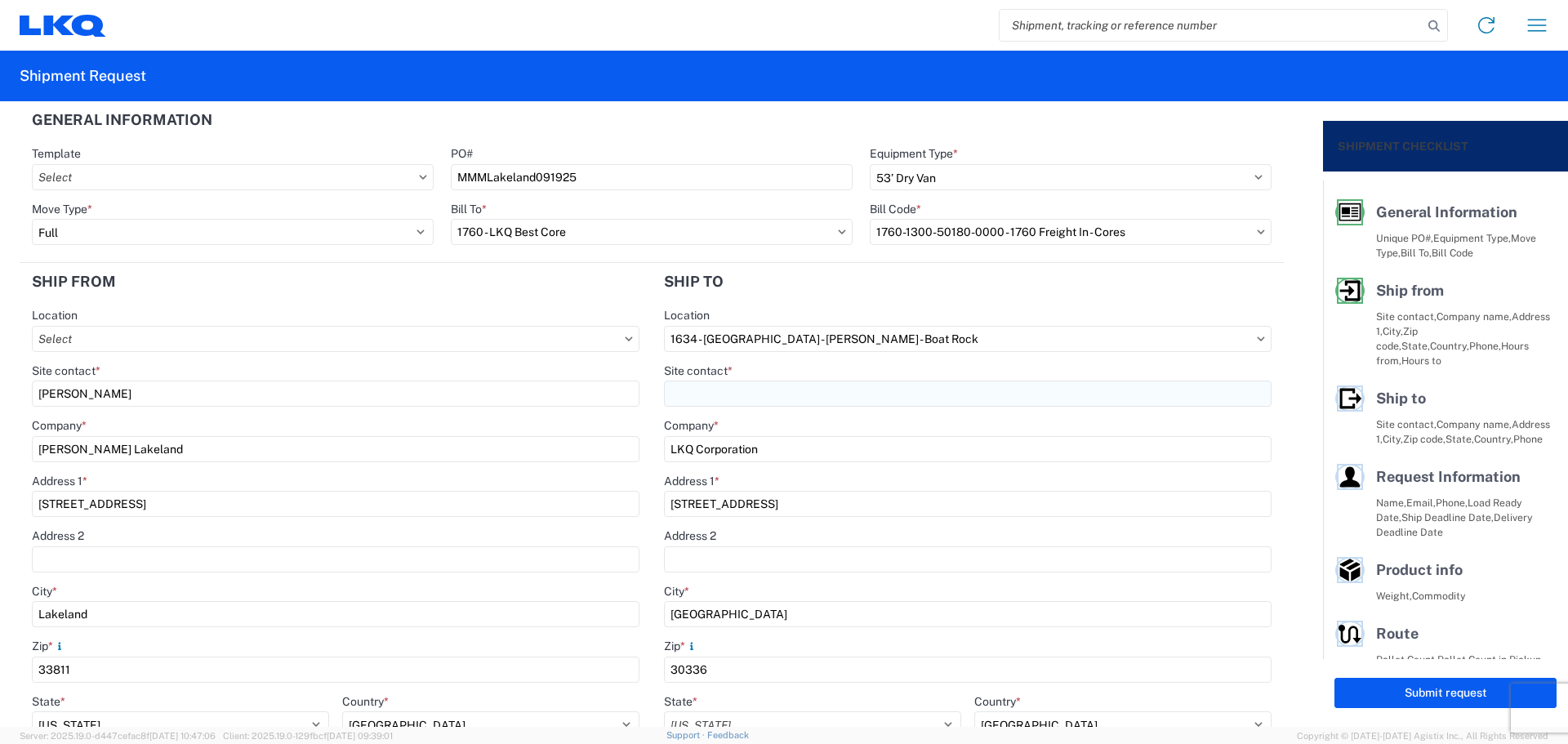
select select "GA"
select select "US"
click at [774, 395] on input "Site contact *" at bounding box center [967, 393] width 607 height 26
type input "[PERSON_NAME]"
click at [800, 284] on header "Ship to" at bounding box center [967, 281] width 632 height 37
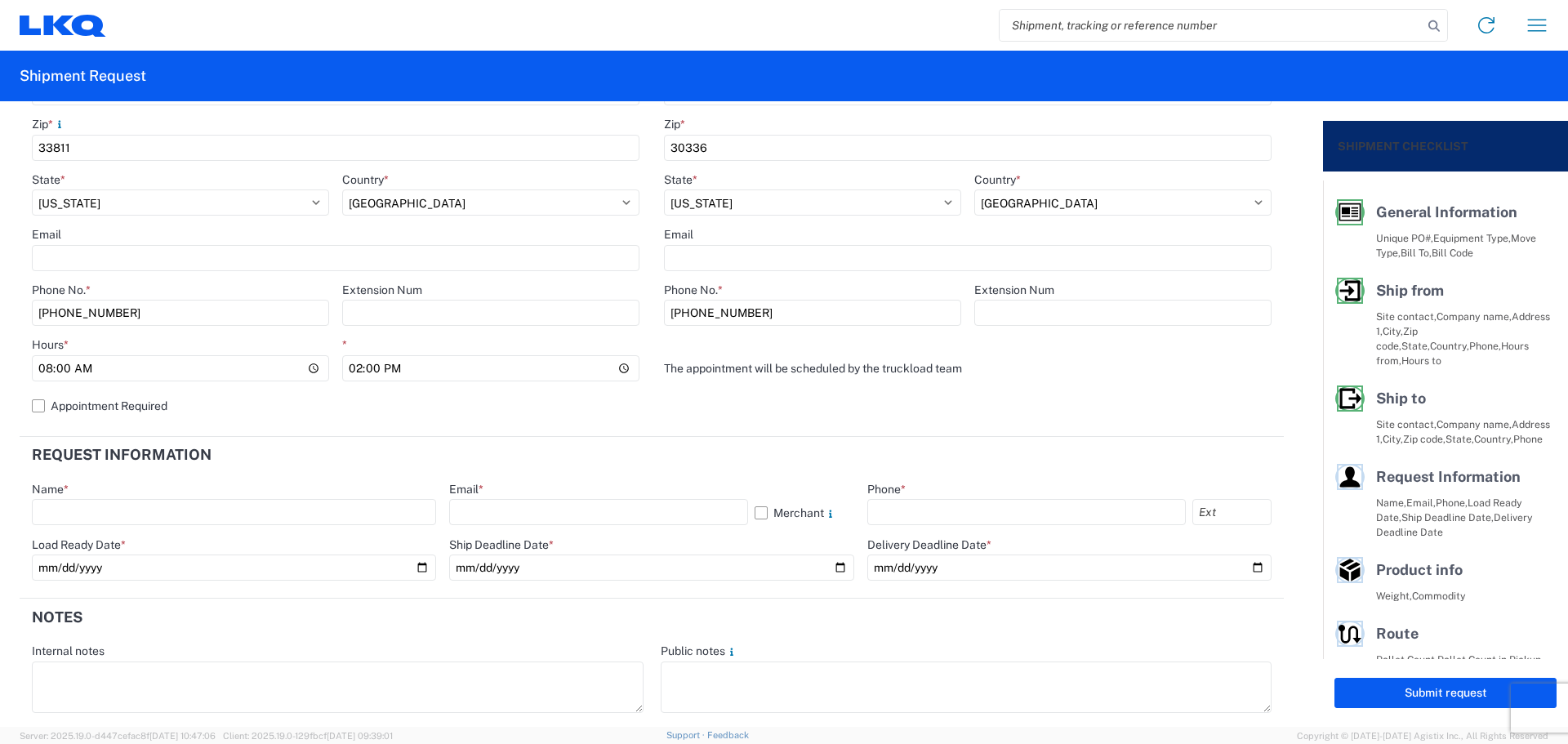
scroll to position [545, 0]
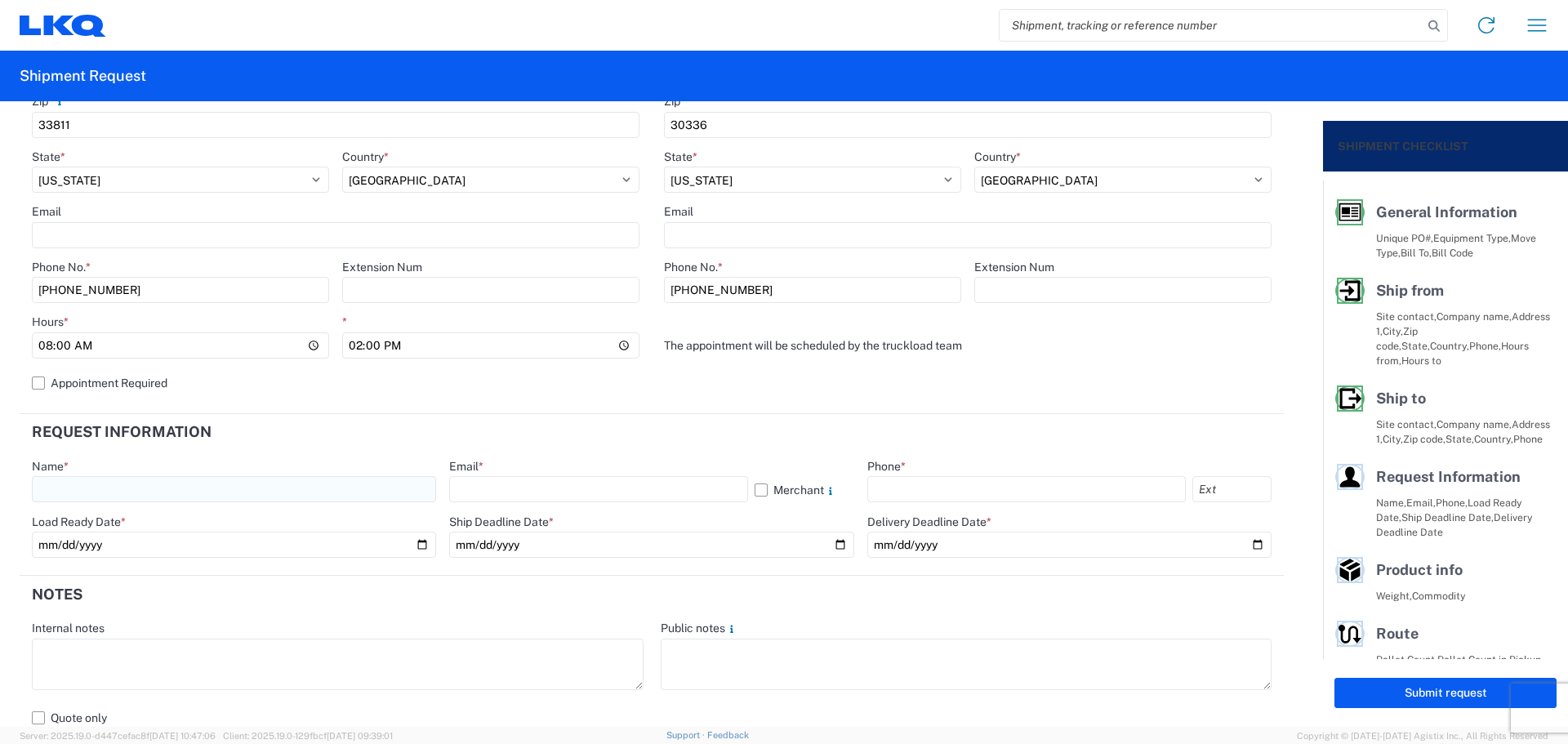
click at [179, 490] on input "text" at bounding box center [233, 489] width 405 height 26
type input "[PERSON_NAME]"
click at [501, 484] on input "text" at bounding box center [598, 489] width 298 height 26
type input "[EMAIL_ADDRESS][DOMAIN_NAME]"
click at [905, 483] on input "text" at bounding box center [1026, 489] width 318 height 26
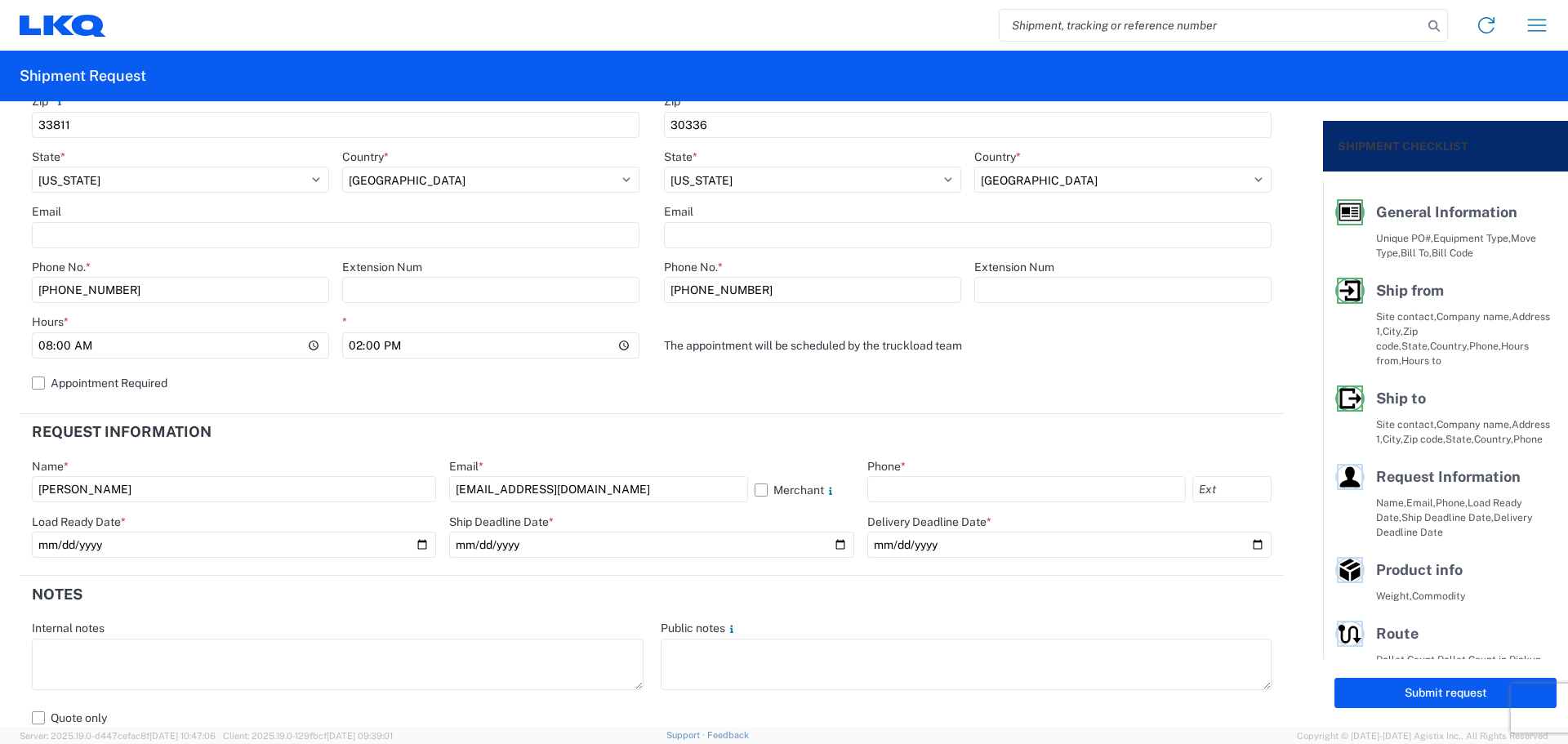
type input "[PHONE_NUMBER]"
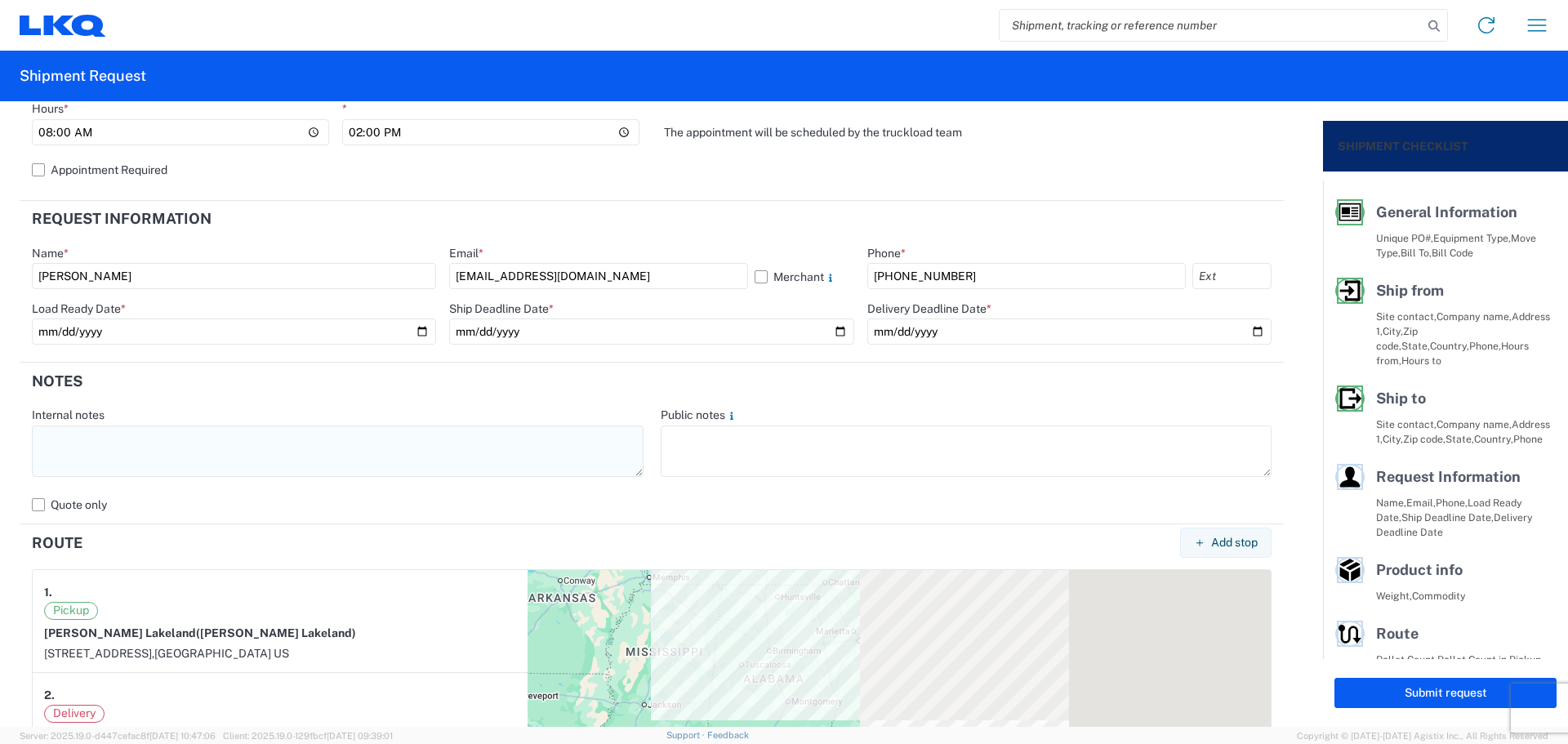
scroll to position [762, 0]
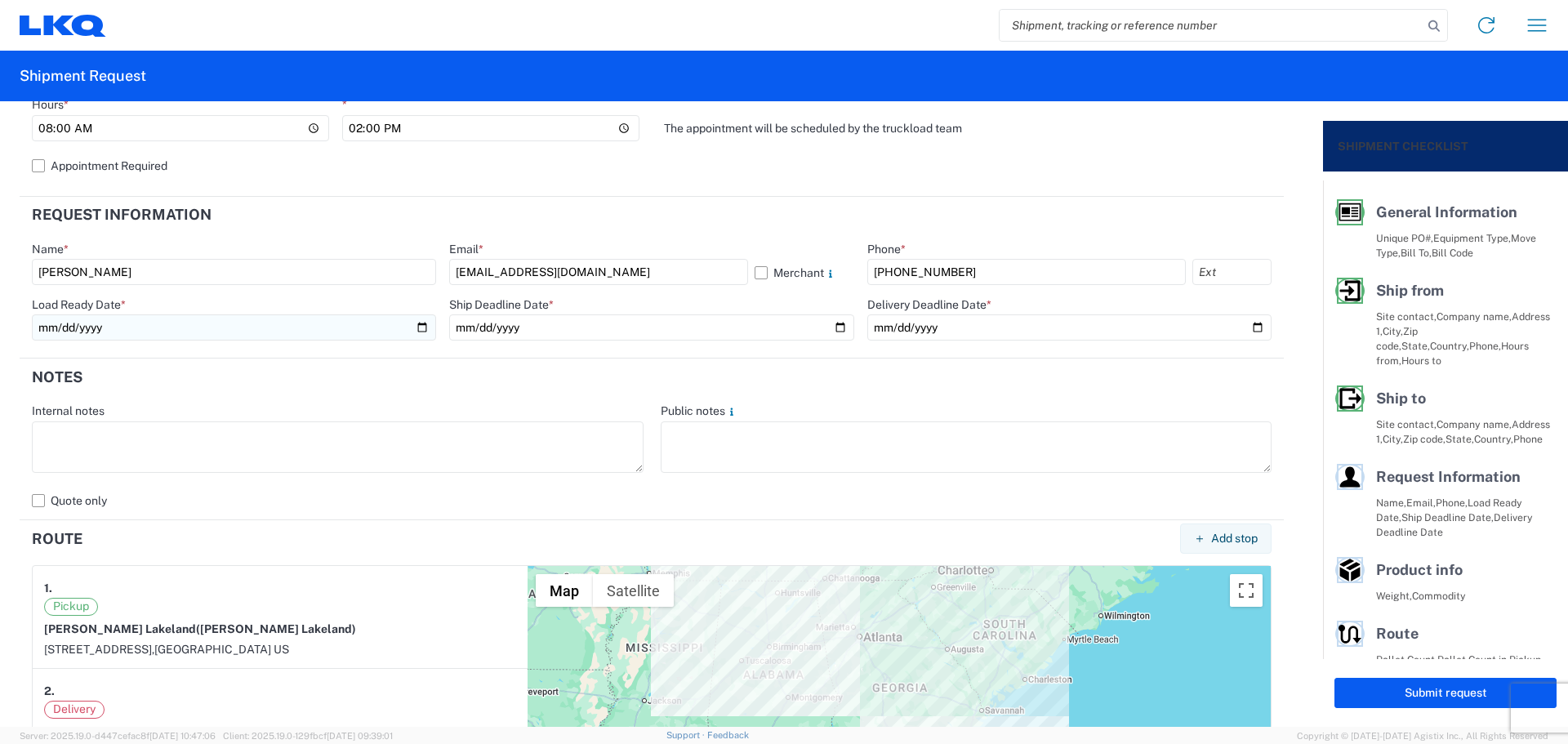
click at [415, 327] on input "date" at bounding box center [233, 327] width 405 height 26
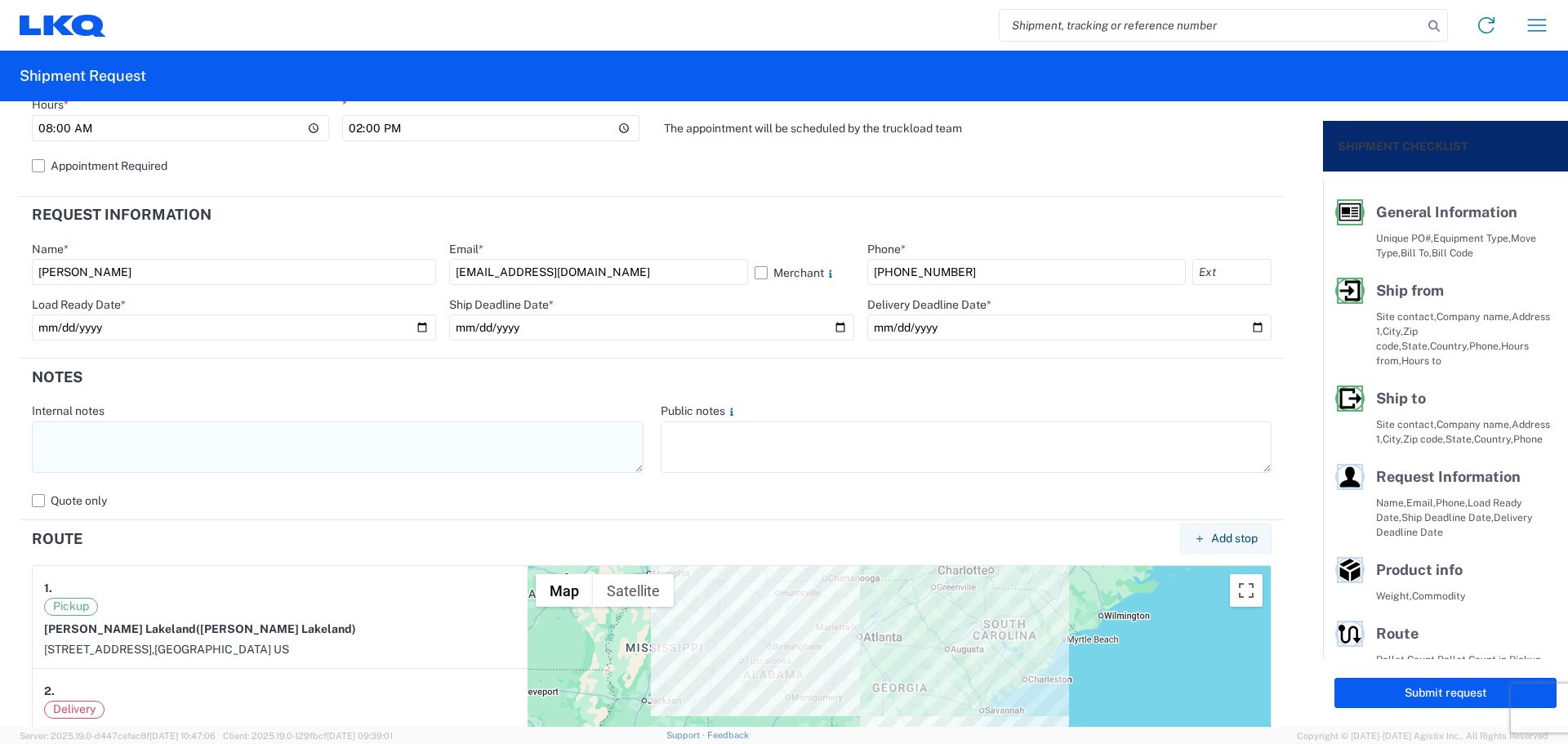
type input "[DATE]"
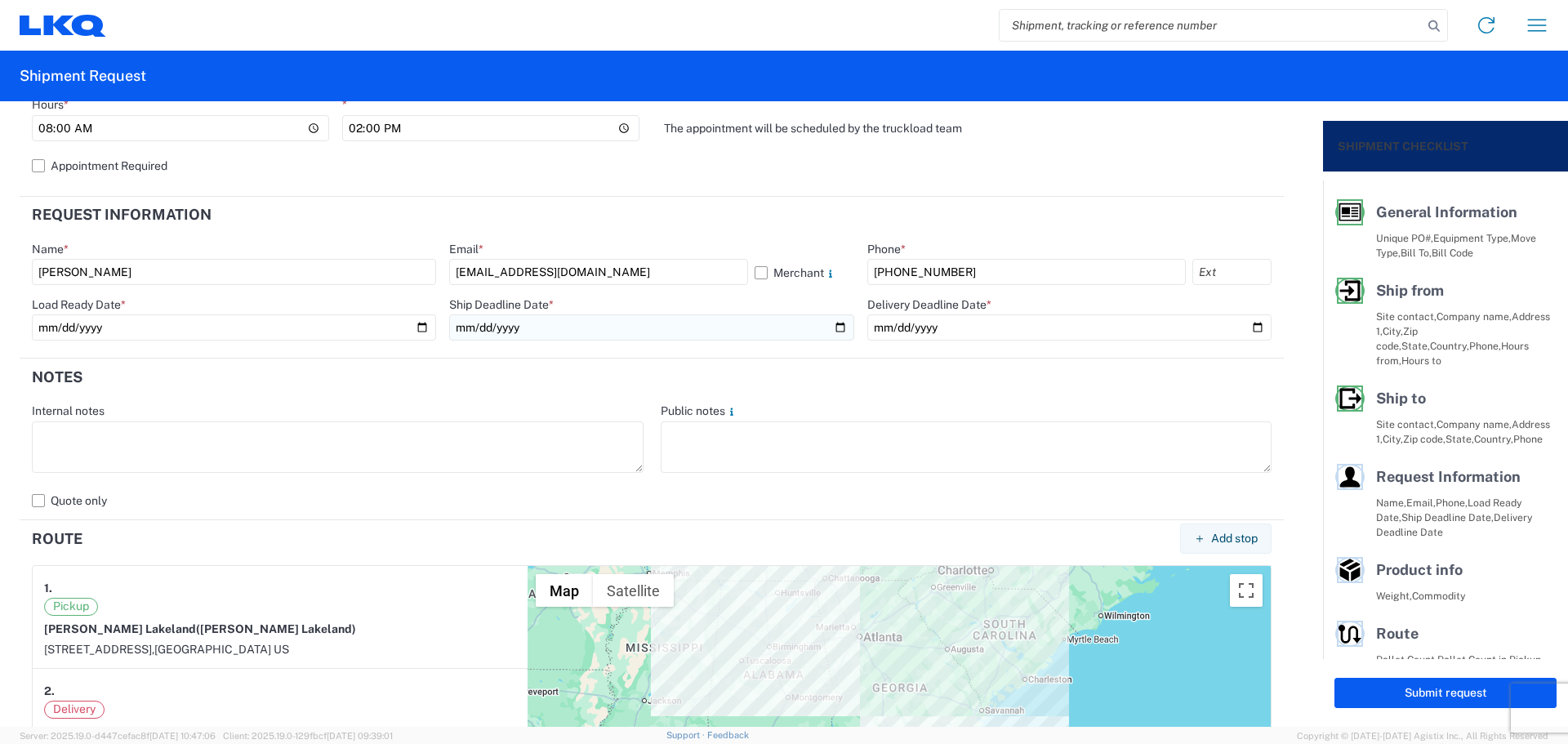
click at [830, 324] on input "date" at bounding box center [651, 327] width 405 height 26
type input "[DATE]"
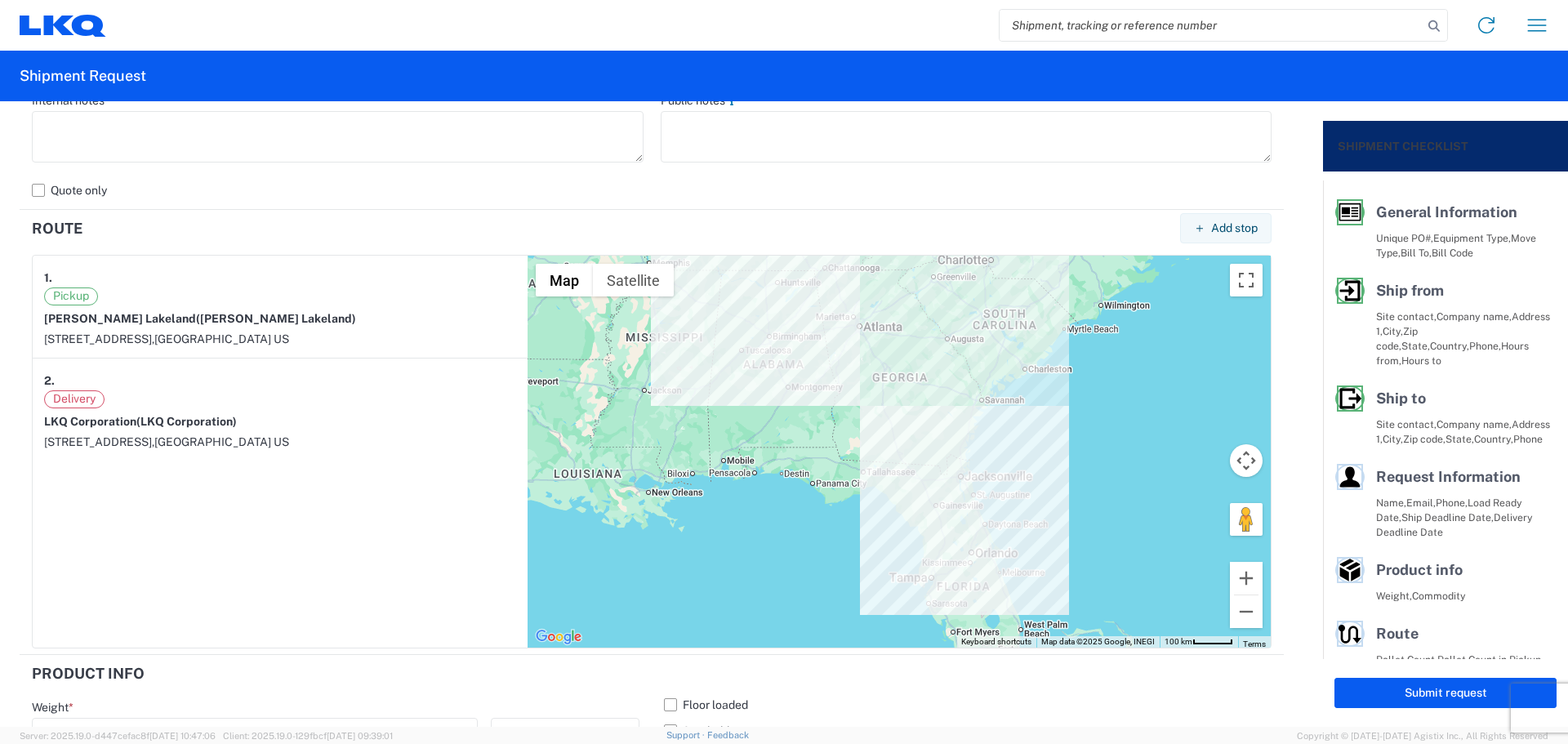
scroll to position [1089, 0]
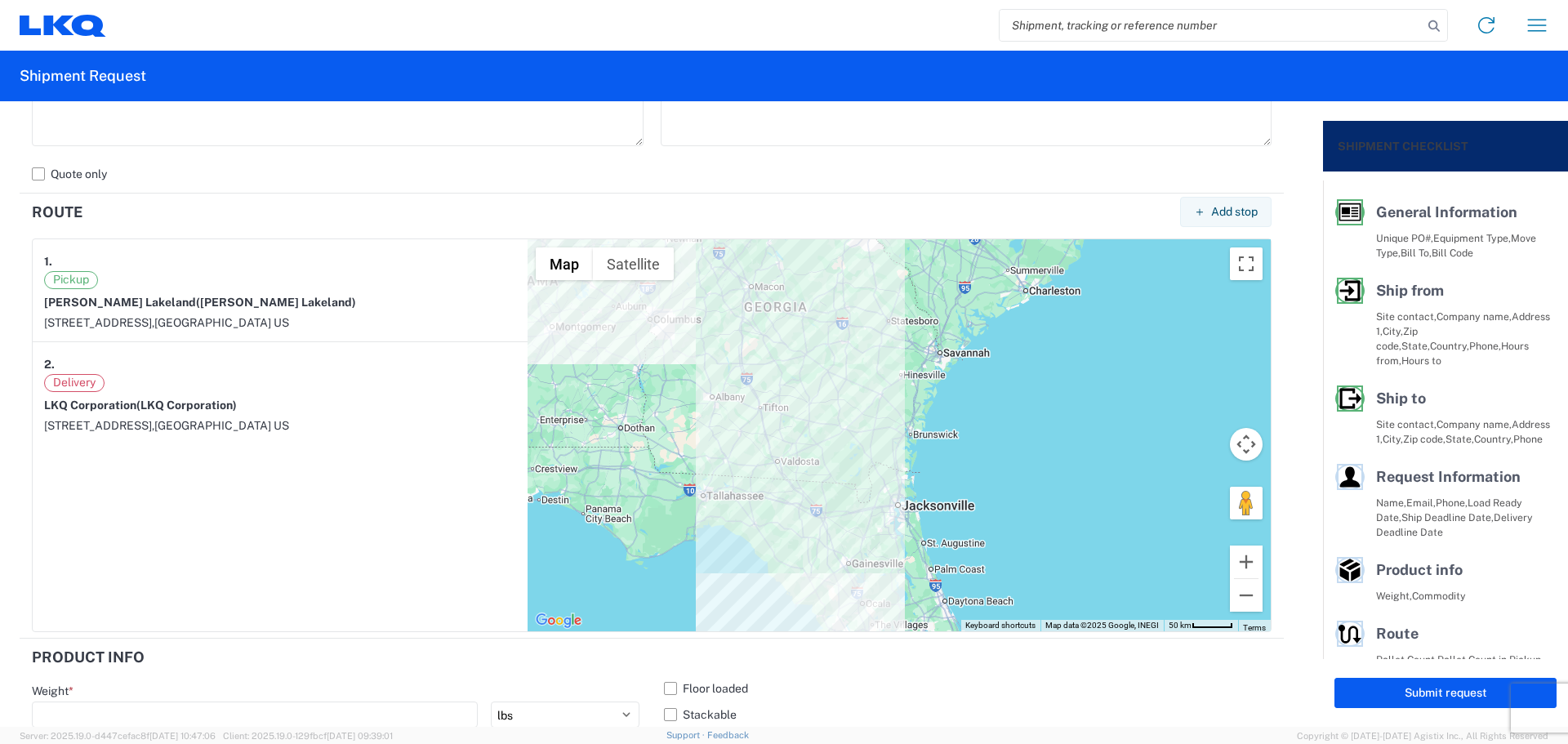
drag, startPoint x: 841, startPoint y: 475, endPoint x: 869, endPoint y: 342, distance: 135.9
click at [869, 342] on div at bounding box center [899, 436] width 743 height 392
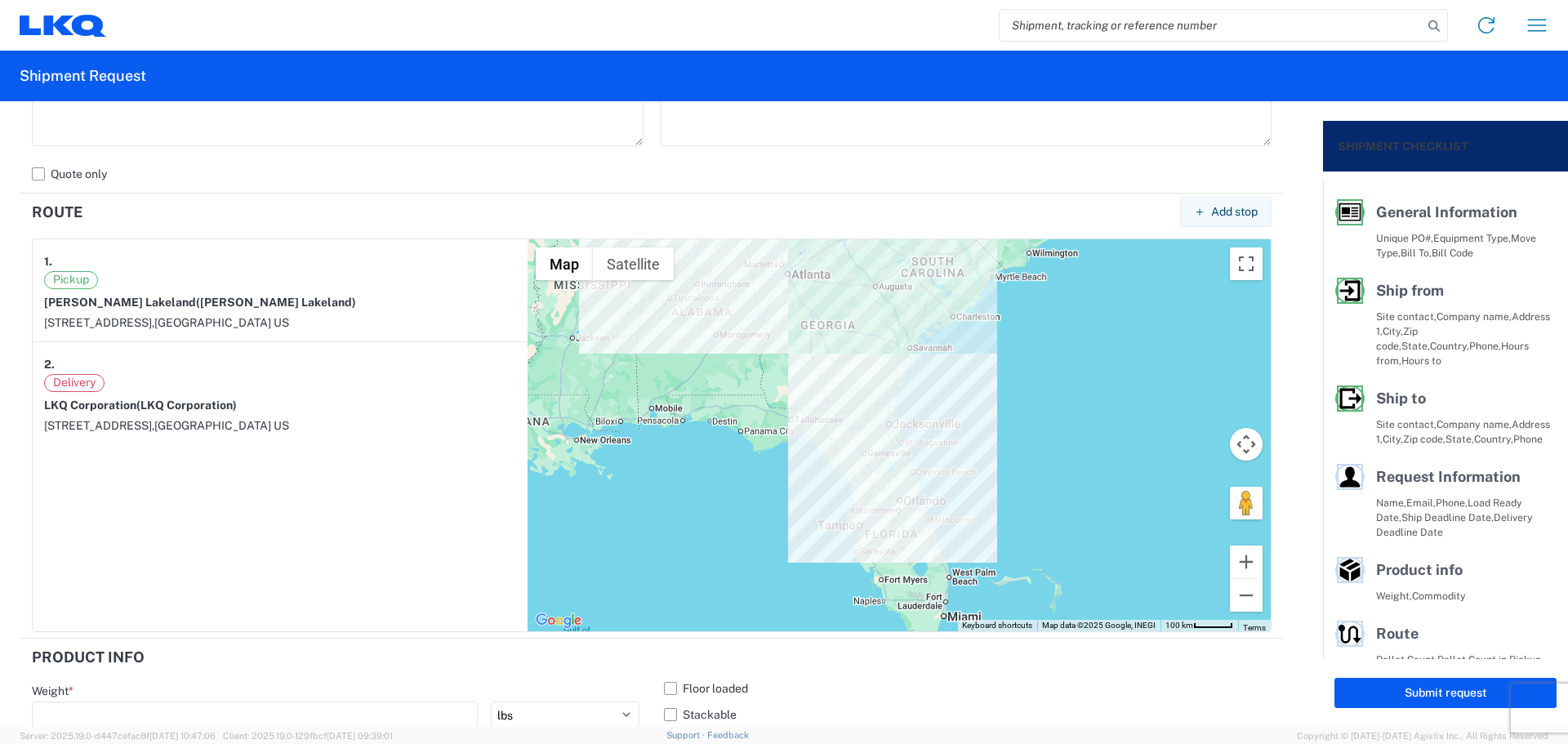
drag, startPoint x: 908, startPoint y: 185, endPoint x: 883, endPoint y: 384, distance: 200.6
click at [885, 392] on form "General Information Template PO# MMMLakeland091925 Equipment Type * Select 53’ …" at bounding box center [661, 414] width 1323 height 626
click at [451, 288] on div "Pickup" at bounding box center [280, 280] width 472 height 18
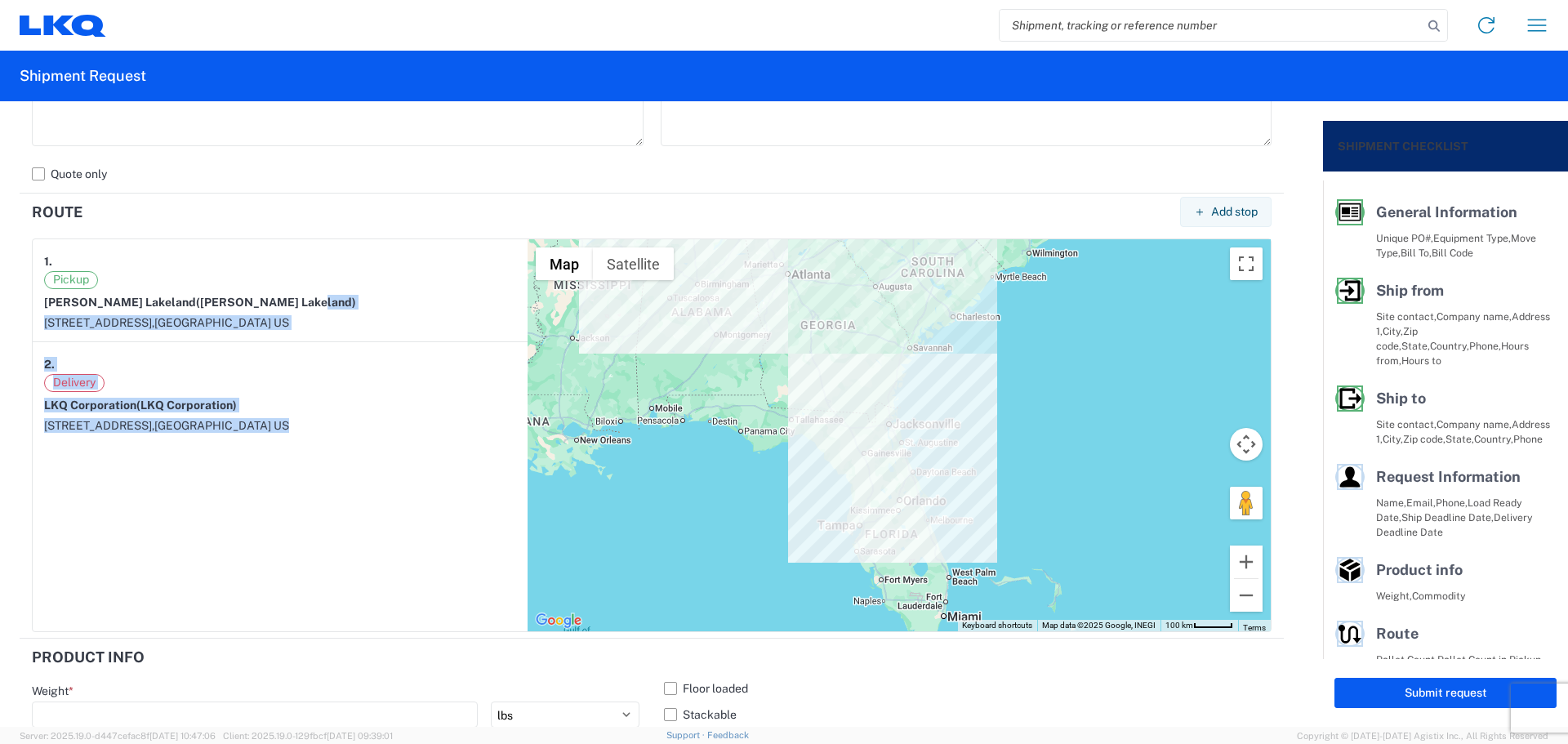
drag, startPoint x: 450, startPoint y: 308, endPoint x: 391, endPoint y: 579, distance: 277.3
click at [391, 579] on article "1. [GEOGRAPHIC_DATA][PERSON_NAME] ([PERSON_NAME][GEOGRAPHIC_DATA]) [STREET_ADDR…" at bounding box center [280, 436] width 495 height 392
click at [402, 452] on article "1. [GEOGRAPHIC_DATA][PERSON_NAME] ([PERSON_NAME][GEOGRAPHIC_DATA]) [STREET_ADDR…" at bounding box center [280, 436] width 495 height 392
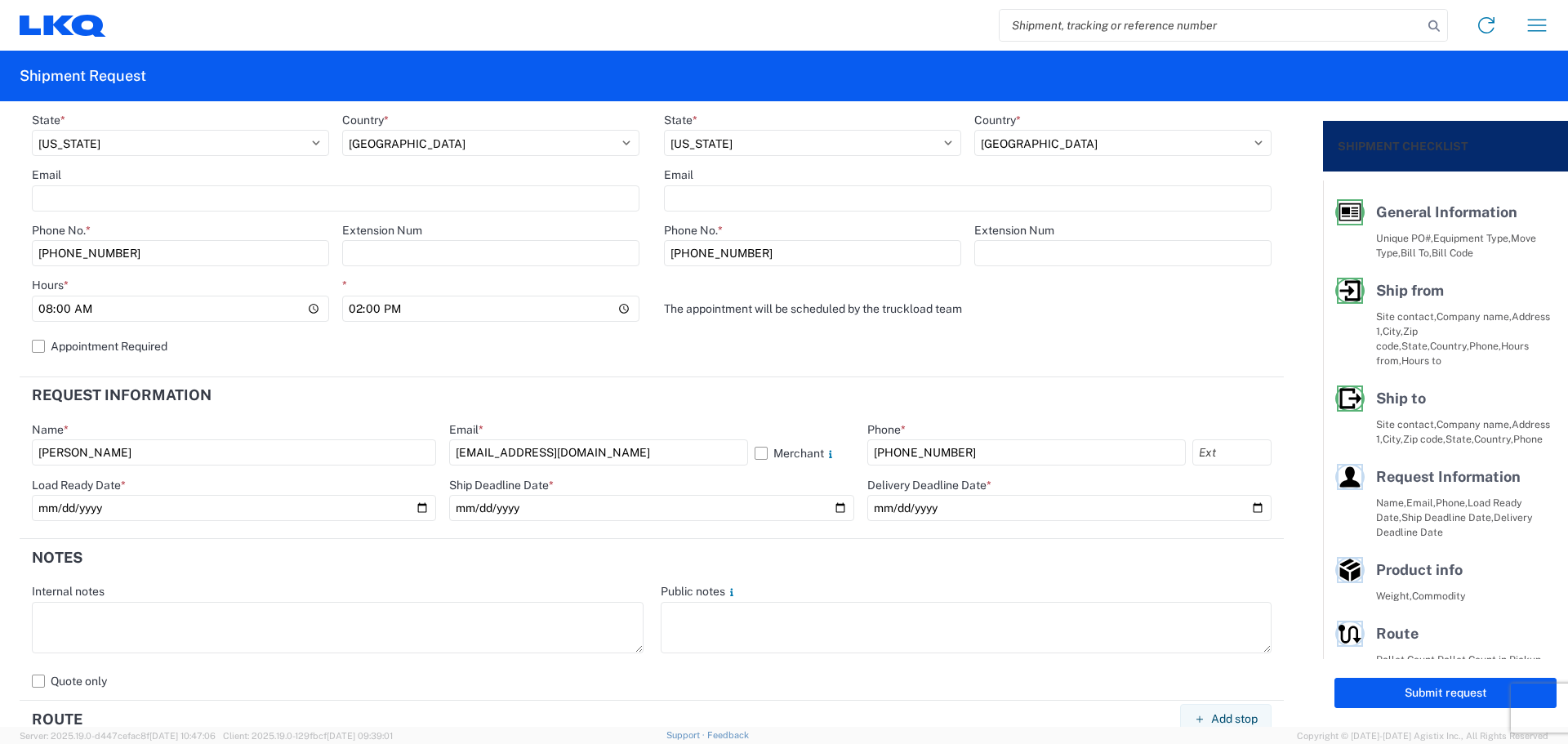
scroll to position [545, 0]
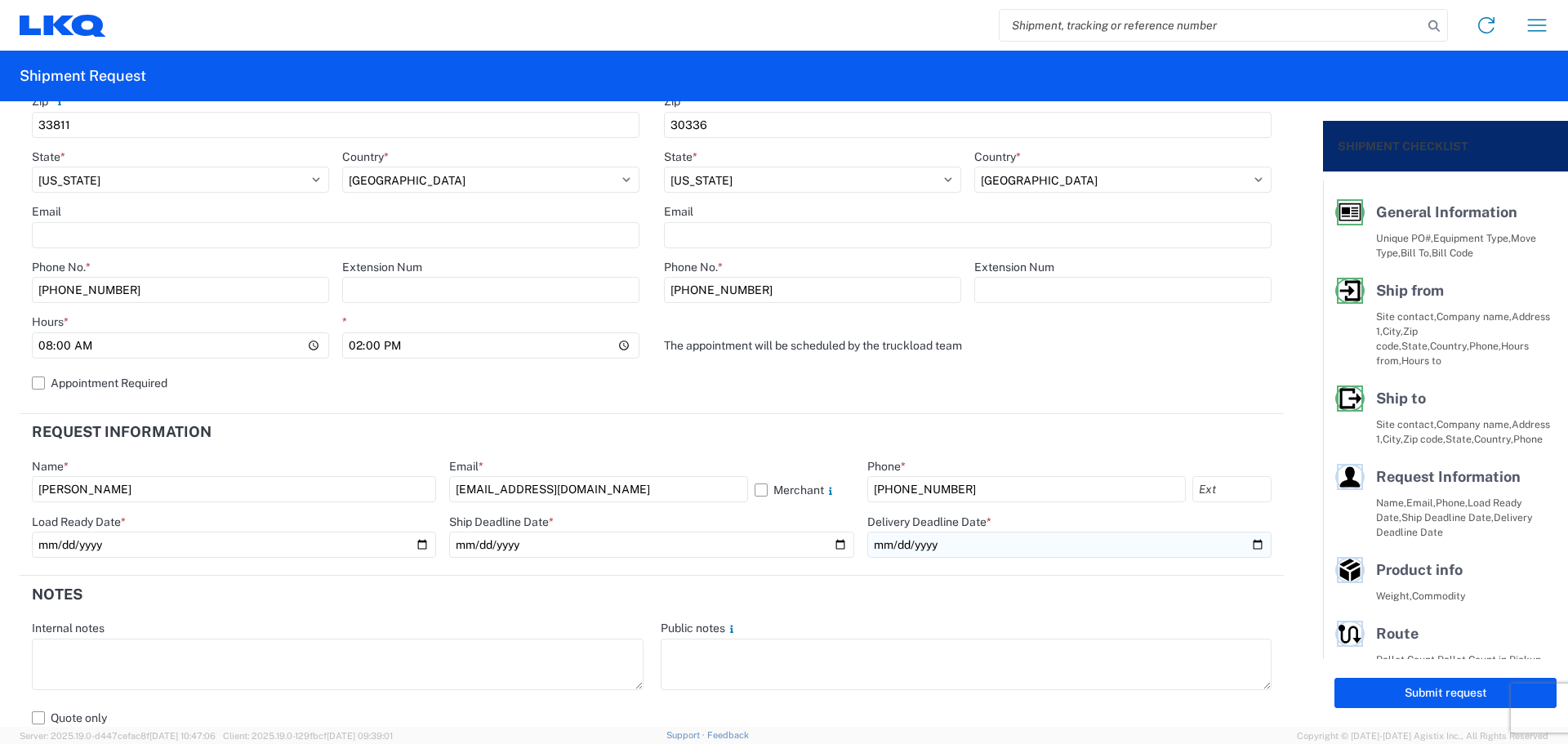
click at [1248, 545] on input "date" at bounding box center [1069, 544] width 405 height 26
type input "[DATE]"
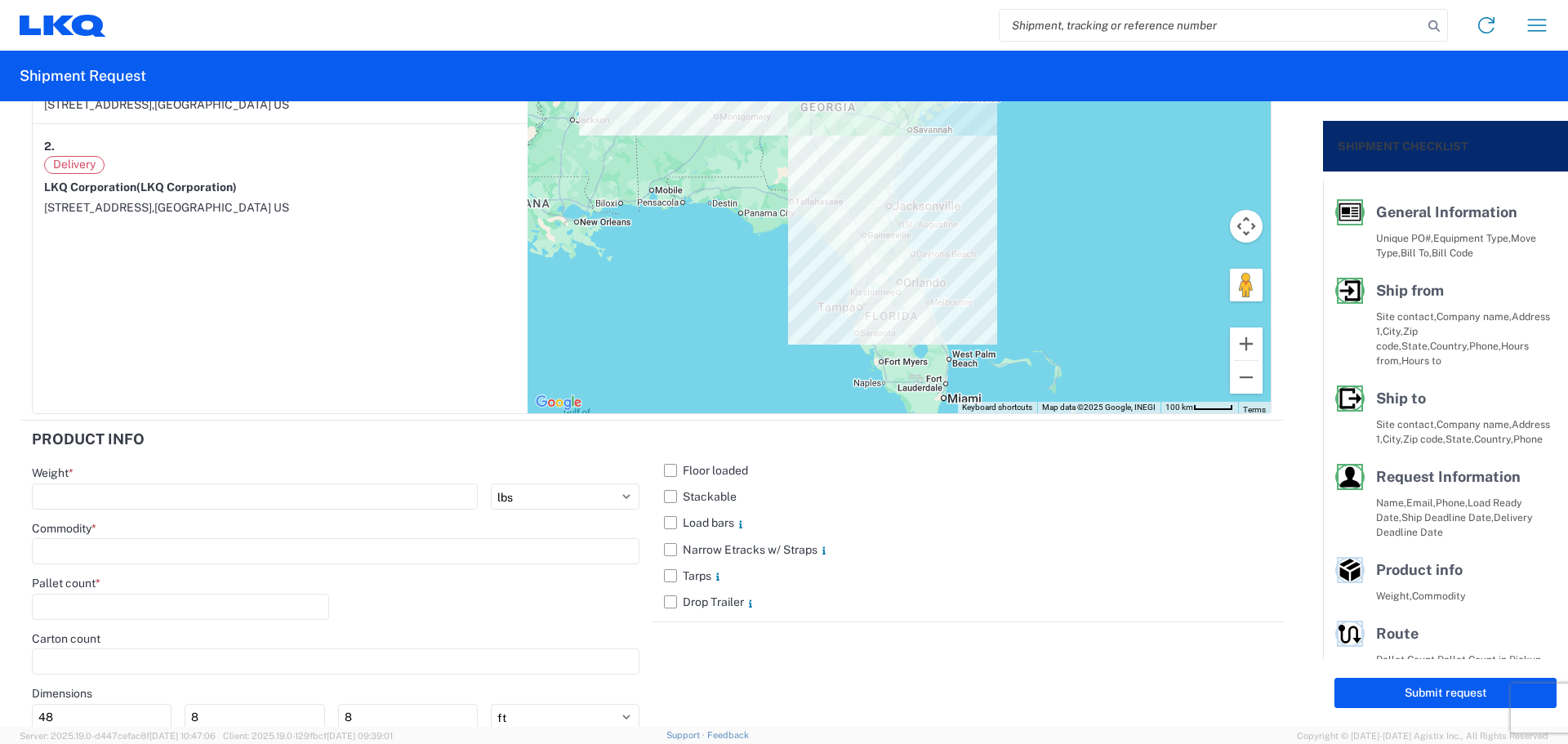
scroll to position [1443, 0]
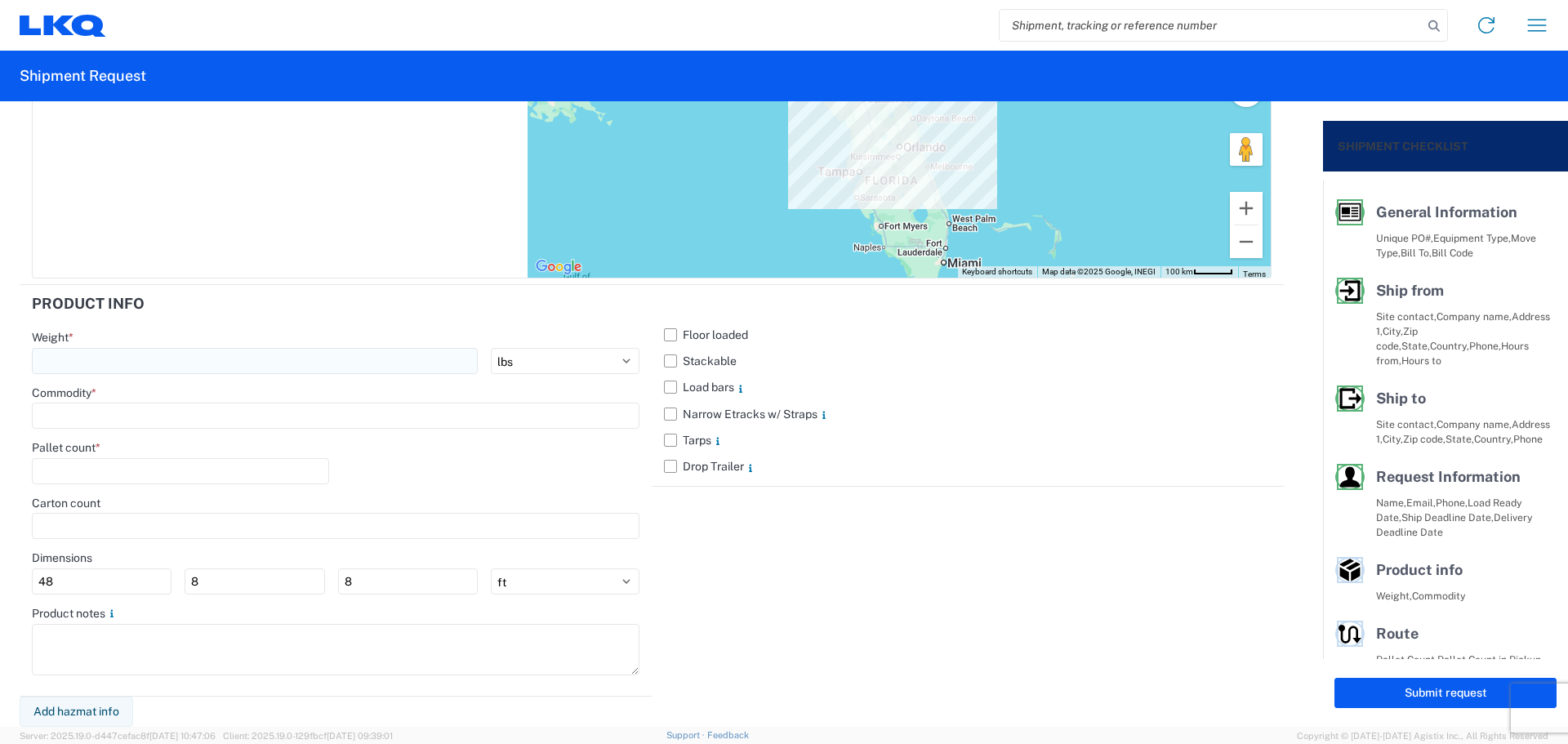
click at [70, 359] on input "number" at bounding box center [254, 361] width 446 height 26
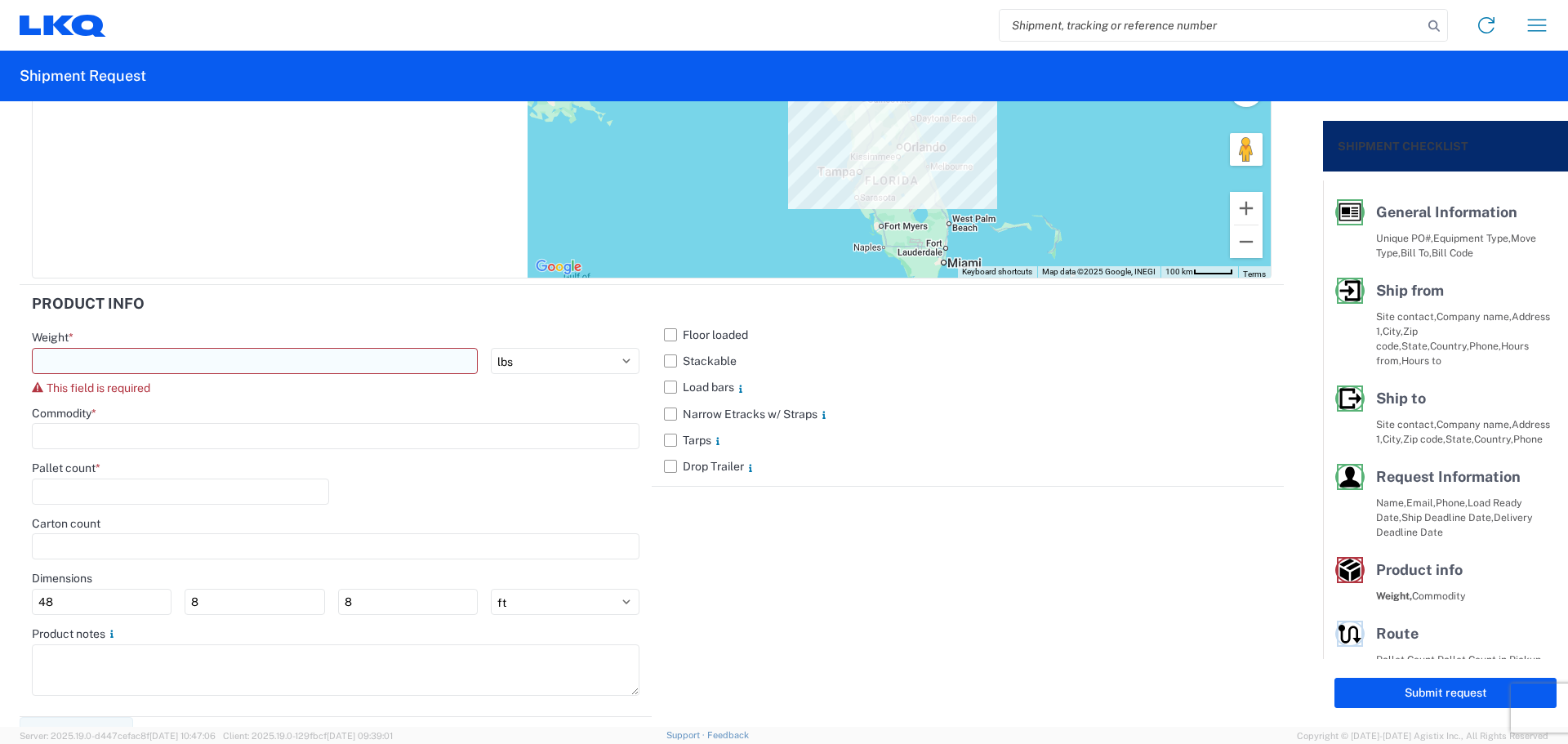
click at [268, 362] on input "number" at bounding box center [254, 361] width 446 height 26
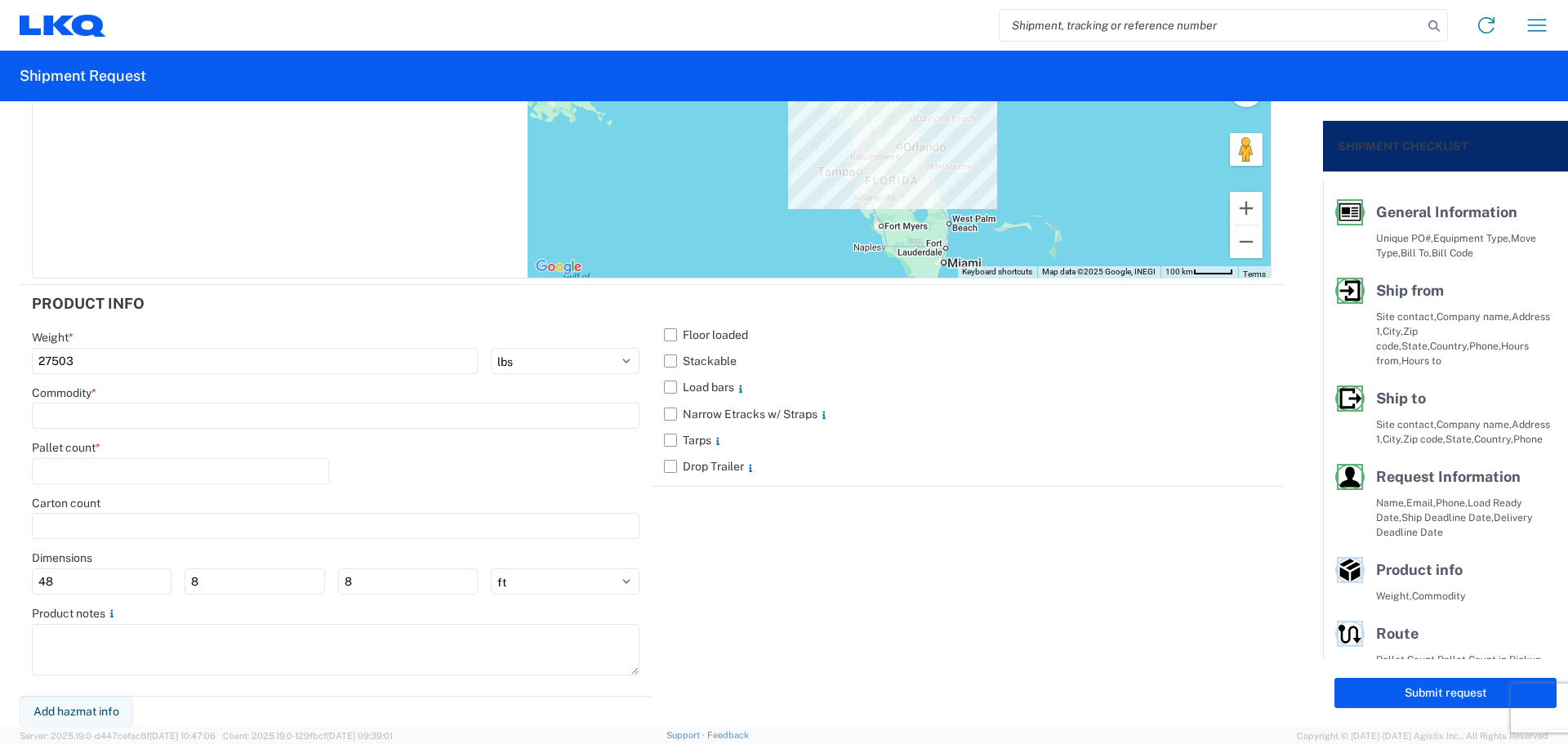
type input "27503"
click at [664, 357] on label "Stackable" at bounding box center [967, 361] width 607 height 26
click at [0, 0] on input "Stackable" at bounding box center [0, 0] width 0 height 0
click at [48, 416] on input at bounding box center [335, 416] width 607 height 26
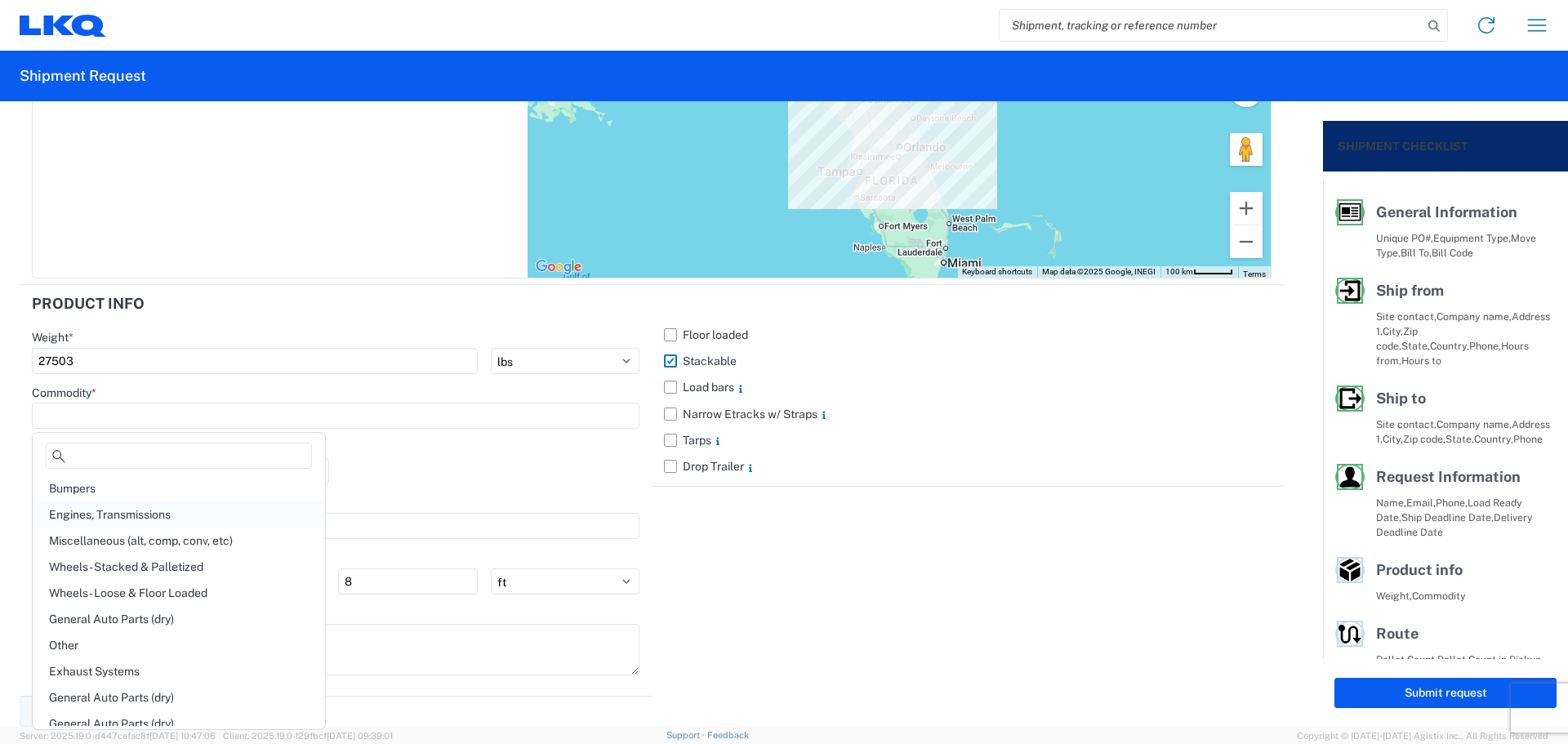
click at [174, 509] on div "Engines, Transmissions" at bounding box center [179, 514] width 286 height 26
type input "Engines, Transmissions"
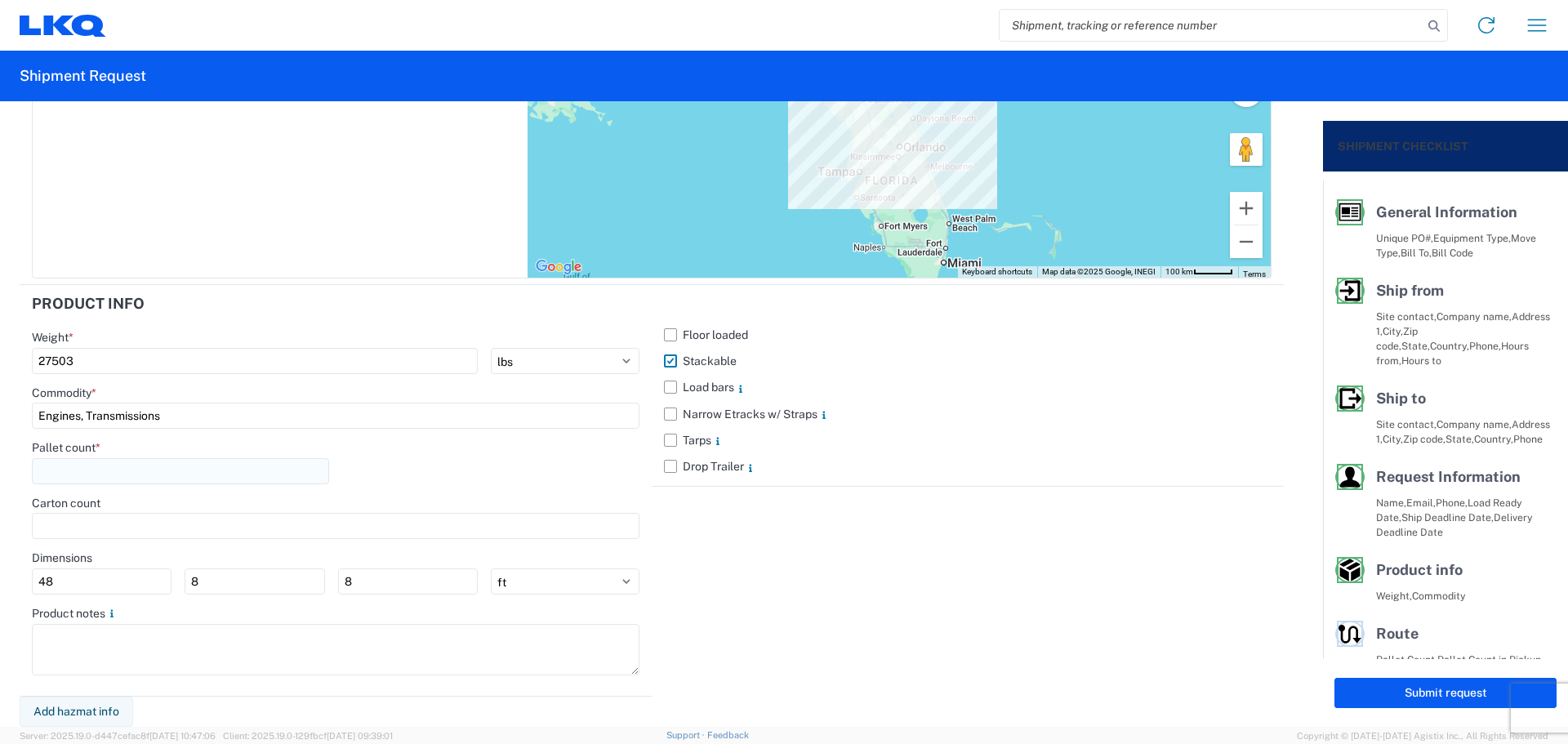
click at [145, 477] on input "number" at bounding box center [180, 471] width 297 height 26
type input "41"
click at [444, 479] on div "Pallet count * 41" at bounding box center [335, 468] width 607 height 56
click at [1432, 685] on button "Submit request" at bounding box center [1445, 693] width 222 height 30
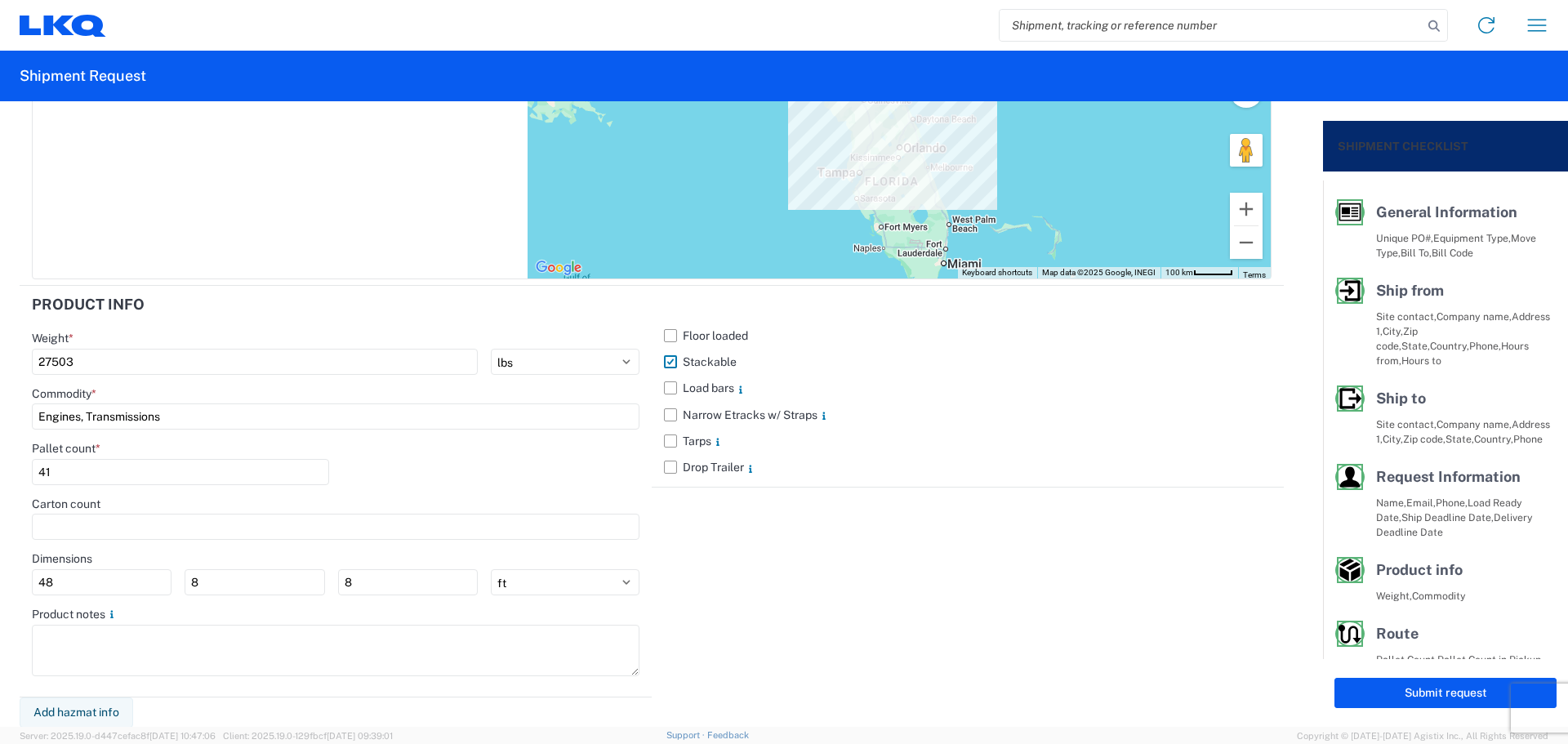
select select "FL"
select select "US"
